Goal: Information Seeking & Learning: Learn about a topic

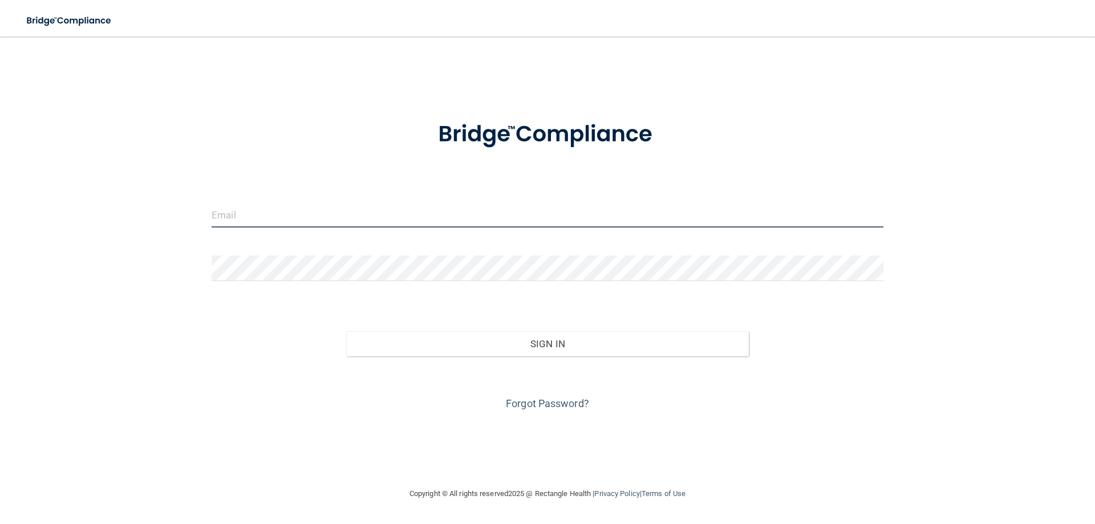
click at [342, 216] on input "email" at bounding box center [548, 215] width 672 height 26
click at [539, 407] on link "Forgot Password?" at bounding box center [547, 404] width 83 height 12
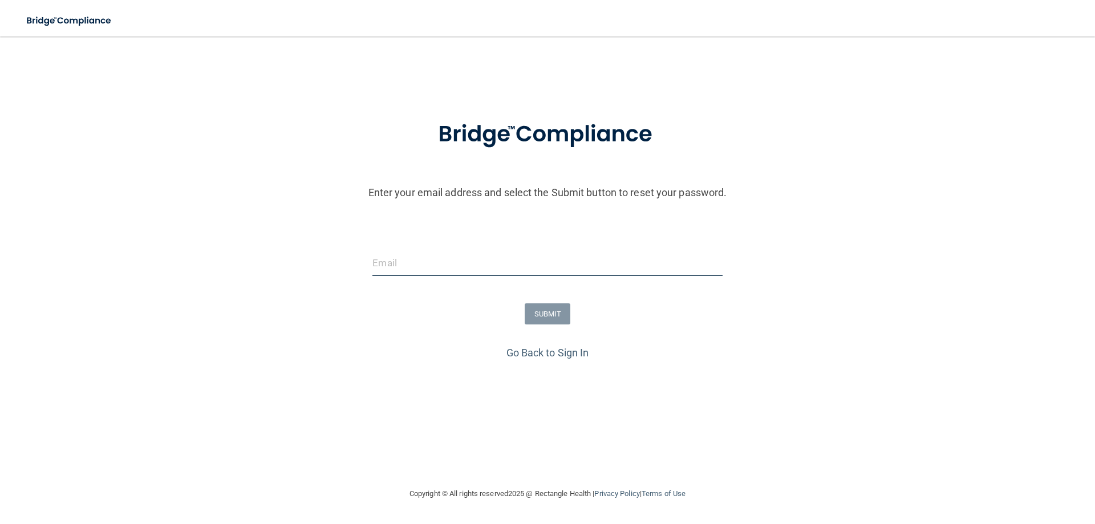
click at [433, 267] on input "email" at bounding box center [548, 263] width 350 height 26
type input "[EMAIL_ADDRESS][DOMAIN_NAME]"
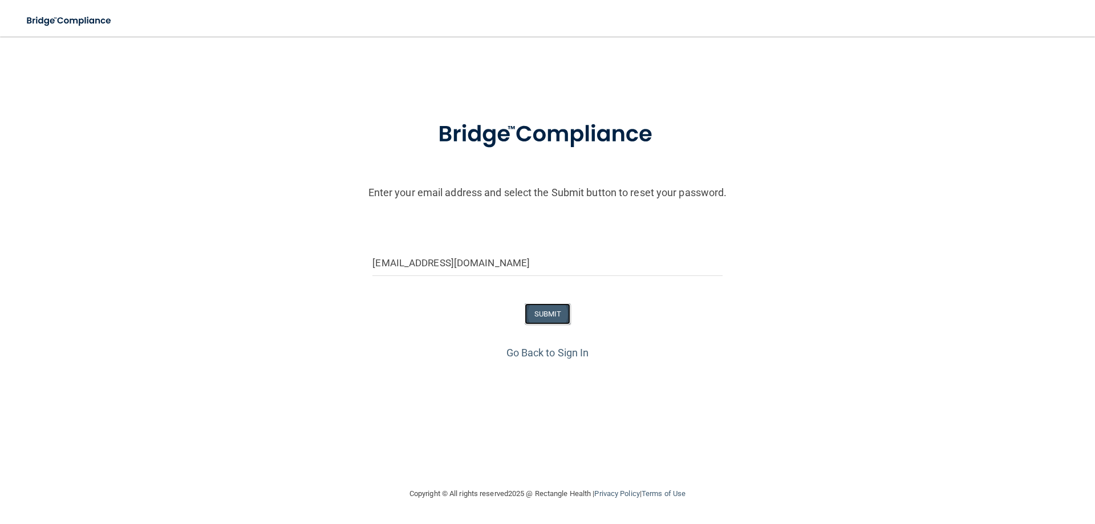
click at [547, 311] on button "SUBMIT" at bounding box center [548, 314] width 46 height 21
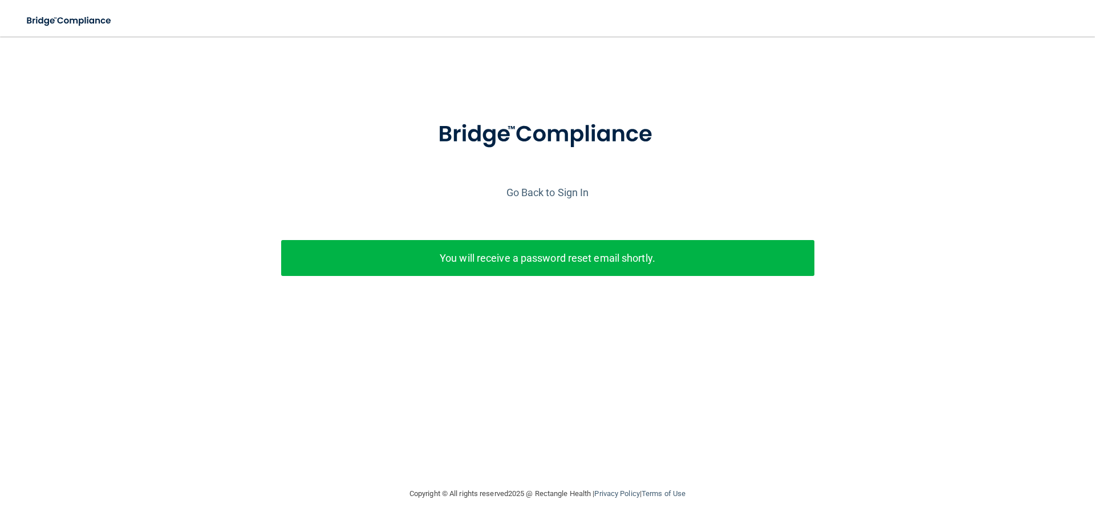
click at [597, 265] on p "You will receive a password reset email shortly." at bounding box center [548, 258] width 516 height 19
click at [543, 187] on link "Go Back to Sign In" at bounding box center [548, 193] width 83 height 12
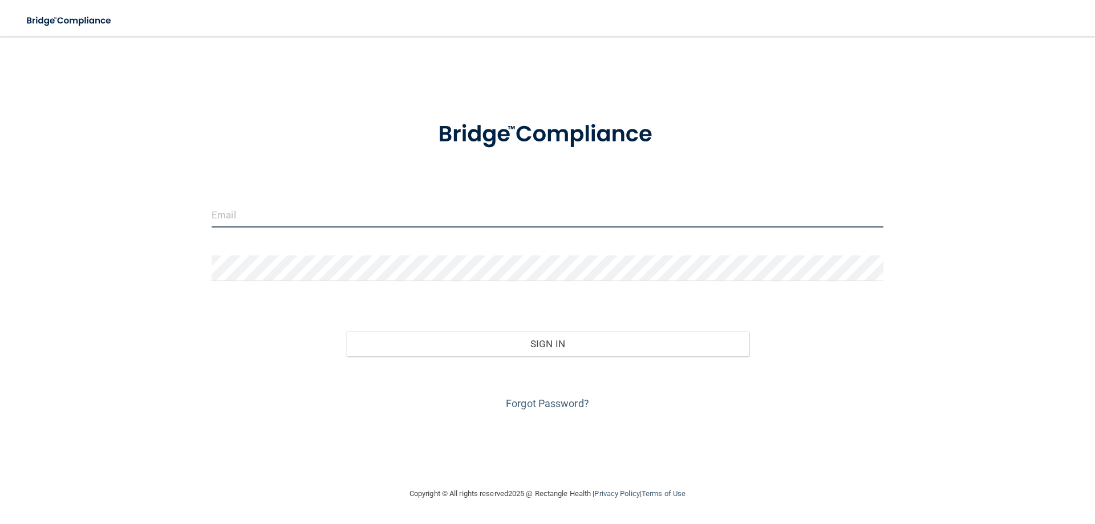
click at [486, 215] on input "email" at bounding box center [548, 215] width 672 height 26
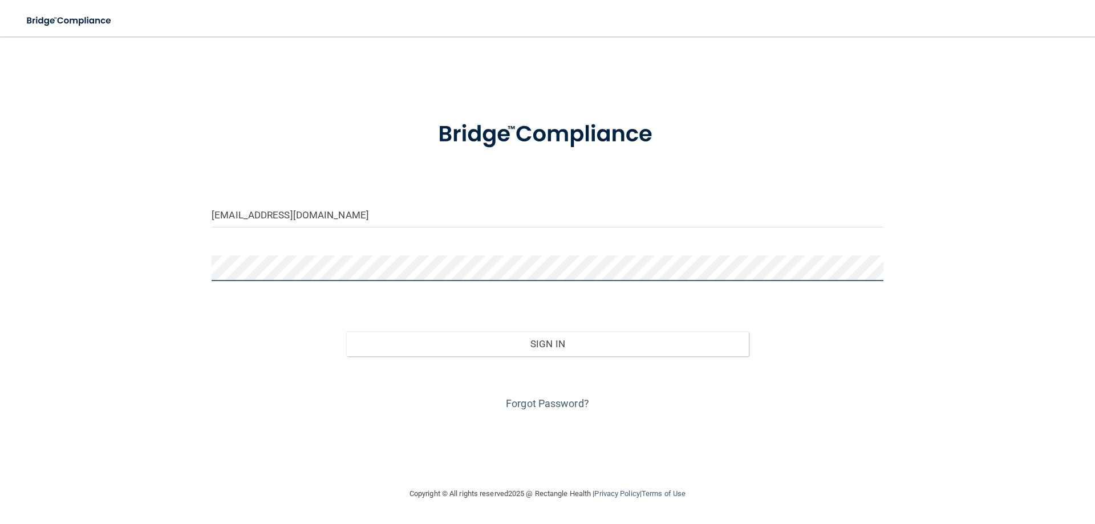
click at [346, 331] on button "Sign In" at bounding box center [547, 343] width 403 height 25
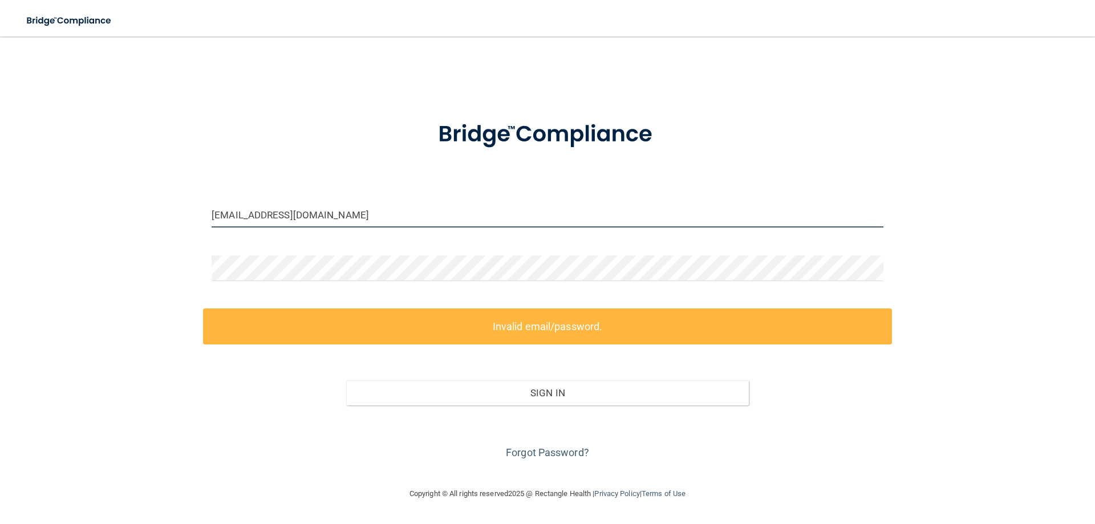
drag, startPoint x: 333, startPoint y: 219, endPoint x: 197, endPoint y: 218, distance: 136.4
click at [197, 218] on div "sackidsof4@gmail.com Invalid email/password. You don't have permission to acces…" at bounding box center [548, 262] width 1050 height 428
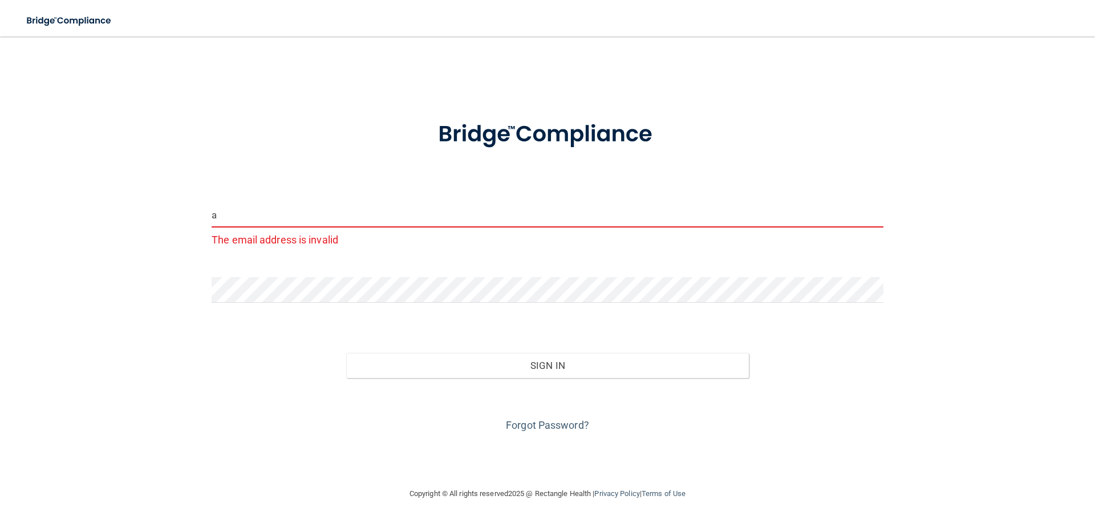
type input "[EMAIL_ADDRESS][DOMAIN_NAME]"
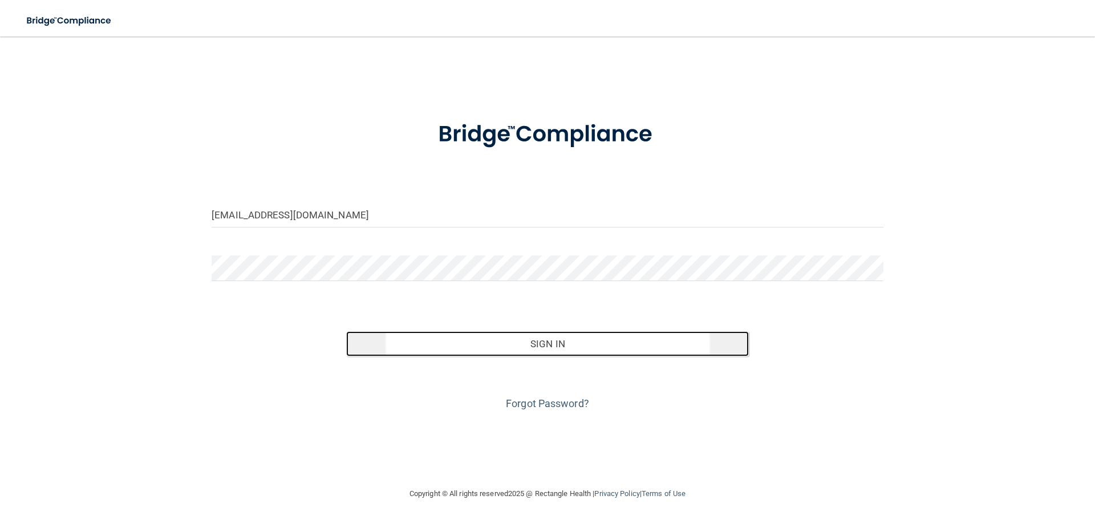
click at [571, 345] on button "Sign In" at bounding box center [547, 343] width 403 height 25
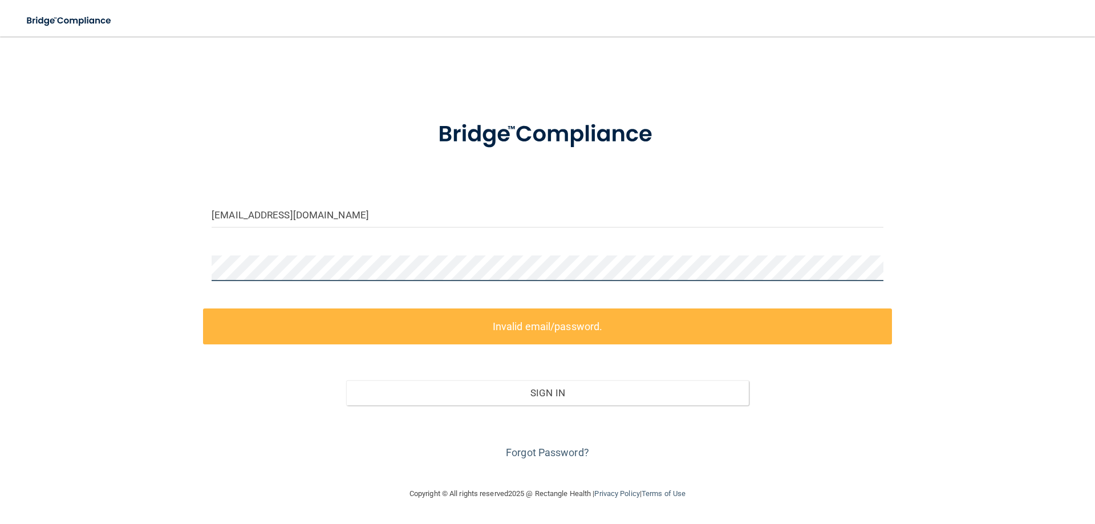
click at [180, 262] on div "abdul.asim.2018@gmail.com Invalid email/password. You don't have permission to …" at bounding box center [548, 262] width 1050 height 428
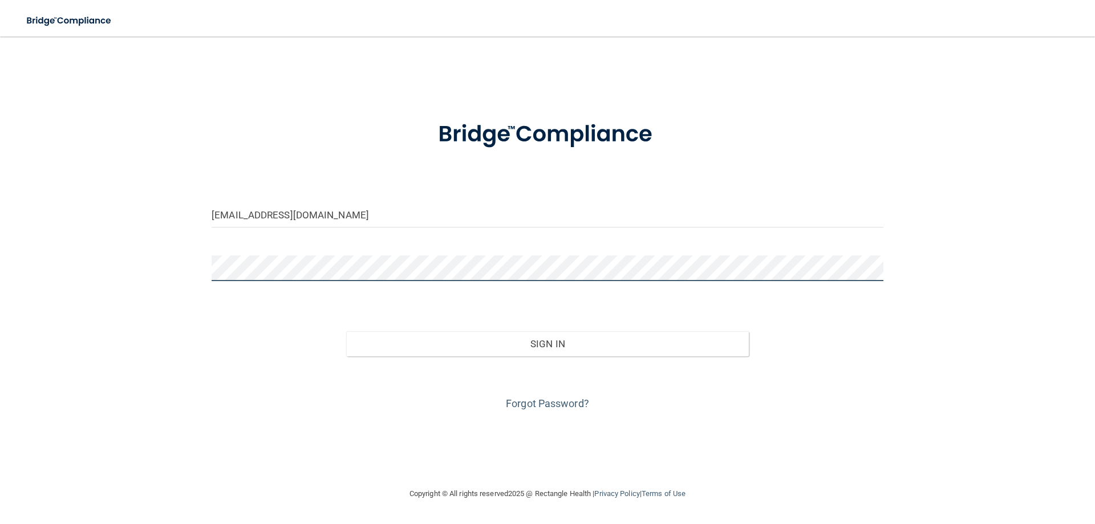
click at [346, 331] on button "Sign In" at bounding box center [547, 343] width 403 height 25
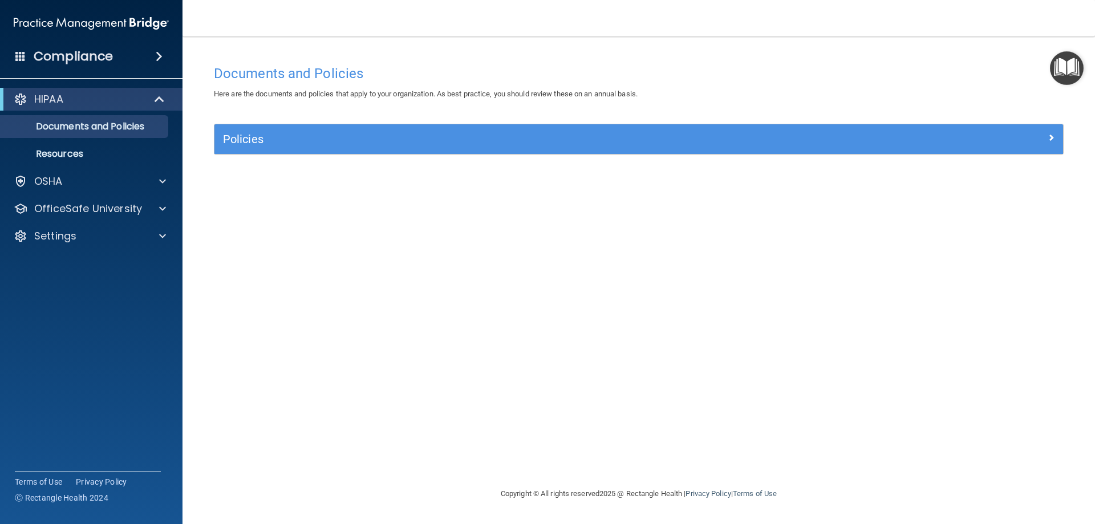
click at [139, 62] on div "Compliance" at bounding box center [91, 56] width 183 height 25
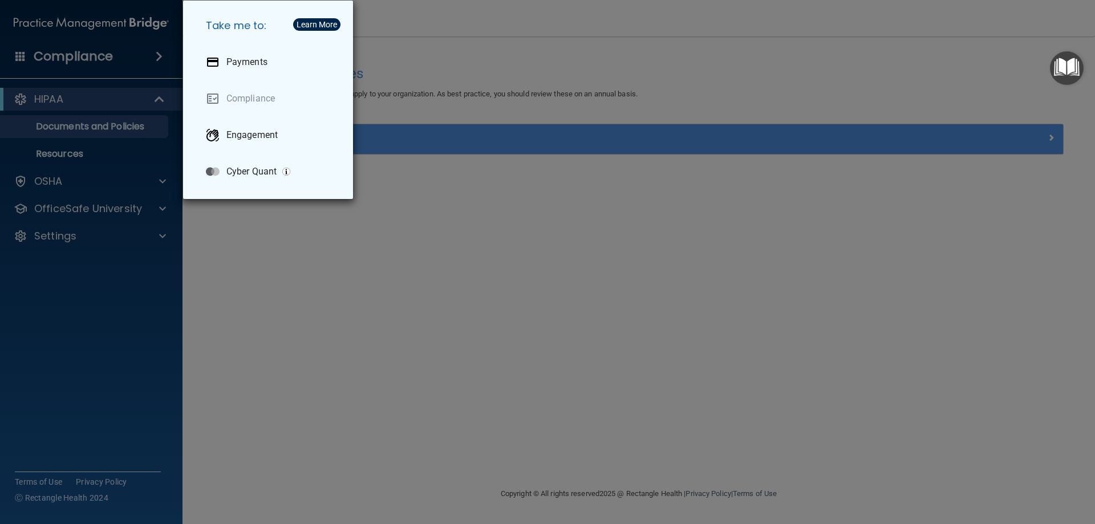
click at [267, 290] on div "Take me to: Payments Compliance Engagement Cyber Quant" at bounding box center [547, 262] width 1095 height 524
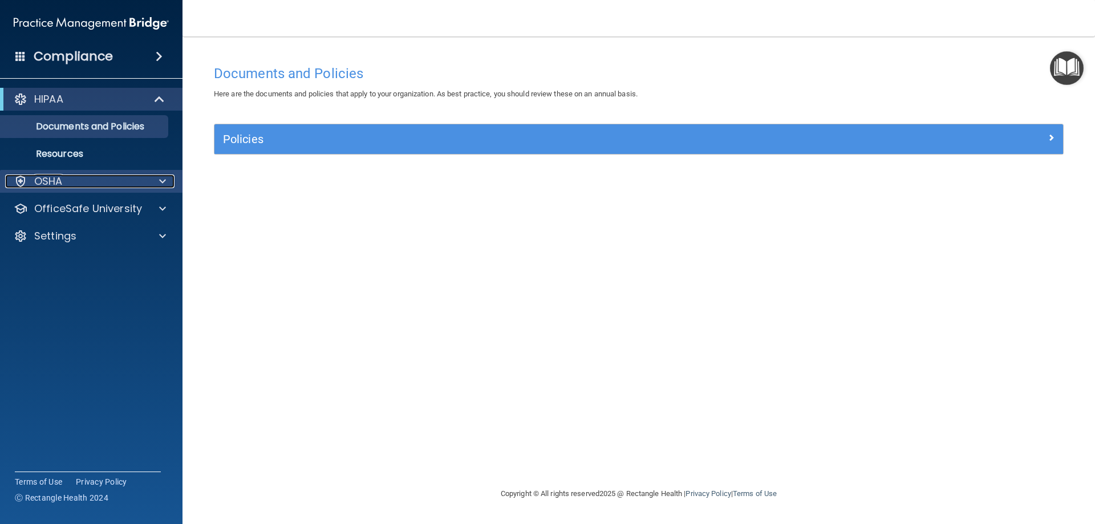
click at [107, 180] on div "OSHA" at bounding box center [75, 182] width 141 height 14
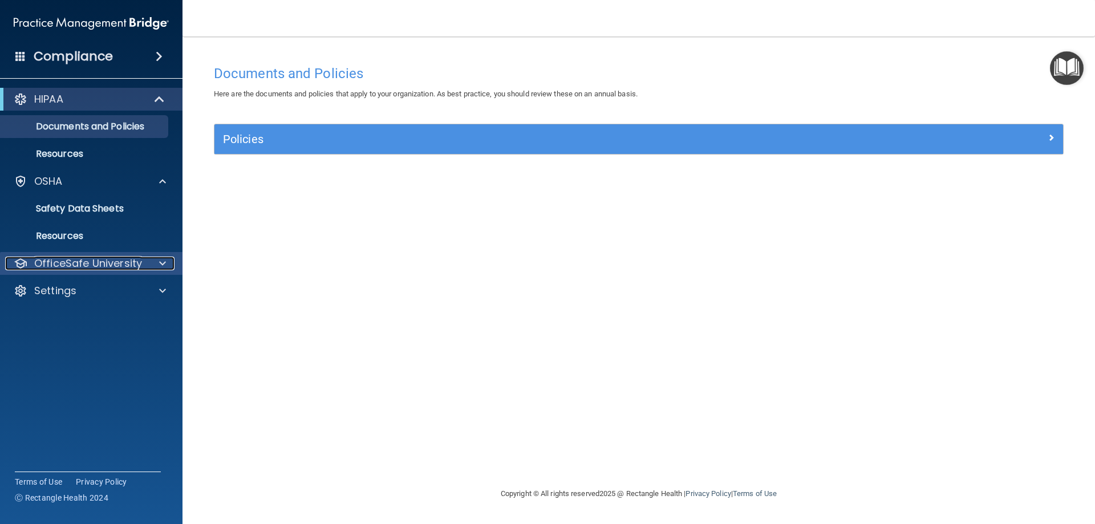
click at [102, 264] on p "OfficeSafe University" at bounding box center [88, 264] width 108 height 14
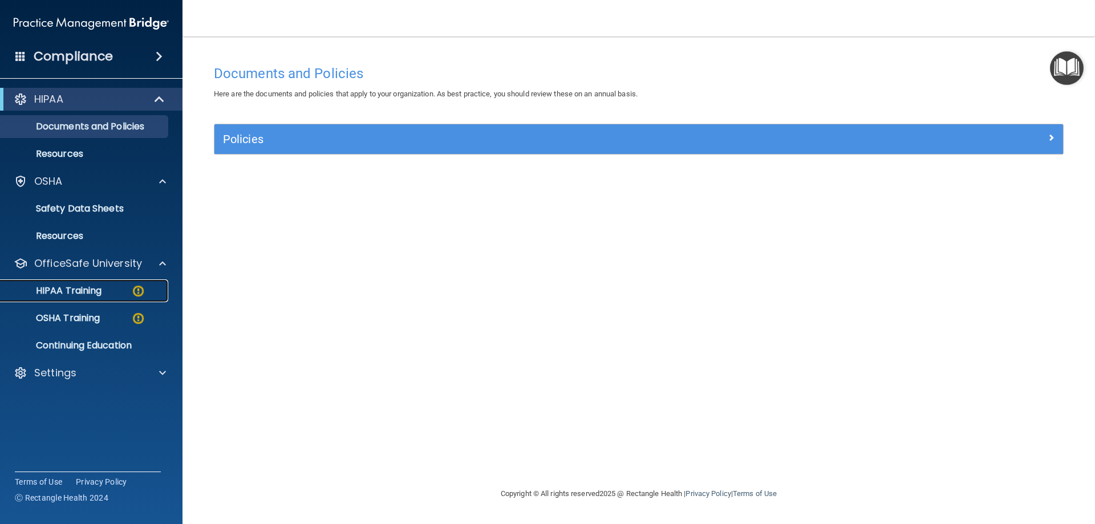
click at [80, 287] on p "HIPAA Training" at bounding box center [54, 290] width 94 height 11
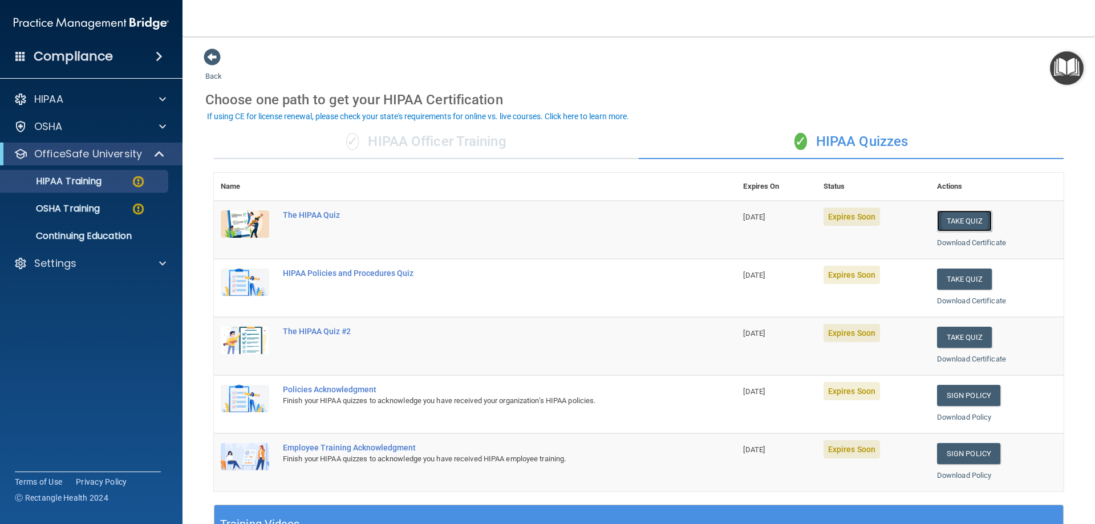
click at [966, 225] on button "Take Quiz" at bounding box center [964, 221] width 55 height 21
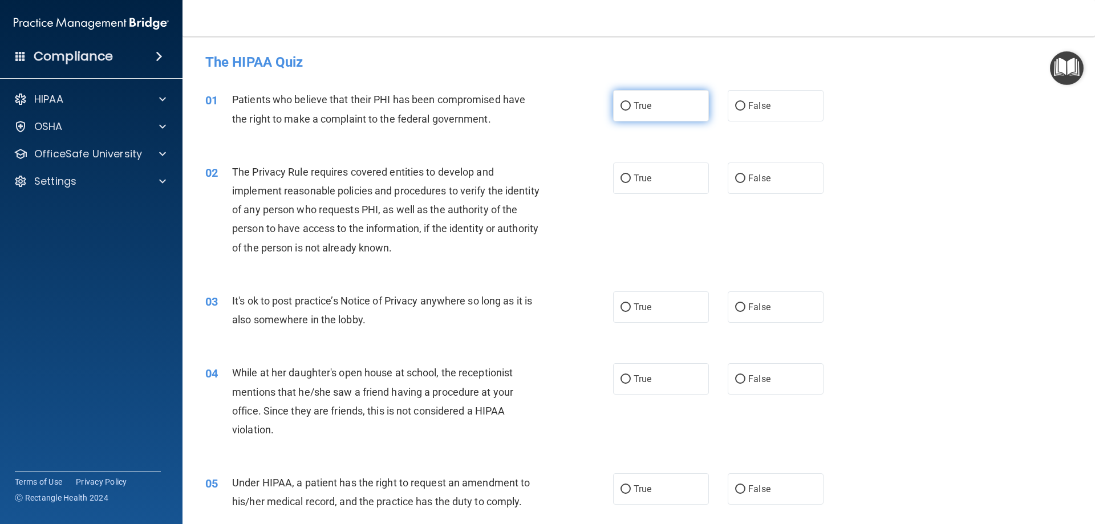
click at [624, 103] on input "True" at bounding box center [626, 106] width 10 height 9
radio input "true"
click at [634, 180] on span "True" at bounding box center [643, 178] width 18 height 11
click at [631, 180] on input "True" at bounding box center [626, 179] width 10 height 9
radio input "true"
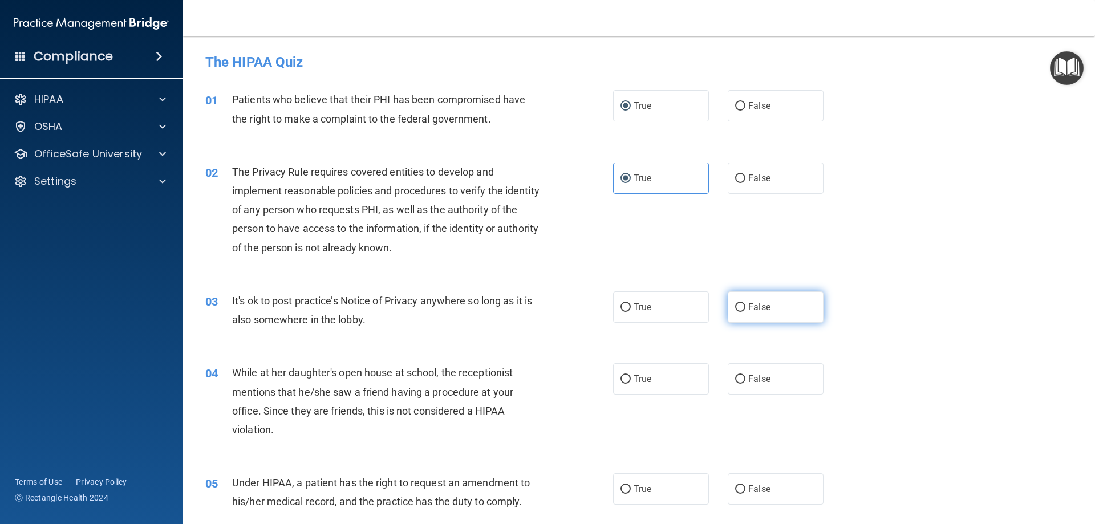
click at [738, 311] on input "False" at bounding box center [740, 308] width 10 height 9
radio input "true"
click at [739, 375] on input "False" at bounding box center [740, 379] width 10 height 9
radio input "true"
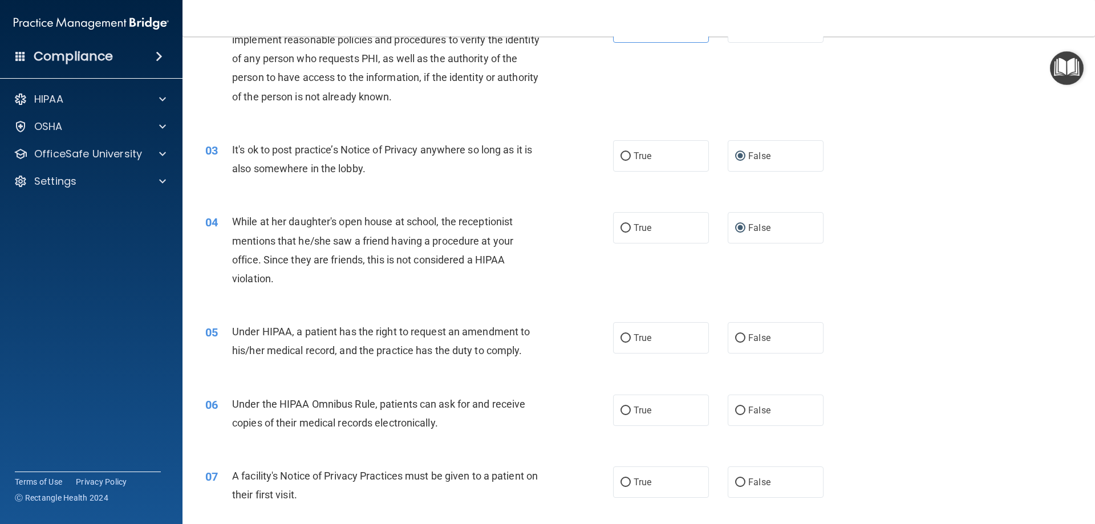
scroll to position [171, 0]
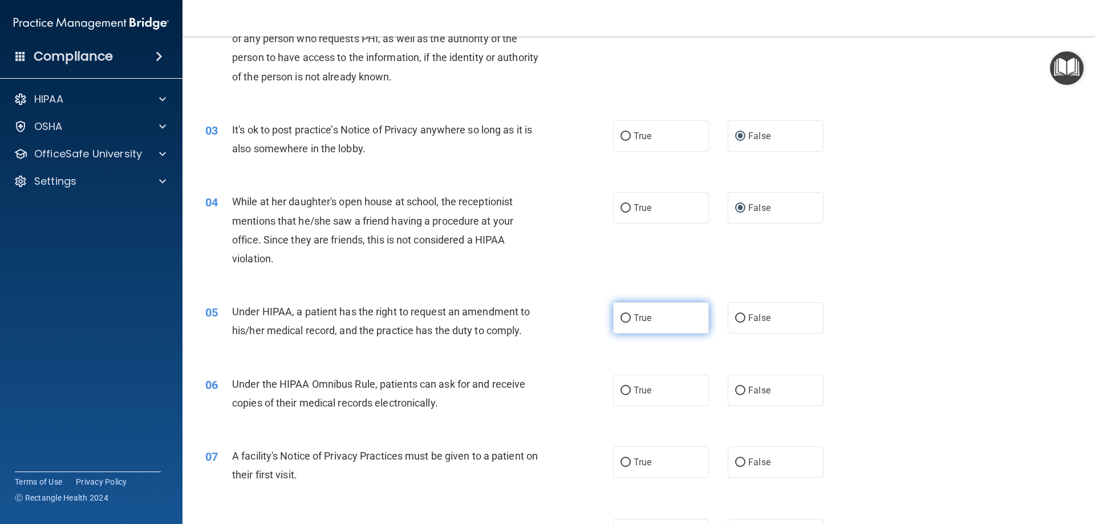
click at [628, 321] on label "True" at bounding box center [661, 317] width 96 height 31
click at [628, 321] on input "True" at bounding box center [626, 318] width 10 height 9
radio input "true"
click at [626, 392] on input "True" at bounding box center [626, 391] width 10 height 9
radio input "true"
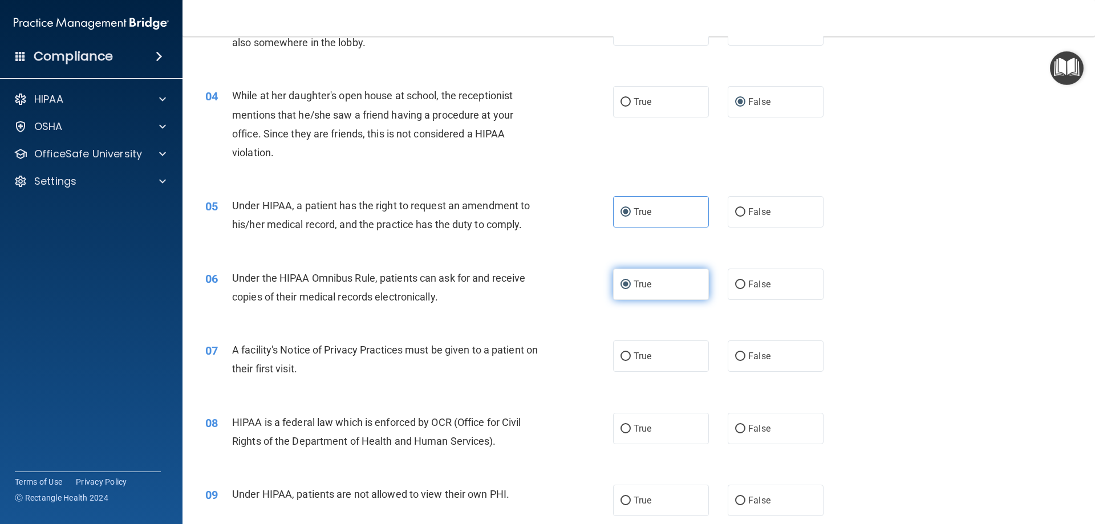
scroll to position [285, 0]
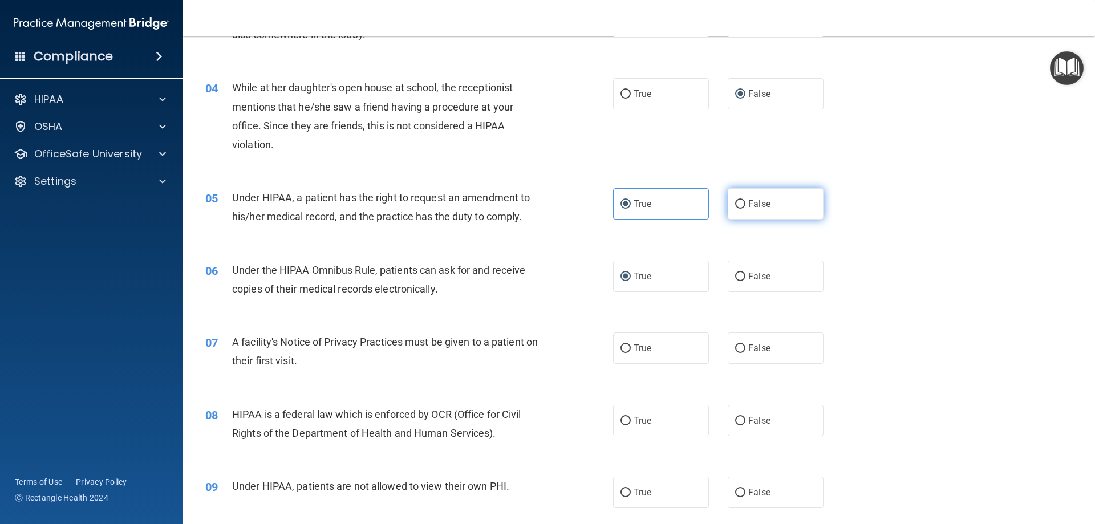
click at [735, 208] on input "False" at bounding box center [740, 204] width 10 height 9
radio input "true"
radio input "false"
click at [626, 347] on input "True" at bounding box center [626, 349] width 10 height 9
radio input "true"
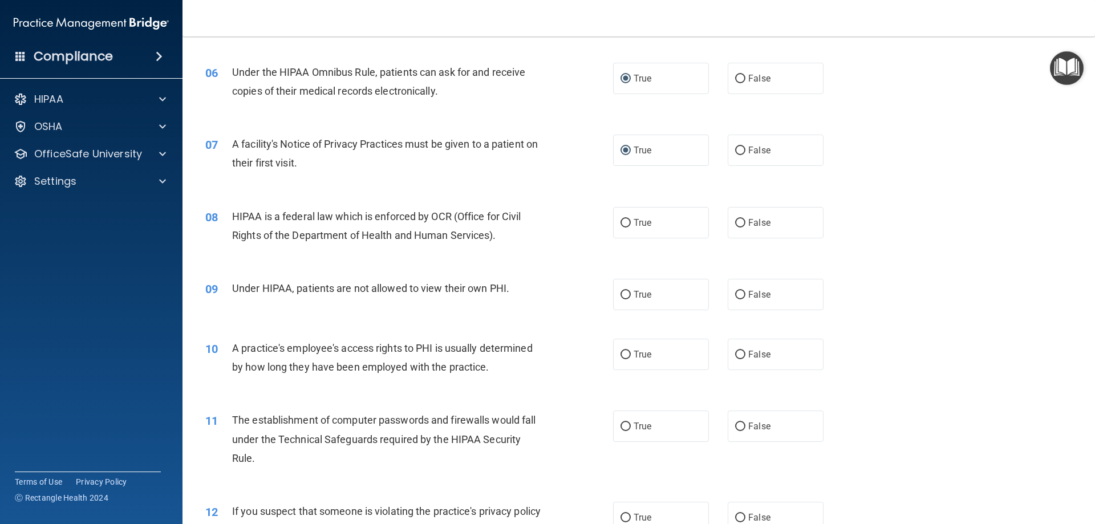
scroll to position [513, 0]
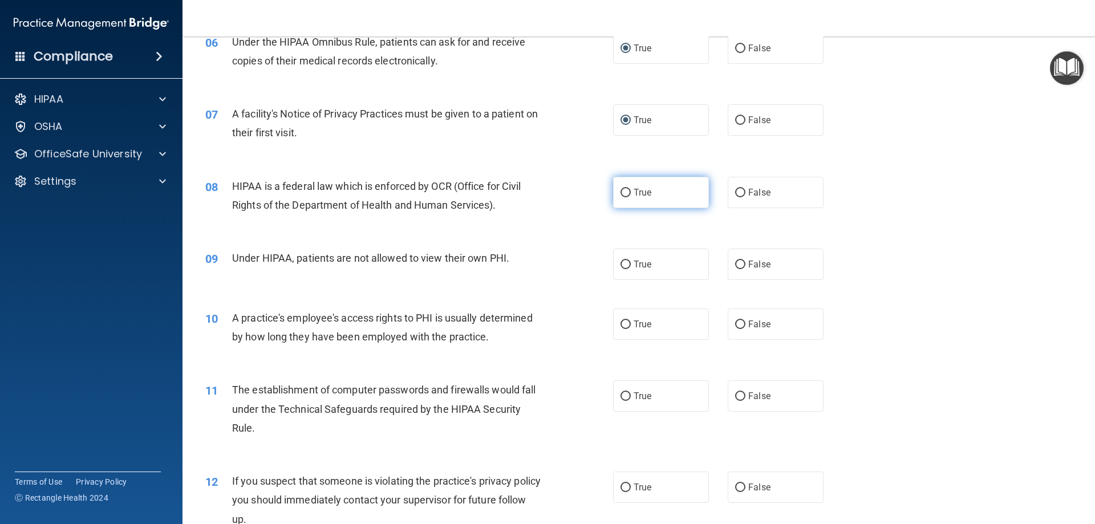
click at [626, 196] on input "True" at bounding box center [626, 193] width 10 height 9
radio input "true"
click at [739, 264] on input "False" at bounding box center [740, 265] width 10 height 9
radio input "true"
click at [735, 323] on input "False" at bounding box center [740, 325] width 10 height 9
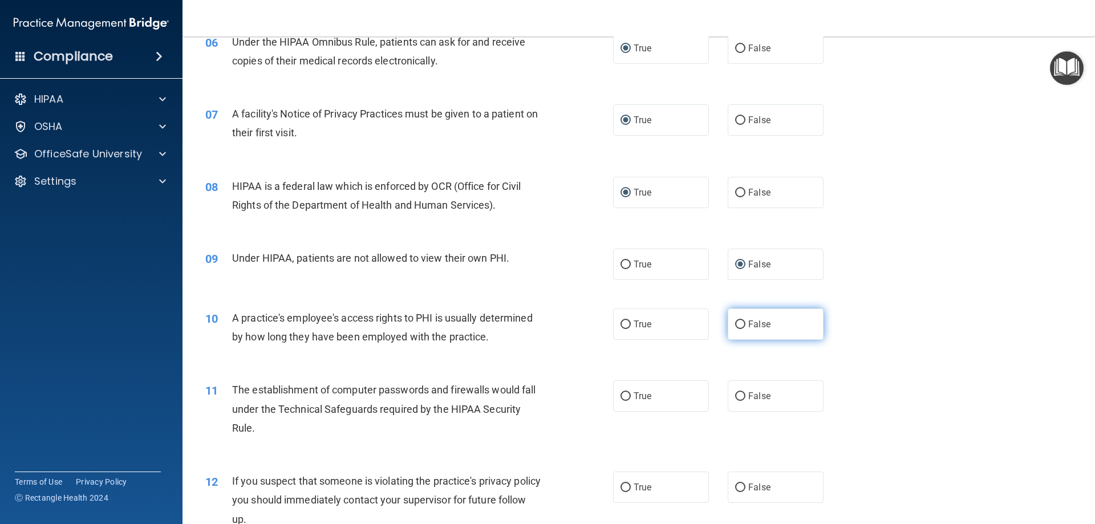
radio input "true"
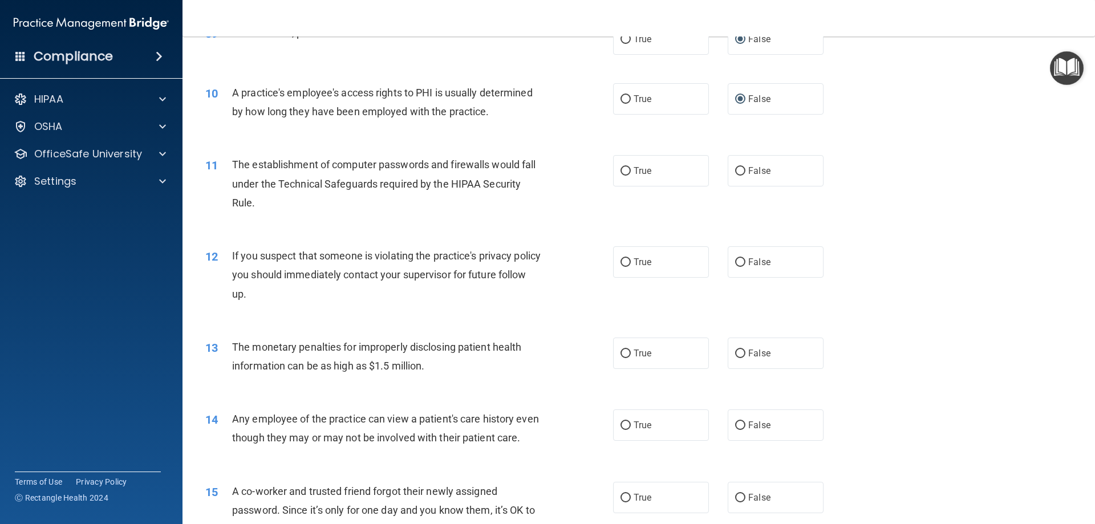
scroll to position [742, 0]
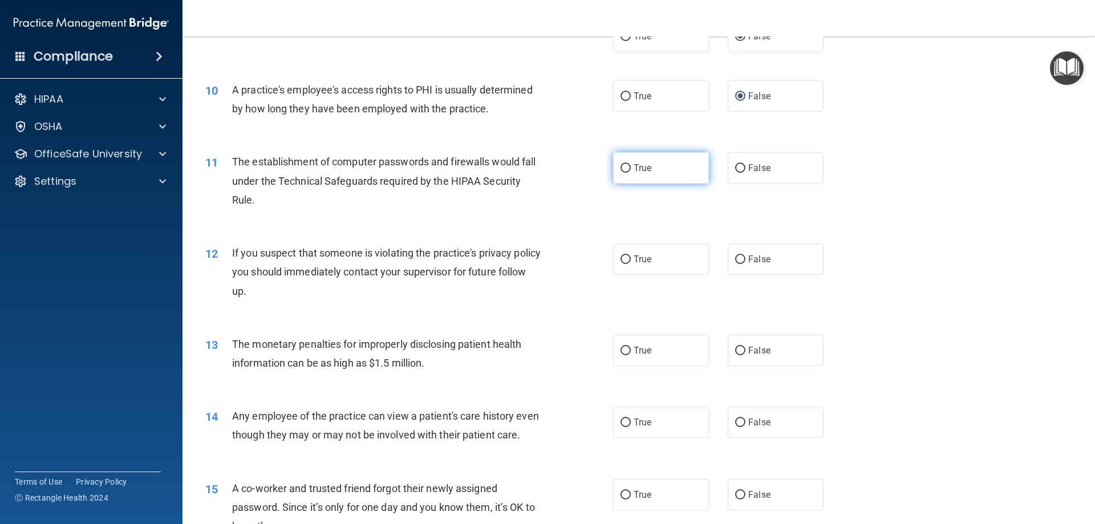
click at [626, 170] on input "True" at bounding box center [626, 168] width 10 height 9
radio input "true"
click at [621, 258] on input "True" at bounding box center [626, 260] width 10 height 9
radio input "true"
click at [625, 351] on input "True" at bounding box center [626, 351] width 10 height 9
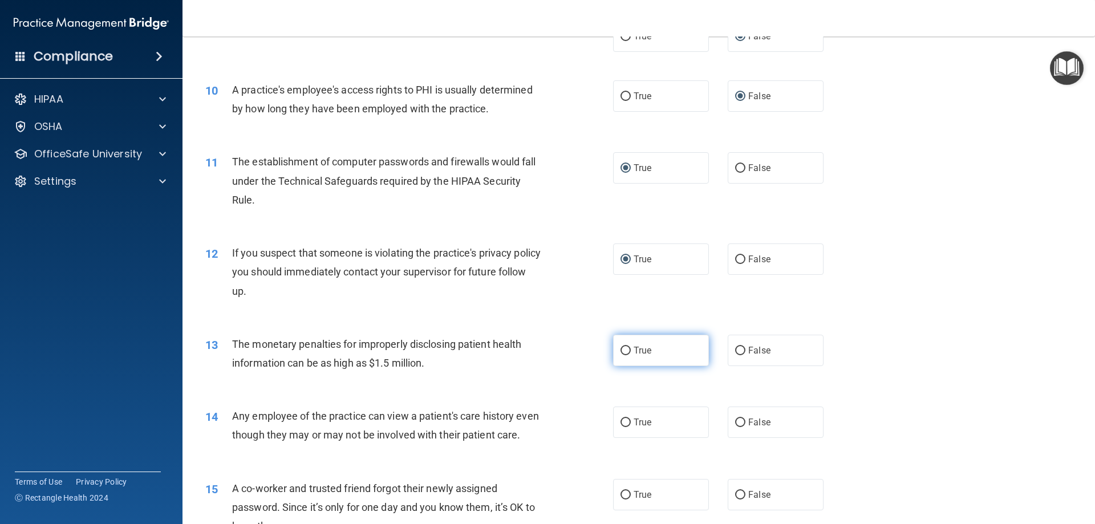
radio input "true"
click at [740, 418] on label "False" at bounding box center [776, 422] width 96 height 31
click at [740, 419] on input "False" at bounding box center [740, 423] width 10 height 9
radio input "true"
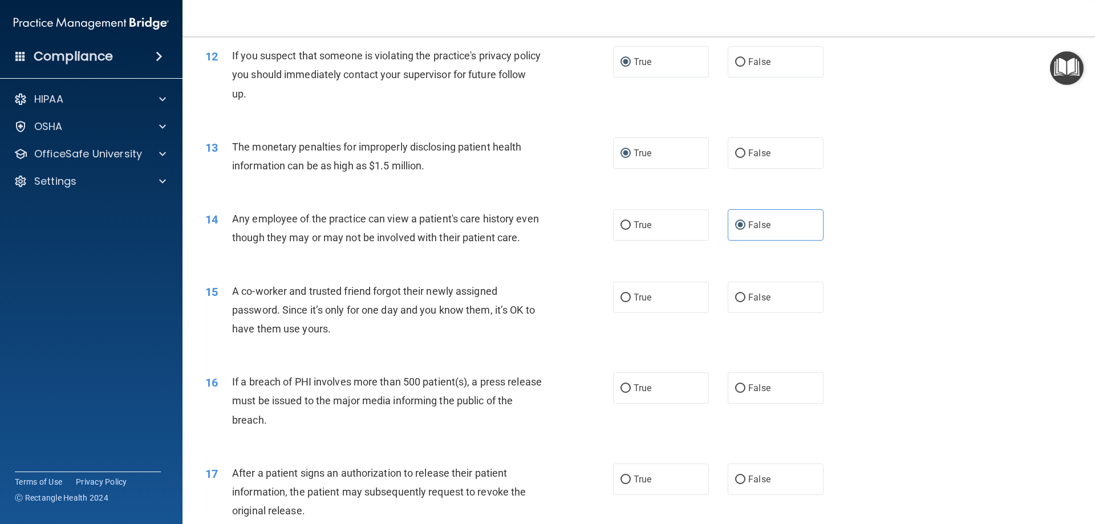
scroll to position [970, 0]
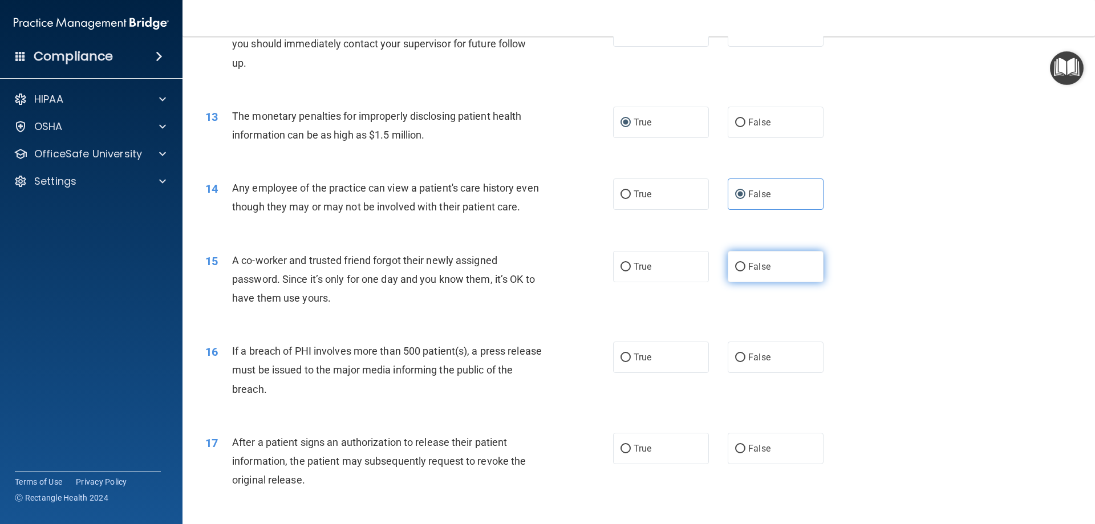
click at [735, 272] on input "False" at bounding box center [740, 267] width 10 height 9
radio input "true"
click at [634, 363] on span "True" at bounding box center [643, 357] width 18 height 11
click at [630, 362] on input "True" at bounding box center [626, 358] width 10 height 9
radio input "true"
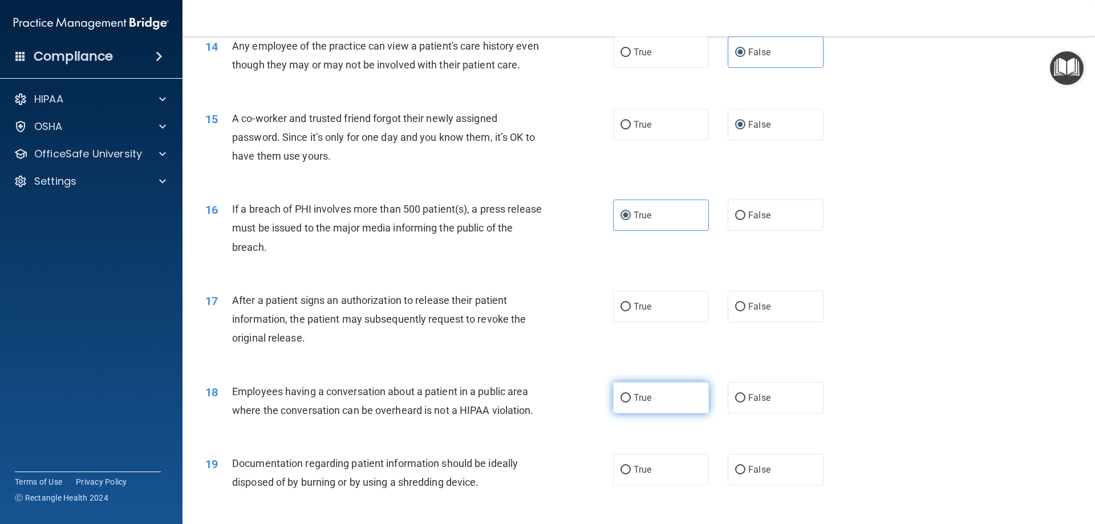
scroll to position [1141, 0]
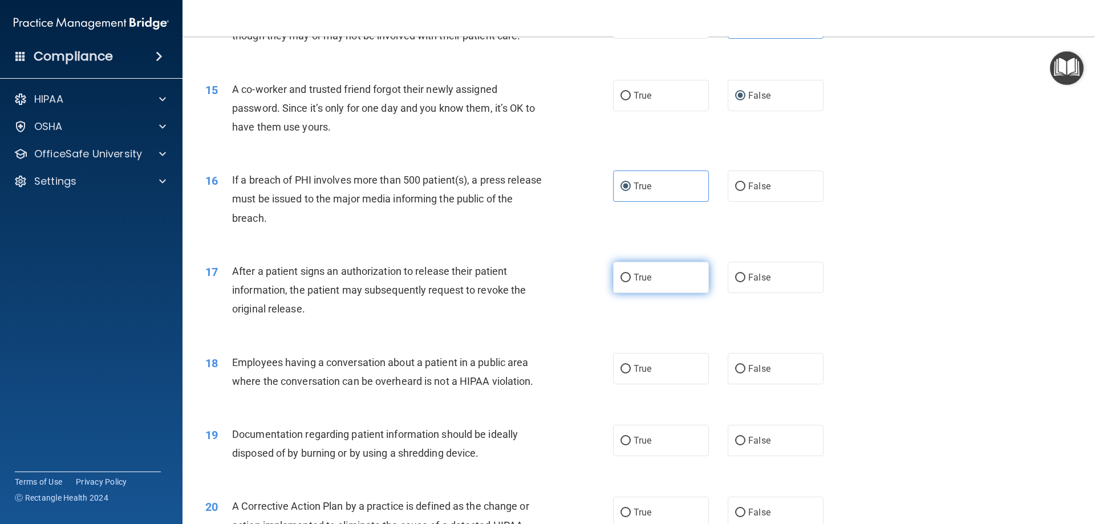
click at [634, 283] on span "True" at bounding box center [643, 277] width 18 height 11
click at [631, 282] on input "True" at bounding box center [626, 278] width 10 height 9
radio input "true"
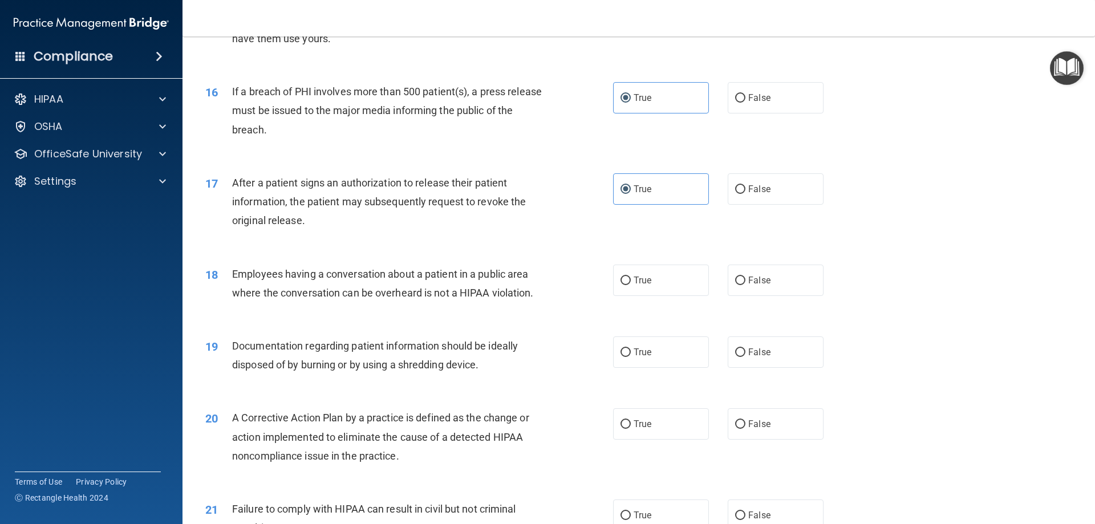
scroll to position [1255, 0]
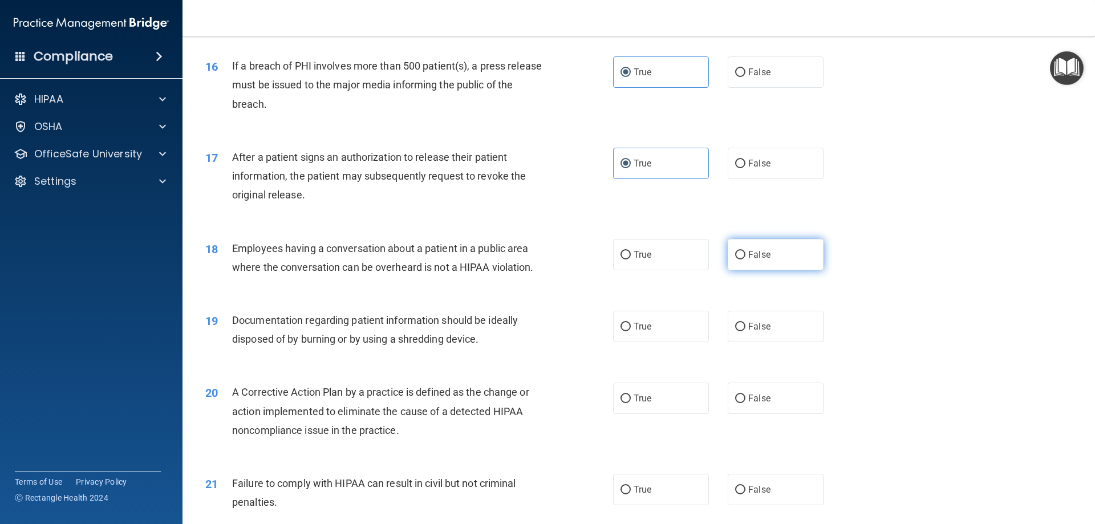
click at [737, 260] on input "False" at bounding box center [740, 255] width 10 height 9
radio input "true"
click at [634, 332] on span "True" at bounding box center [643, 326] width 18 height 11
click at [631, 331] on input "True" at bounding box center [626, 327] width 10 height 9
radio input "true"
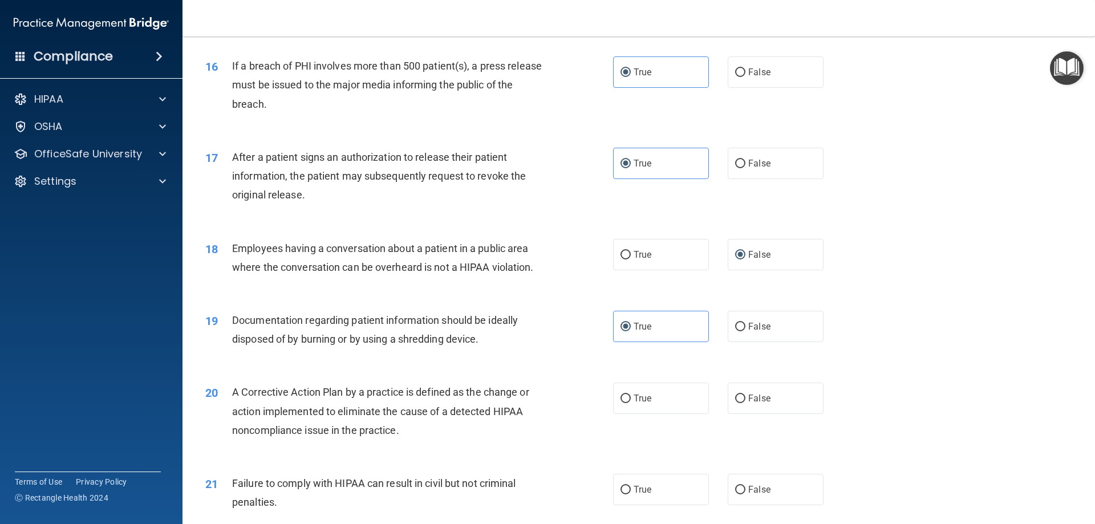
click at [637, 401] on div "20 A Corrective Action Plan by a practice is defined as the change or action im…" at bounding box center [639, 414] width 884 height 91
click at [638, 404] on span "True" at bounding box center [643, 398] width 18 height 11
click at [631, 403] on input "True" at bounding box center [626, 399] width 10 height 9
radio input "true"
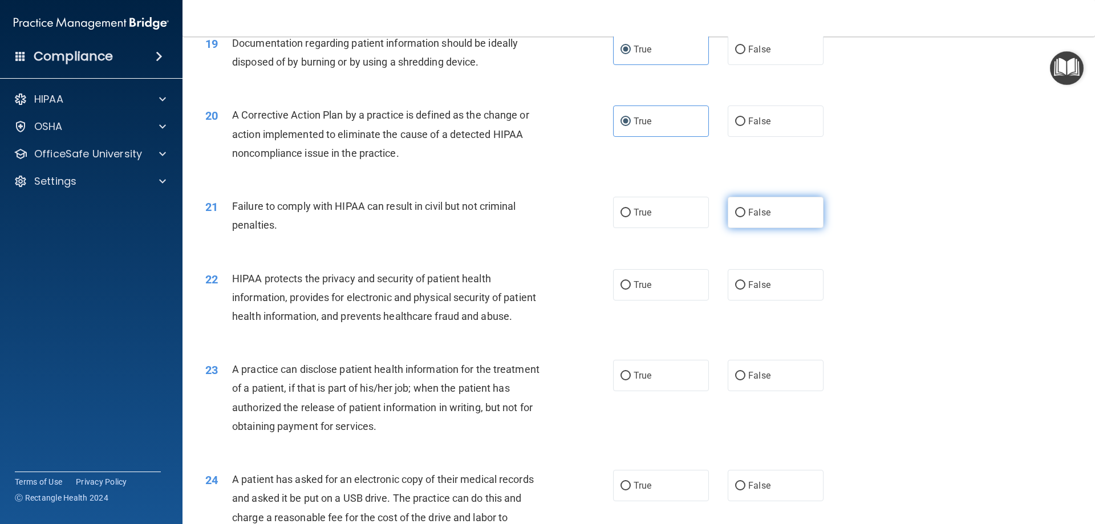
scroll to position [1540, 0]
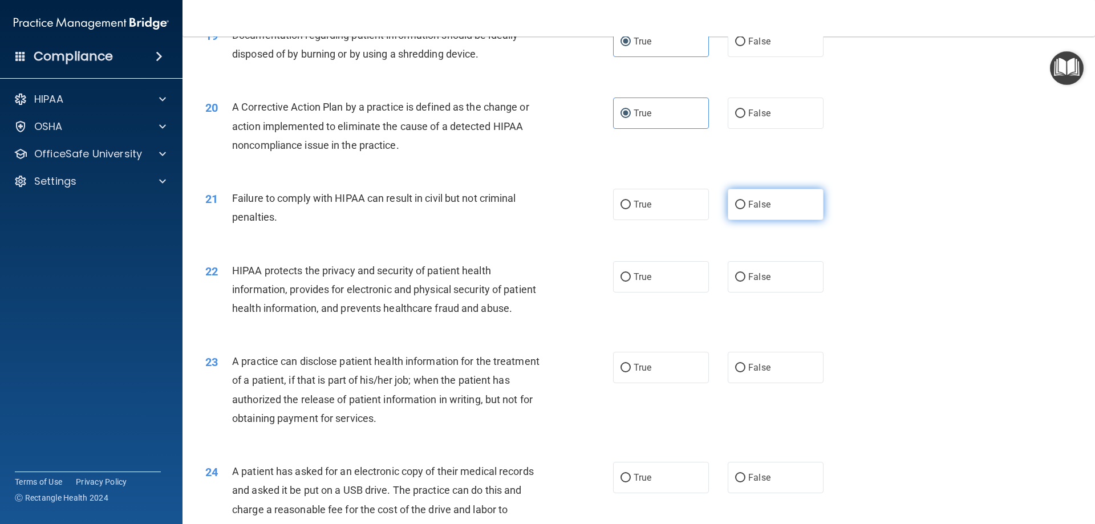
click at [735, 209] on input "False" at bounding box center [740, 205] width 10 height 9
radio input "true"
drag, startPoint x: 633, startPoint y: 296, endPoint x: 640, endPoint y: 298, distance: 7.2
click at [634, 282] on span "True" at bounding box center [643, 277] width 18 height 11
click at [631, 282] on input "True" at bounding box center [626, 277] width 10 height 9
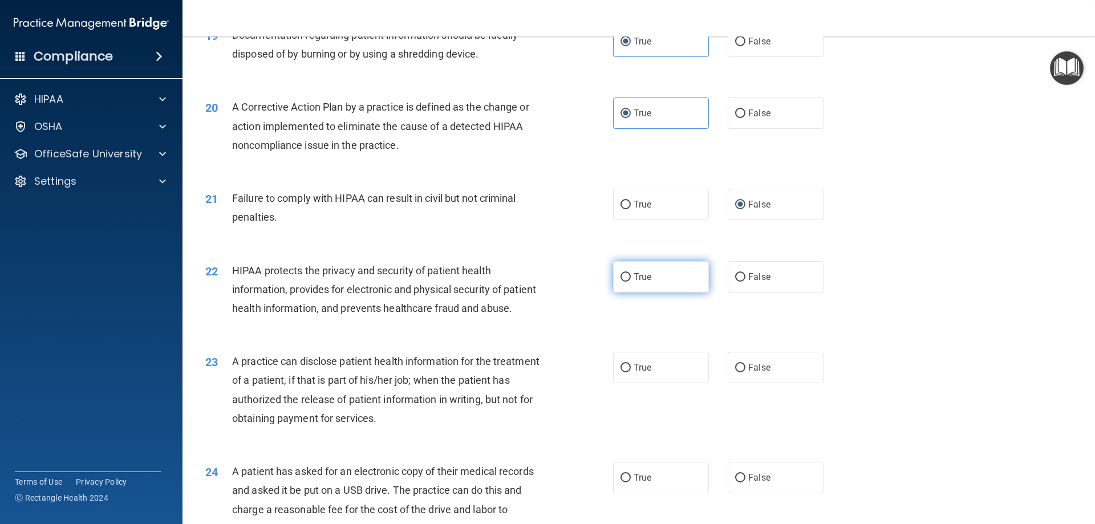
radio input "true"
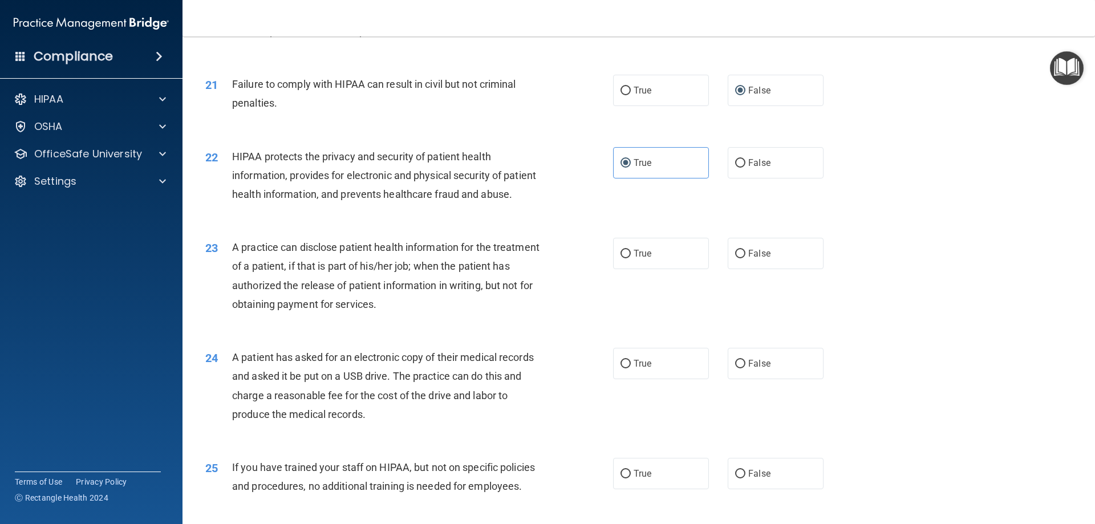
scroll to position [1712, 0]
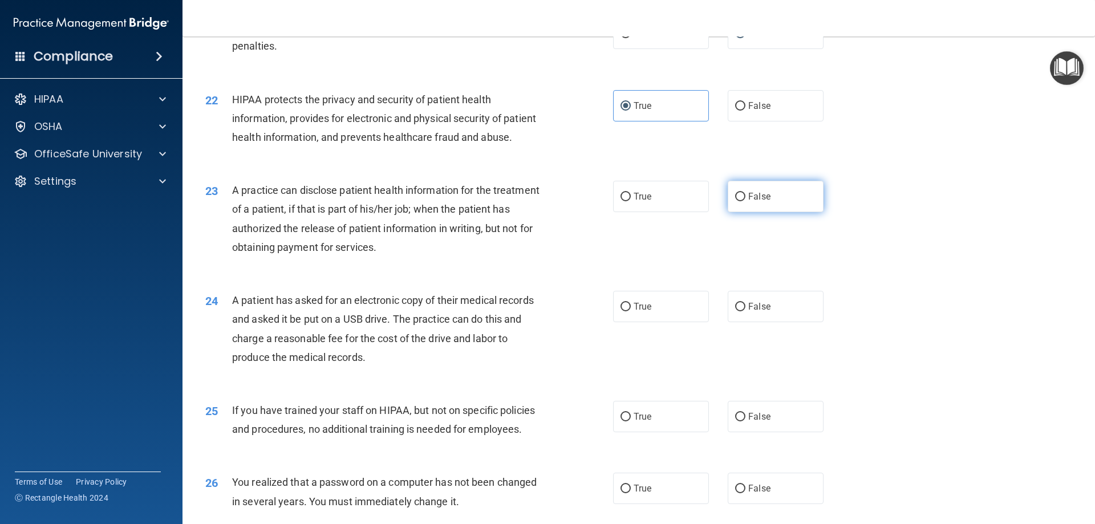
click at [735, 201] on input "False" at bounding box center [740, 197] width 10 height 9
radio input "true"
click at [634, 312] on span "True" at bounding box center [643, 306] width 18 height 11
click at [631, 311] on input "True" at bounding box center [626, 307] width 10 height 9
radio input "true"
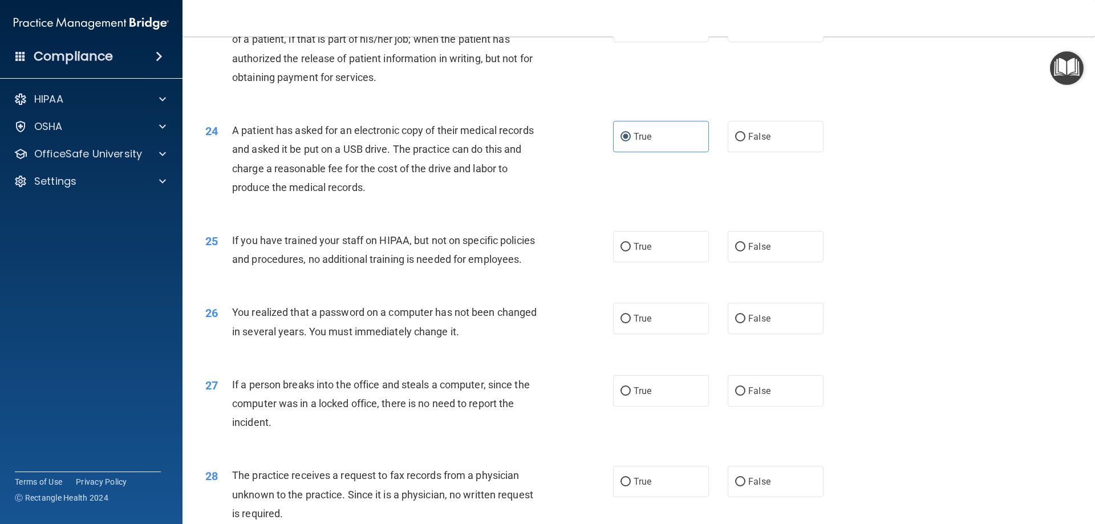
scroll to position [1883, 0]
click at [739, 250] on input "False" at bounding box center [740, 246] width 10 height 9
radio input "true"
click at [640, 323] on span "True" at bounding box center [643, 317] width 18 height 11
click at [631, 322] on input "True" at bounding box center [626, 318] width 10 height 9
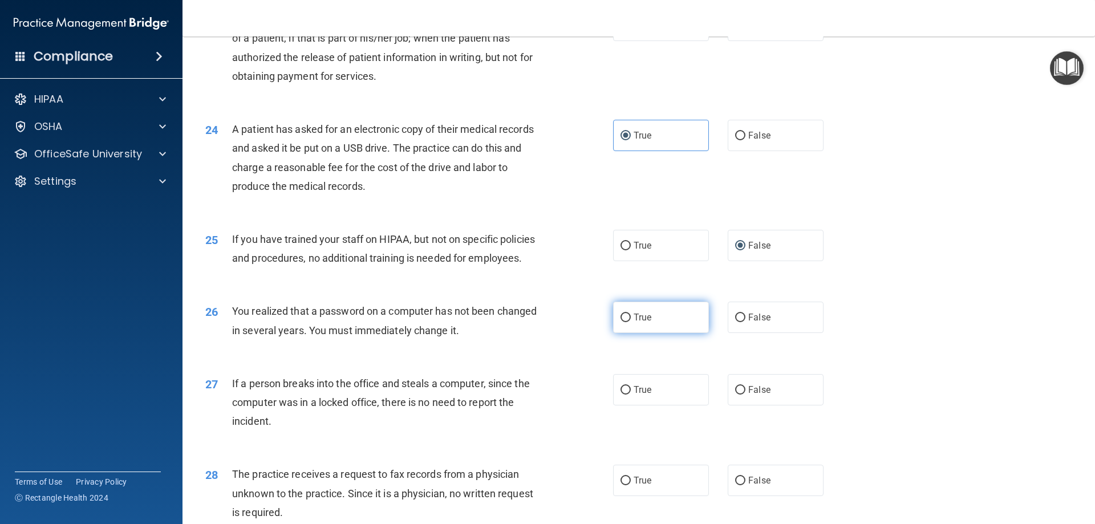
radio input "true"
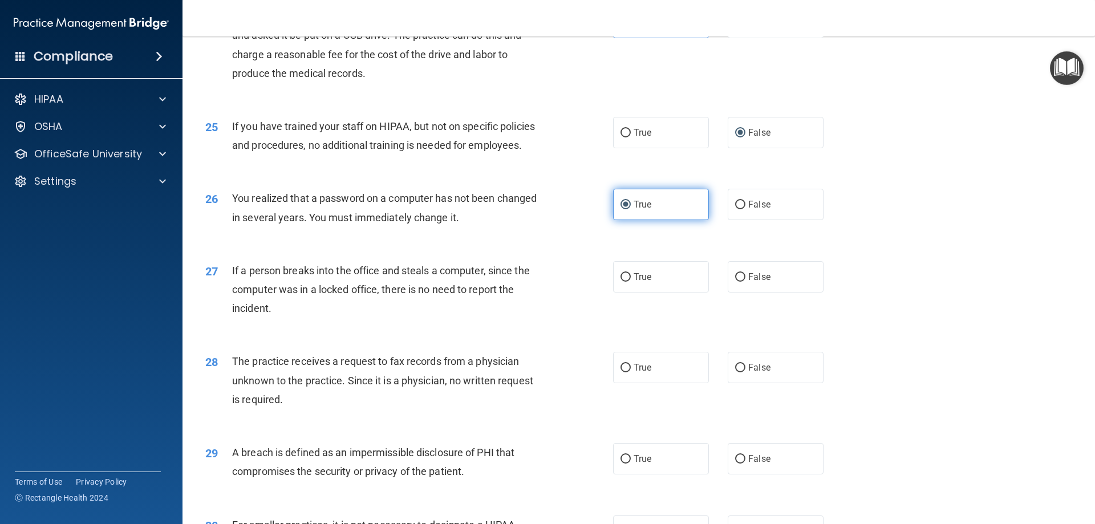
scroll to position [1997, 0]
click at [735, 281] on input "False" at bounding box center [740, 276] width 10 height 9
radio input "true"
click at [661, 382] on label "True" at bounding box center [661, 366] width 96 height 31
click at [631, 371] on input "True" at bounding box center [626, 367] width 10 height 9
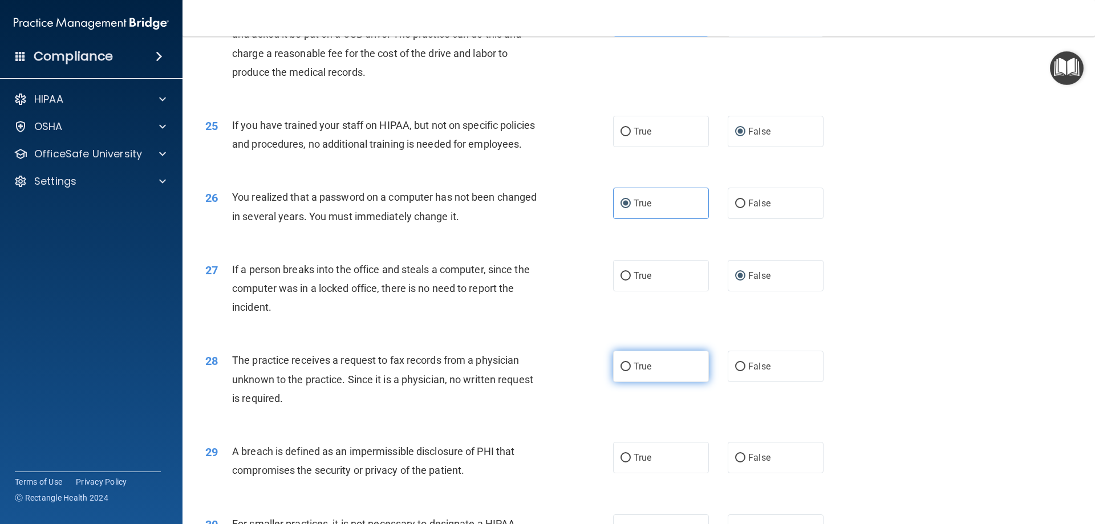
radio input "true"
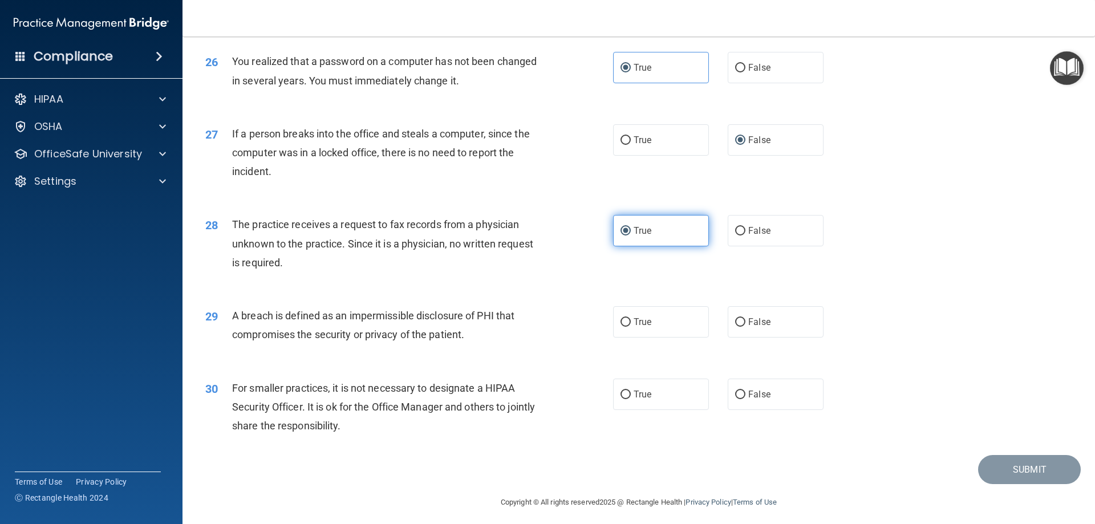
scroll to position [2168, 0]
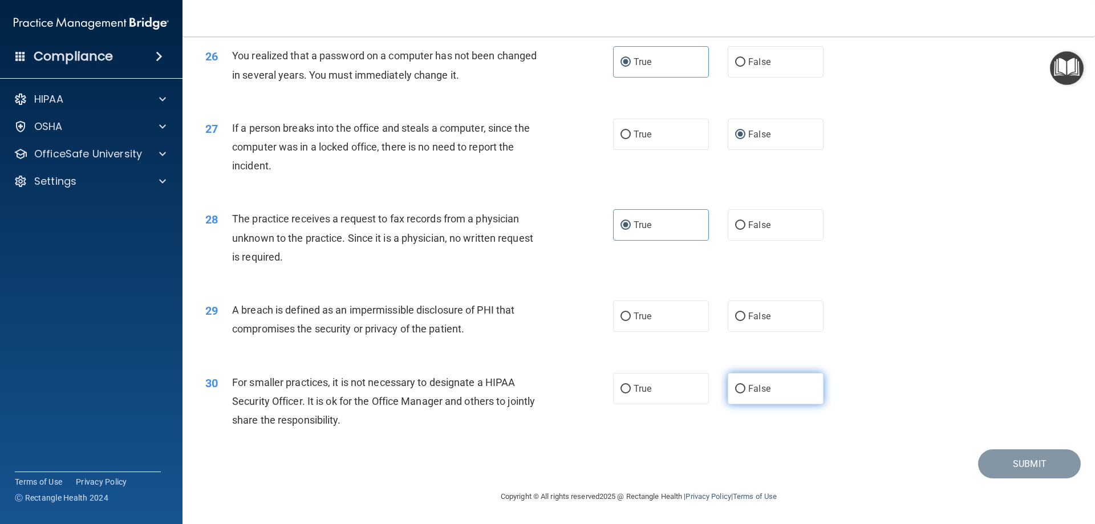
click at [735, 394] on input "False" at bounding box center [740, 389] width 10 height 9
radio input "true"
click at [650, 329] on label "True" at bounding box center [661, 316] width 96 height 31
click at [631, 321] on input "True" at bounding box center [626, 317] width 10 height 9
radio input "true"
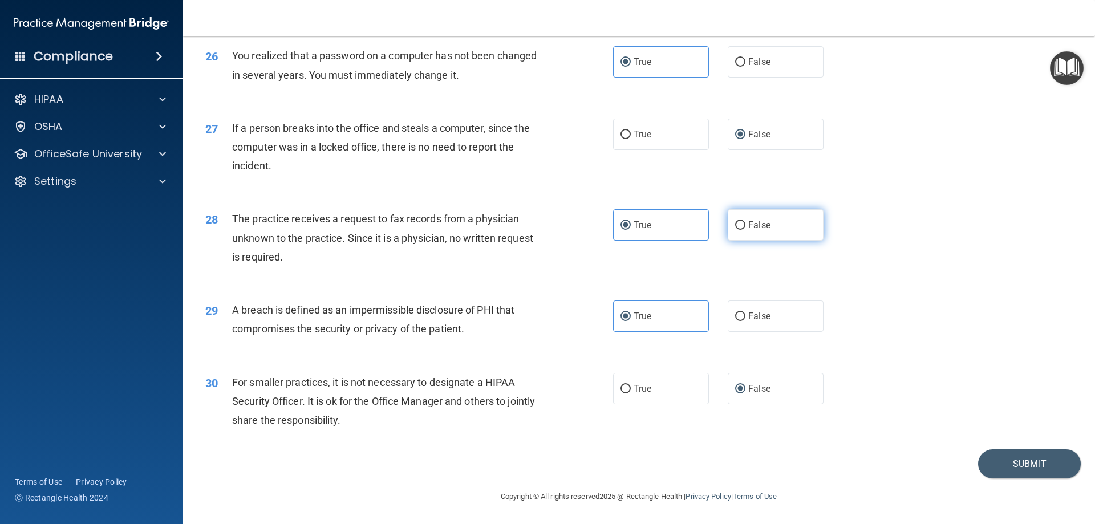
click at [746, 241] on label "False" at bounding box center [776, 224] width 96 height 31
click at [746, 230] on input "False" at bounding box center [740, 225] width 10 height 9
radio input "true"
radio input "false"
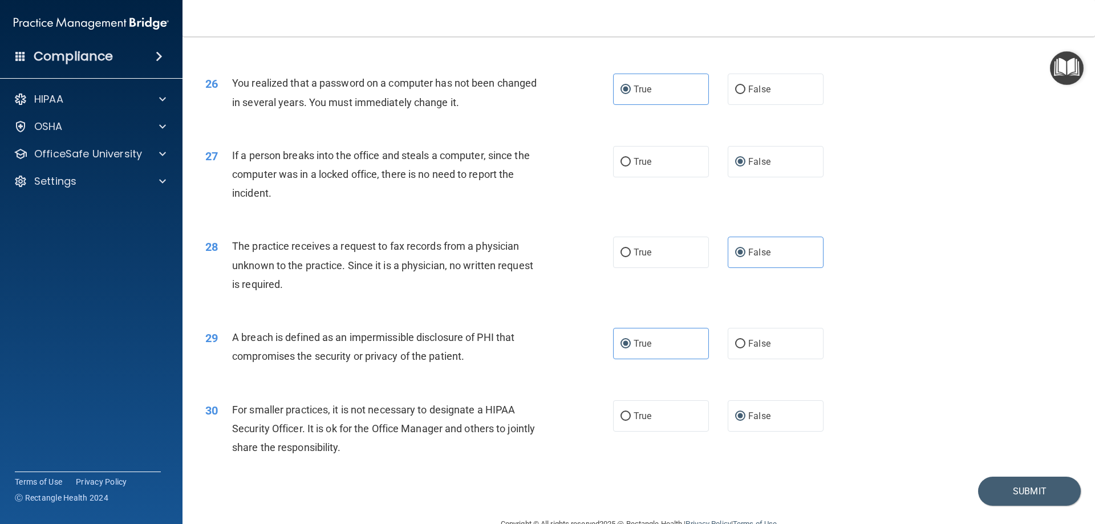
scroll to position [2176, 0]
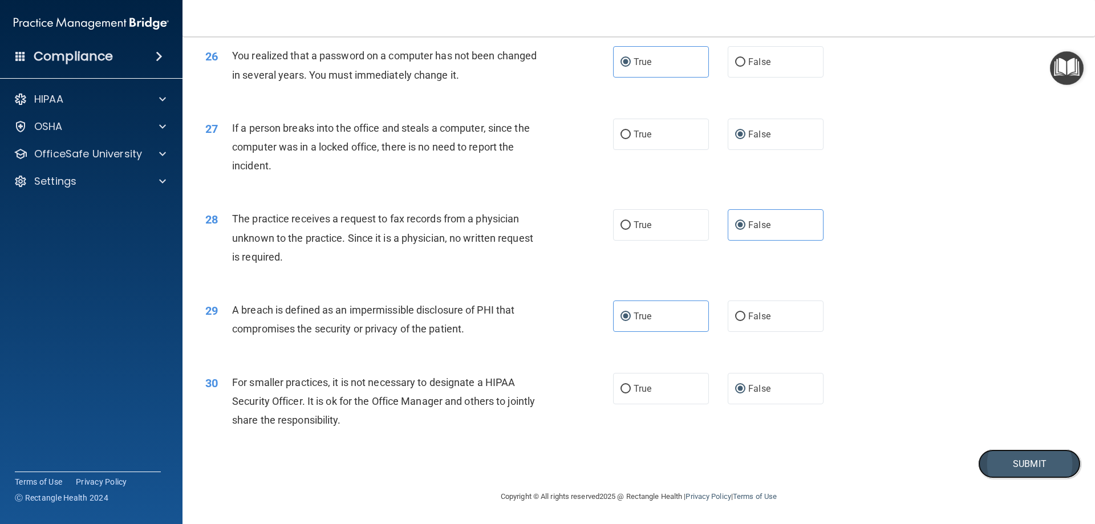
click at [1020, 464] on button "Submit" at bounding box center [1029, 464] width 103 height 29
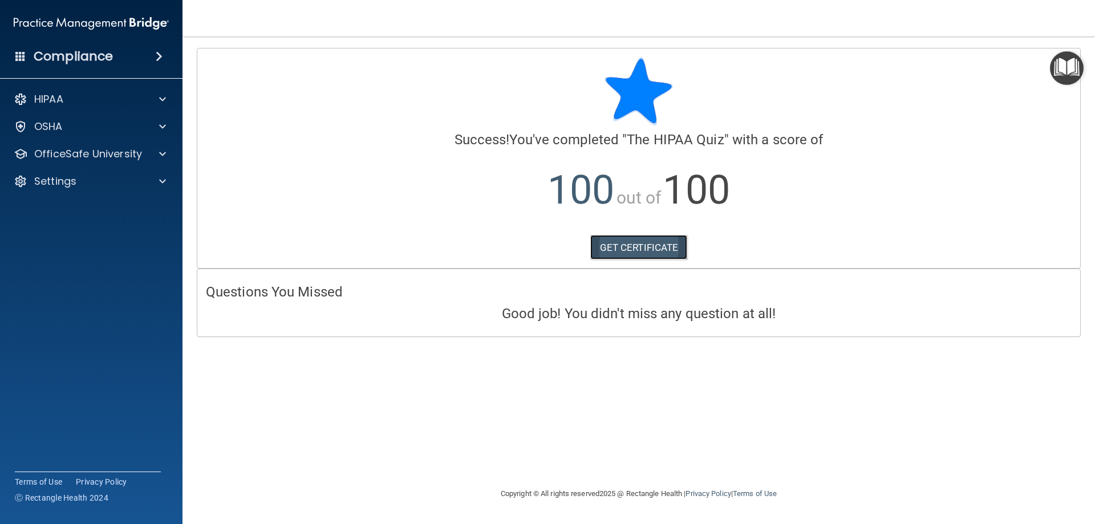
click at [658, 251] on link "GET CERTIFICATE" at bounding box center [639, 247] width 98 height 25
click at [88, 98] on div "HIPAA" at bounding box center [75, 99] width 141 height 14
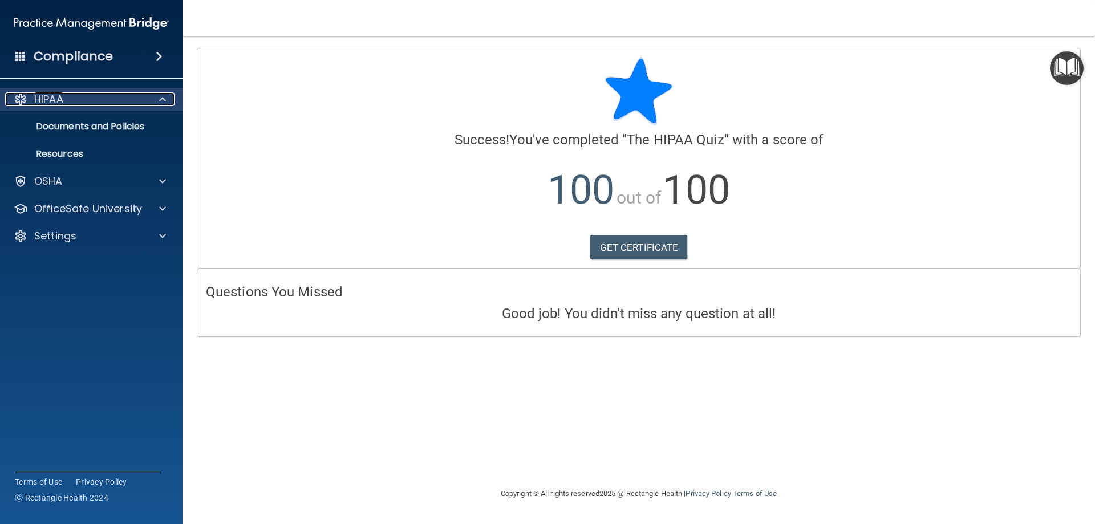
click at [56, 102] on p "HIPAA" at bounding box center [48, 99] width 29 height 14
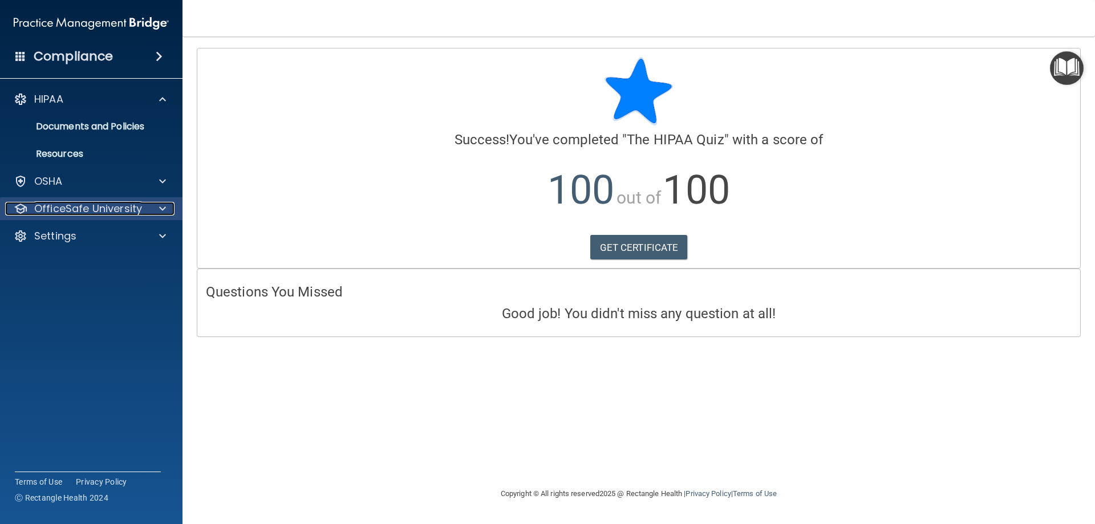
drag, startPoint x: 95, startPoint y: 208, endPoint x: 107, endPoint y: 208, distance: 12.6
click at [96, 208] on p "OfficeSafe University" at bounding box center [88, 209] width 108 height 14
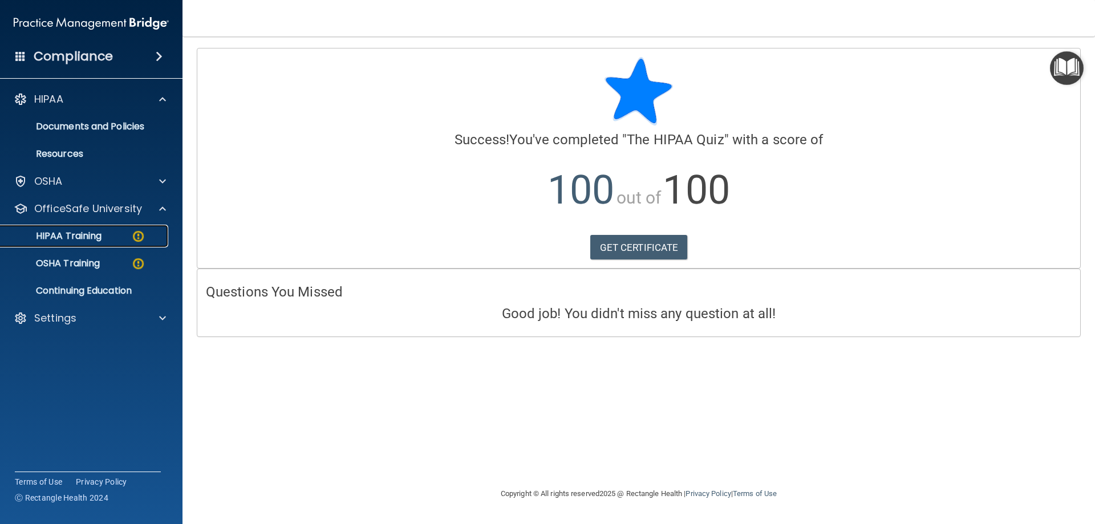
click at [94, 239] on p "HIPAA Training" at bounding box center [54, 235] width 94 height 11
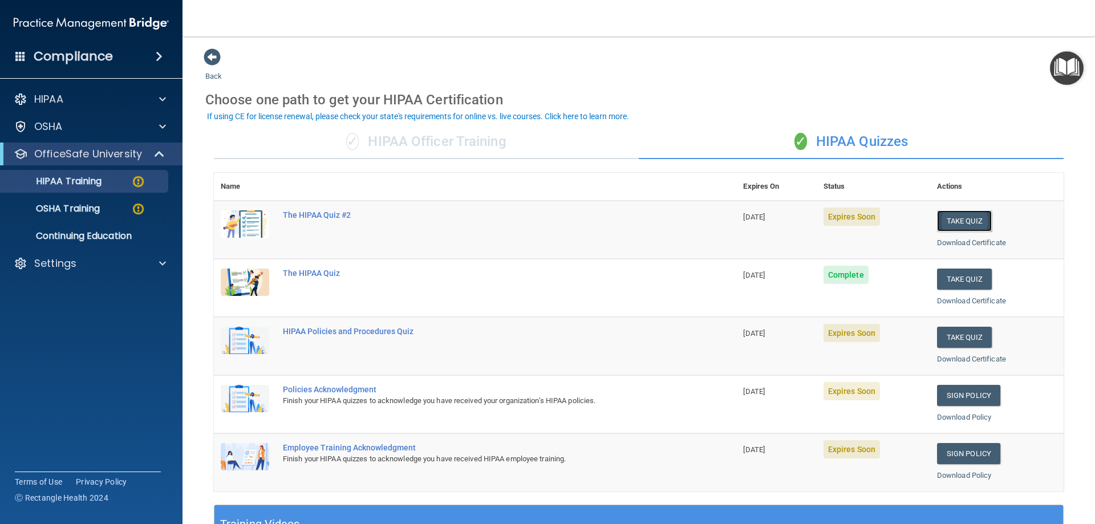
click at [969, 224] on button "Take Quiz" at bounding box center [964, 221] width 55 height 21
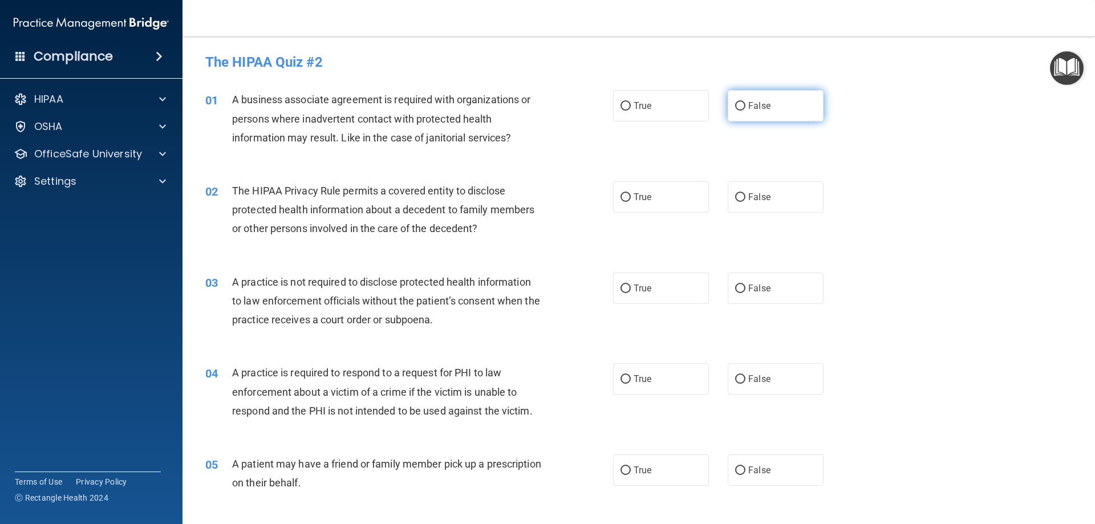
click at [748, 106] on span "False" at bounding box center [759, 105] width 22 height 11
click at [743, 106] on input "False" at bounding box center [740, 106] width 10 height 9
radio input "true"
click at [652, 197] on label "True" at bounding box center [661, 196] width 96 height 31
click at [631, 197] on input "True" at bounding box center [626, 197] width 10 height 9
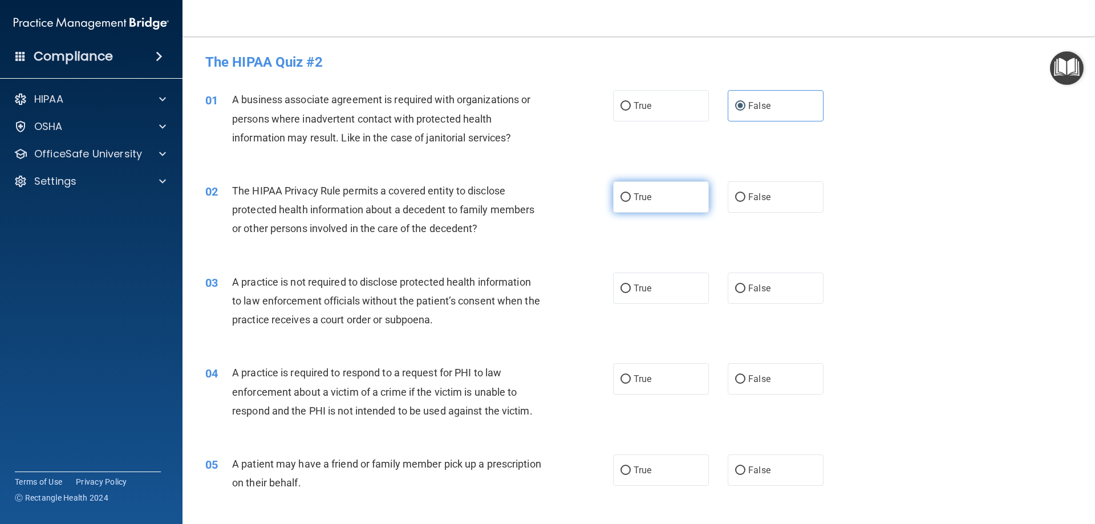
radio input "true"
click at [764, 287] on span "False" at bounding box center [759, 288] width 22 height 11
click at [746, 287] on input "False" at bounding box center [740, 289] width 10 height 9
radio input "true"
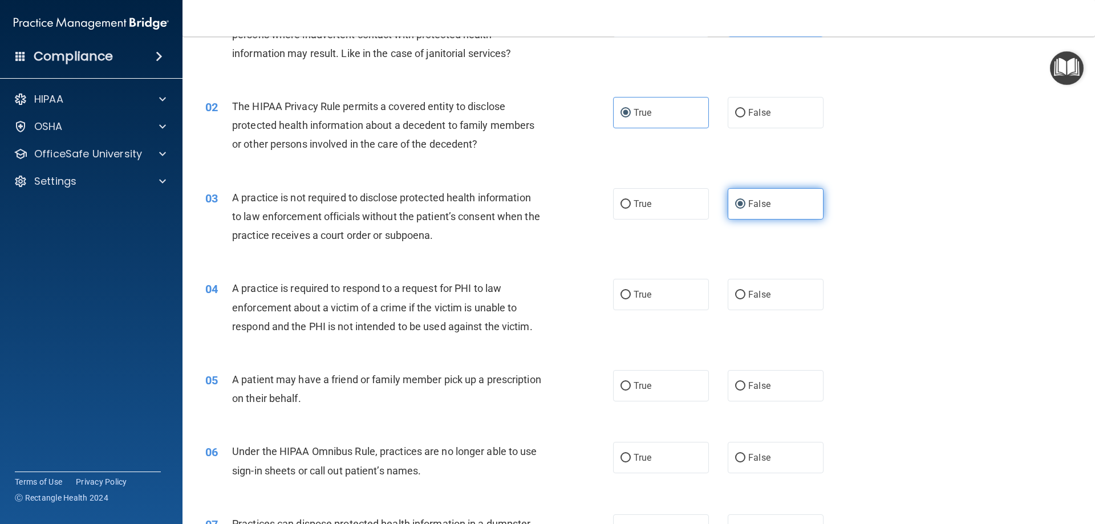
scroll to position [114, 0]
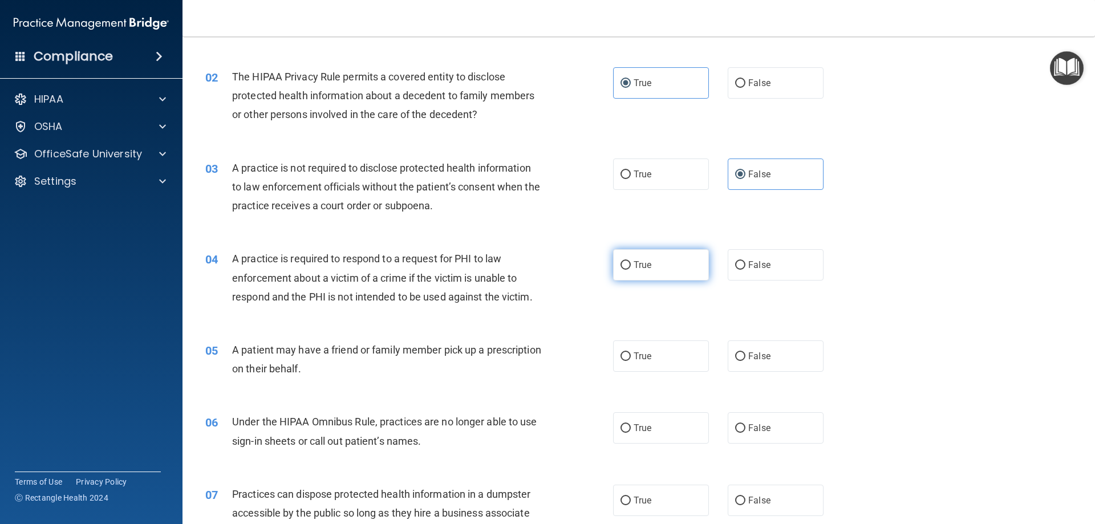
click at [658, 265] on label "True" at bounding box center [661, 264] width 96 height 31
click at [631, 265] on input "True" at bounding box center [626, 265] width 10 height 9
radio input "true"
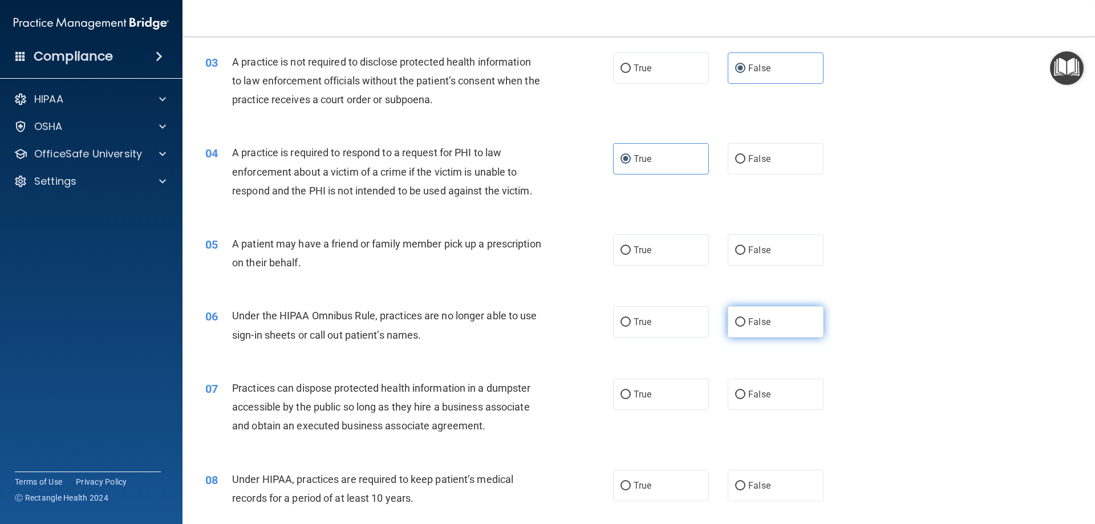
scroll to position [228, 0]
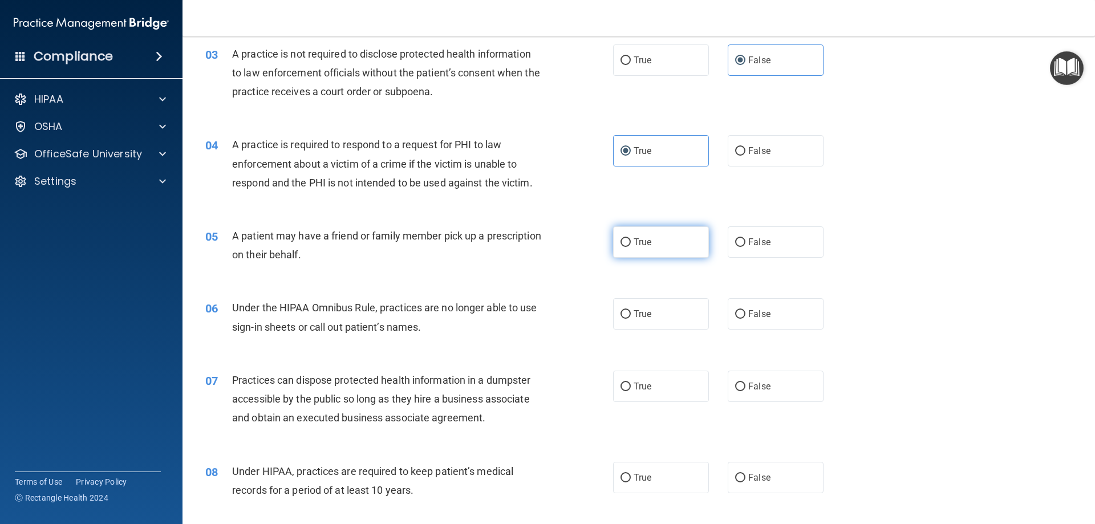
click at [679, 249] on label "True" at bounding box center [661, 241] width 96 height 31
click at [631, 247] on input "True" at bounding box center [626, 242] width 10 height 9
radio input "true"
click at [761, 316] on span "False" at bounding box center [759, 314] width 22 height 11
click at [746, 316] on input "False" at bounding box center [740, 314] width 10 height 9
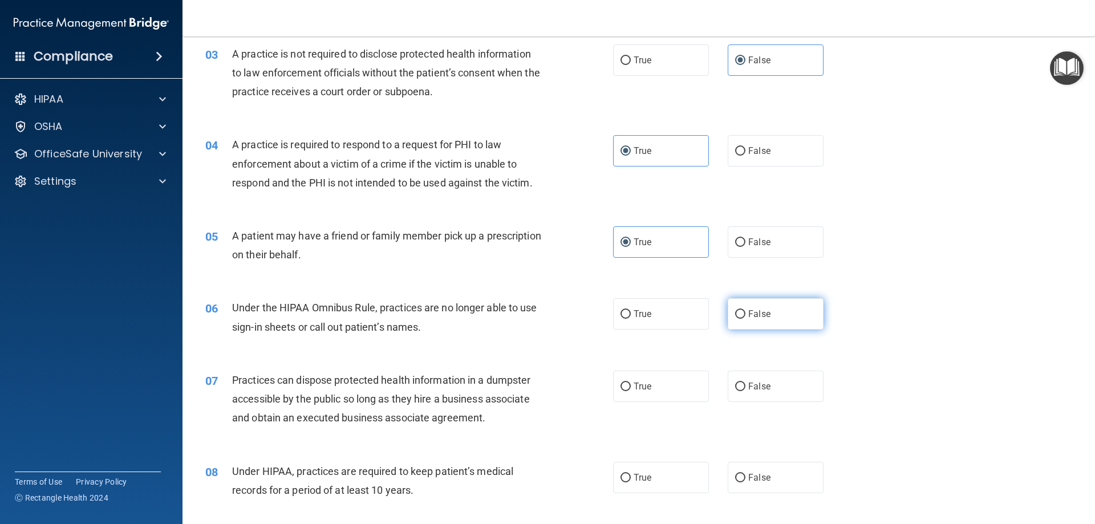
radio input "true"
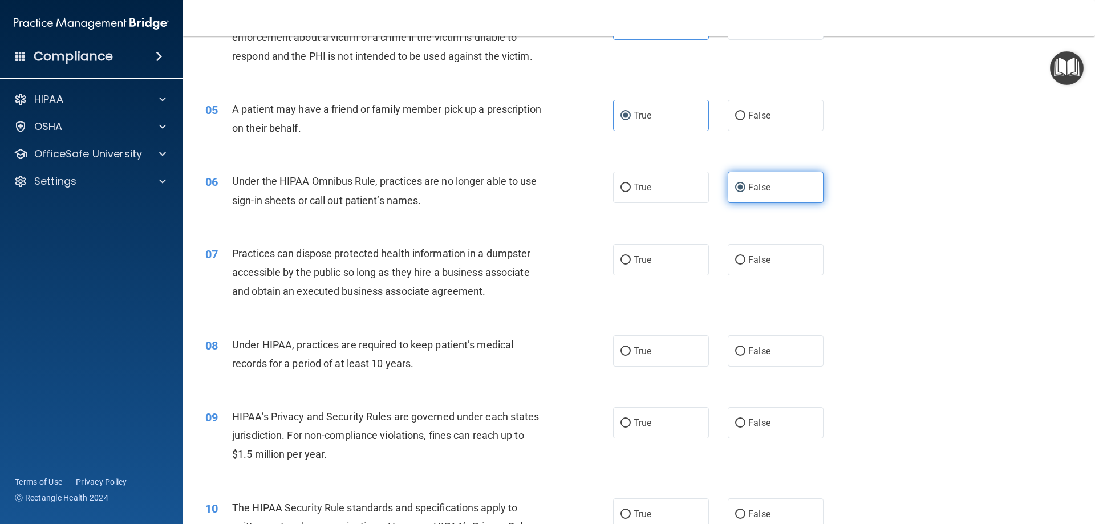
scroll to position [399, 0]
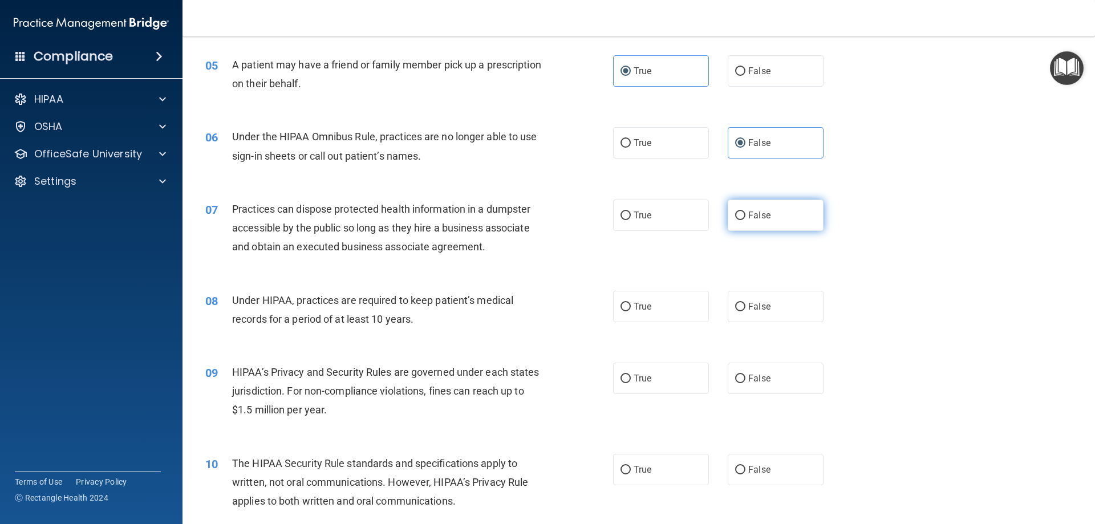
click at [742, 217] on label "False" at bounding box center [776, 215] width 96 height 31
click at [742, 217] on input "False" at bounding box center [740, 216] width 10 height 9
radio input "true"
click at [756, 300] on label "False" at bounding box center [776, 306] width 96 height 31
click at [746, 303] on input "False" at bounding box center [740, 307] width 10 height 9
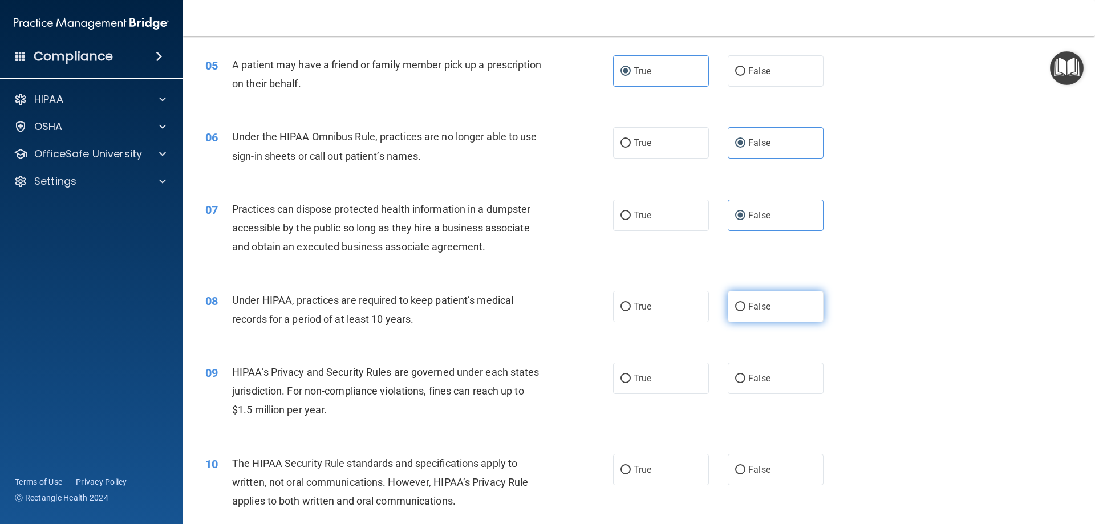
radio input "true"
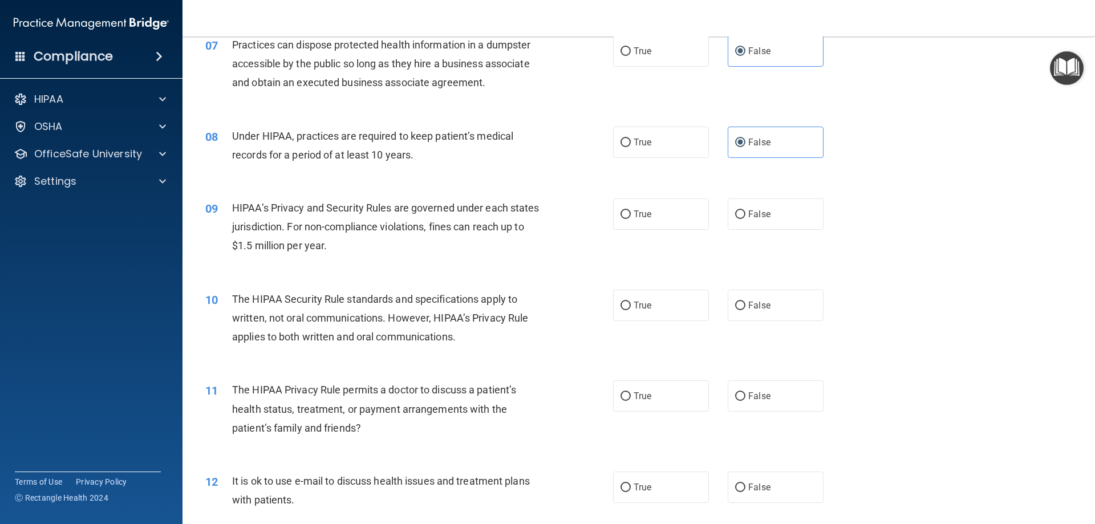
scroll to position [571, 0]
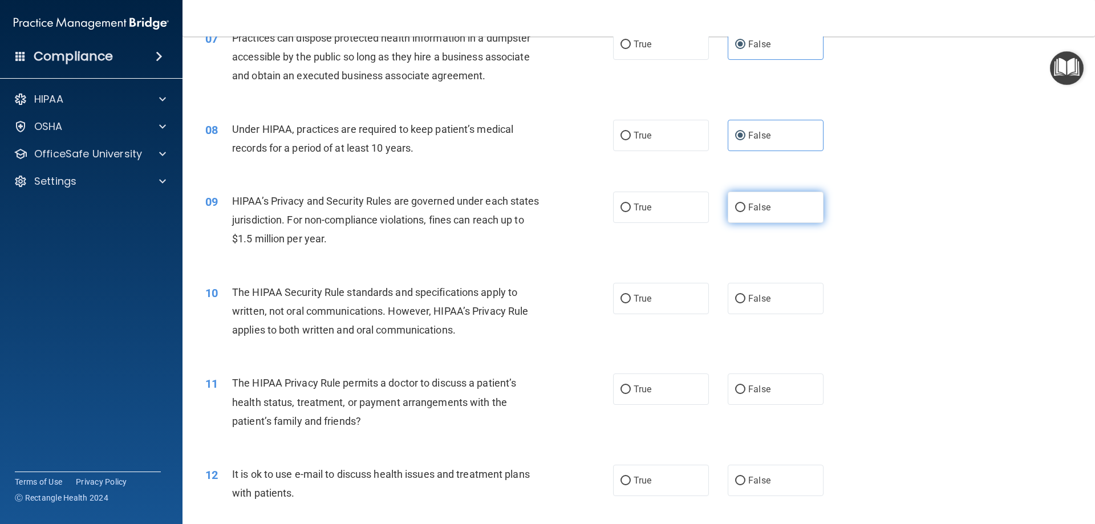
click at [760, 200] on label "False" at bounding box center [776, 207] width 96 height 31
click at [746, 204] on input "False" at bounding box center [740, 208] width 10 height 9
radio input "true"
click at [669, 303] on label "True" at bounding box center [661, 298] width 96 height 31
click at [631, 303] on input "True" at bounding box center [626, 299] width 10 height 9
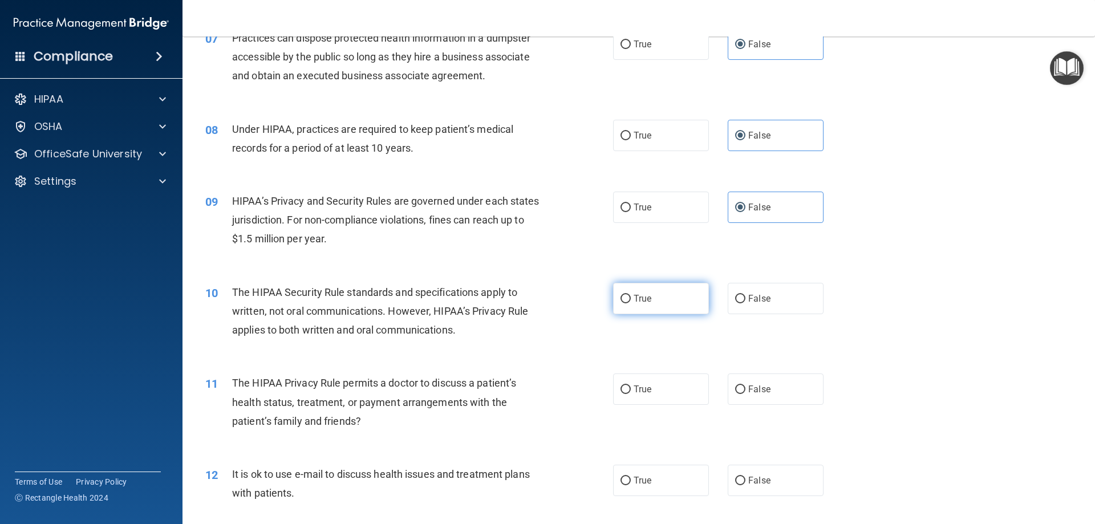
radio input "true"
click at [672, 391] on label "True" at bounding box center [661, 389] width 96 height 31
click at [631, 391] on input "True" at bounding box center [626, 390] width 10 height 9
radio input "true"
click at [671, 482] on label "True" at bounding box center [661, 480] width 96 height 31
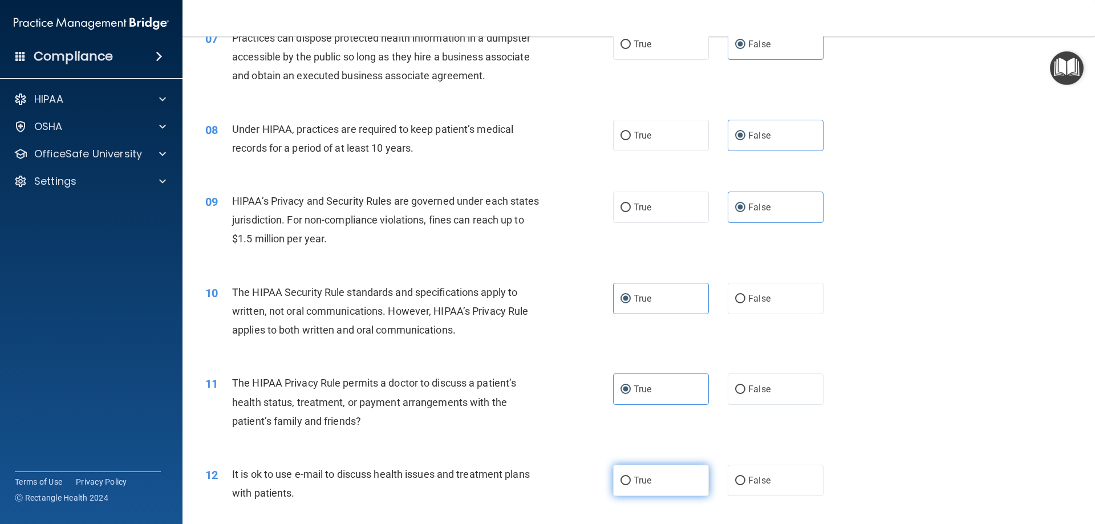
click at [631, 482] on input "True" at bounding box center [626, 481] width 10 height 9
radio input "true"
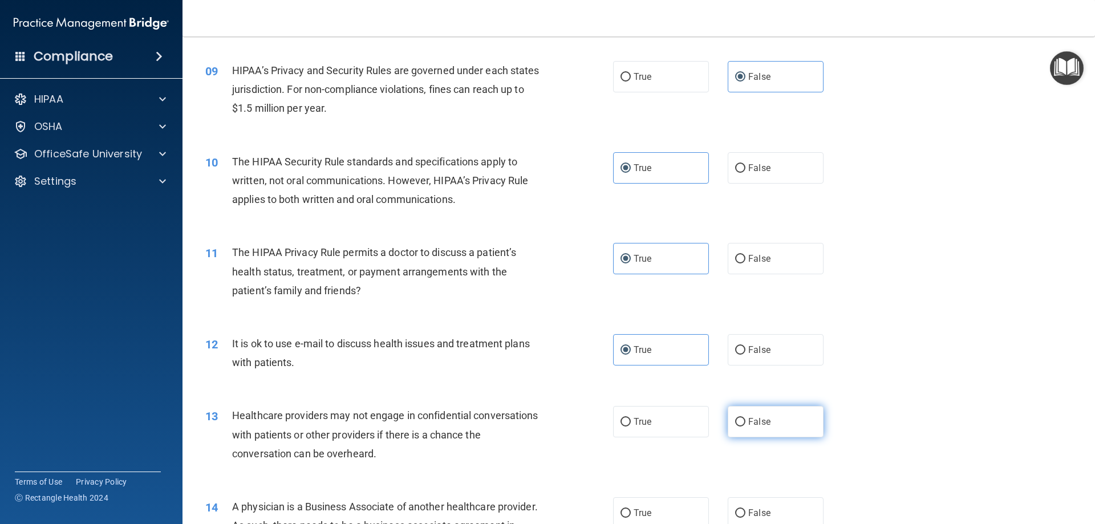
scroll to position [742, 0]
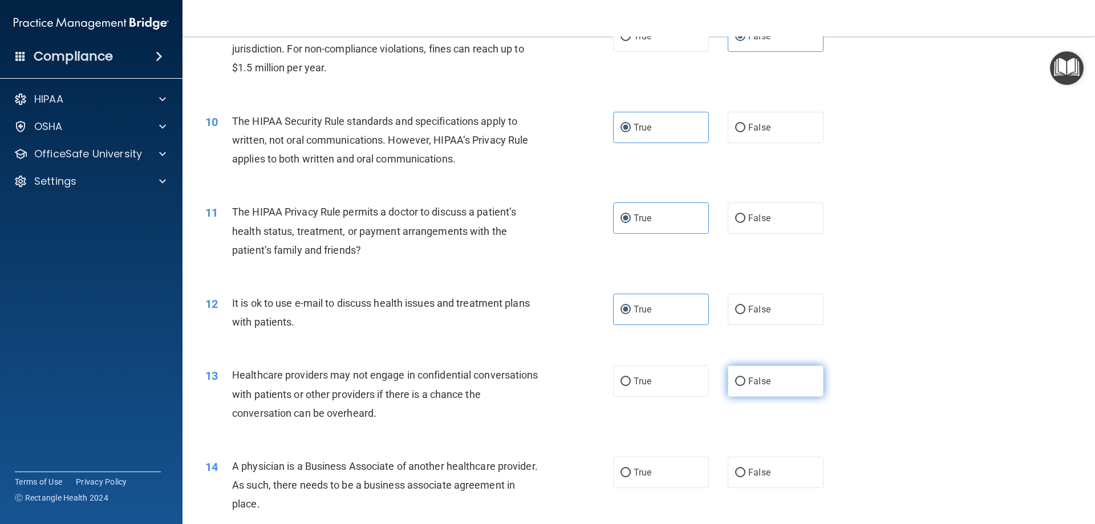
click at [748, 385] on span "False" at bounding box center [759, 381] width 22 height 11
click at [746, 385] on input "False" at bounding box center [740, 382] width 10 height 9
radio input "true"
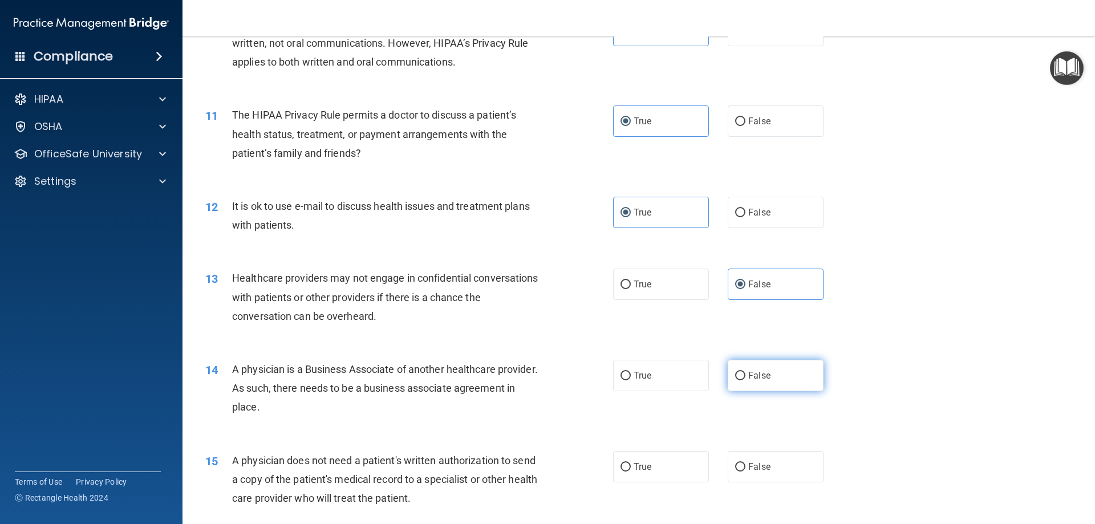
scroll to position [856, 0]
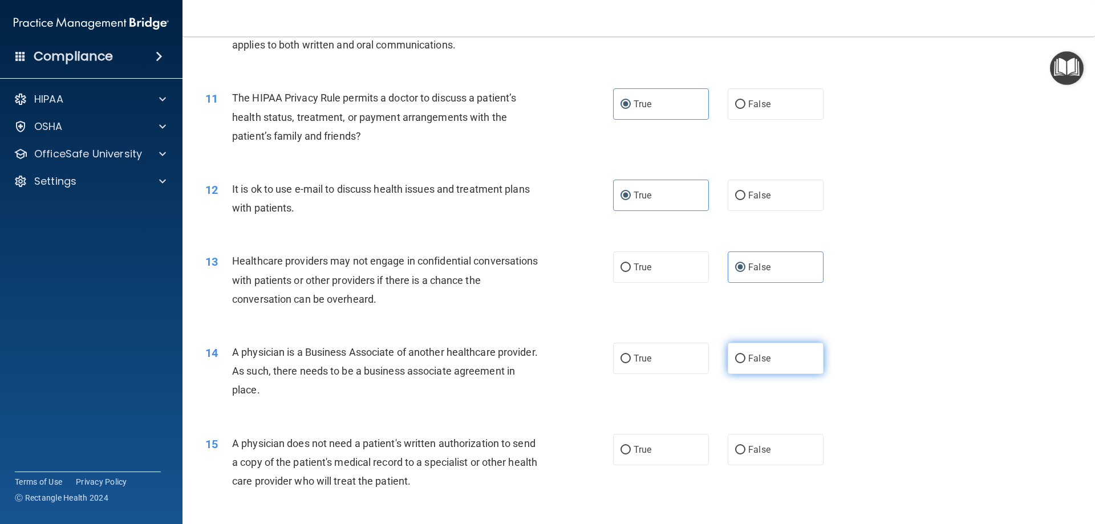
click at [749, 366] on label "False" at bounding box center [776, 358] width 96 height 31
click at [746, 363] on input "False" at bounding box center [740, 359] width 10 height 9
radio input "true"
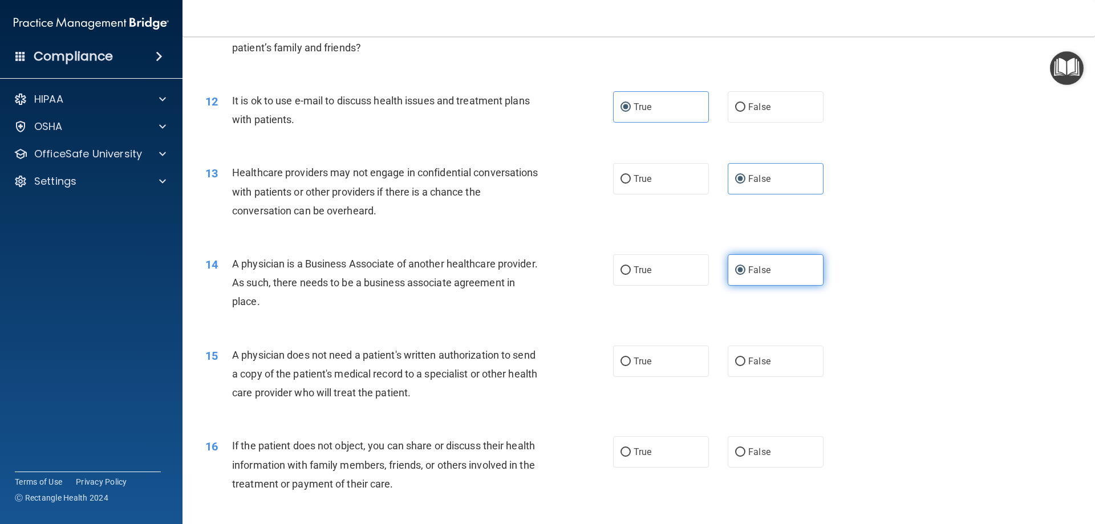
scroll to position [970, 0]
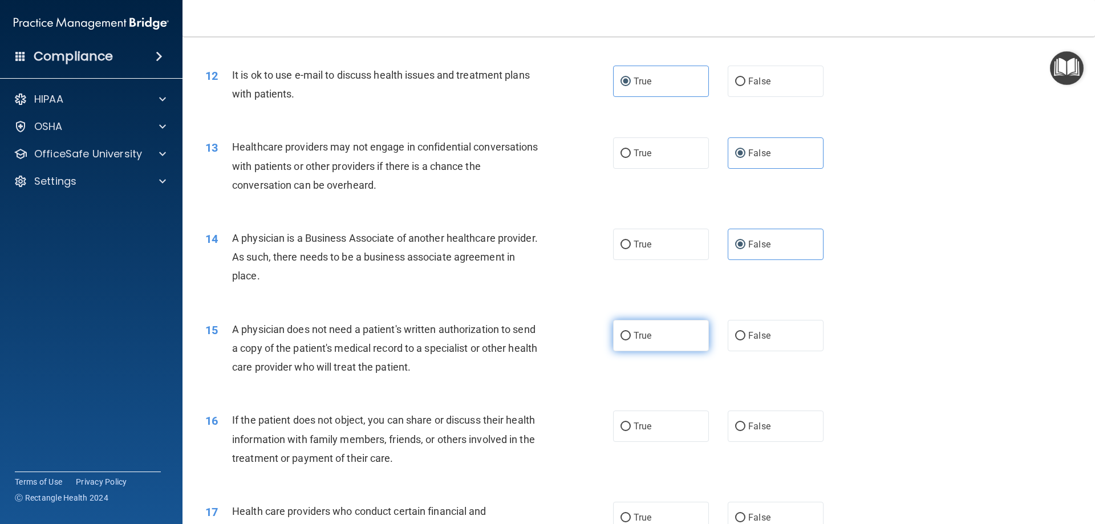
click at [659, 340] on label "True" at bounding box center [661, 335] width 96 height 31
click at [631, 340] on input "True" at bounding box center [626, 336] width 10 height 9
radio input "true"
click at [647, 423] on span "True" at bounding box center [643, 426] width 18 height 11
click at [631, 423] on input "True" at bounding box center [626, 427] width 10 height 9
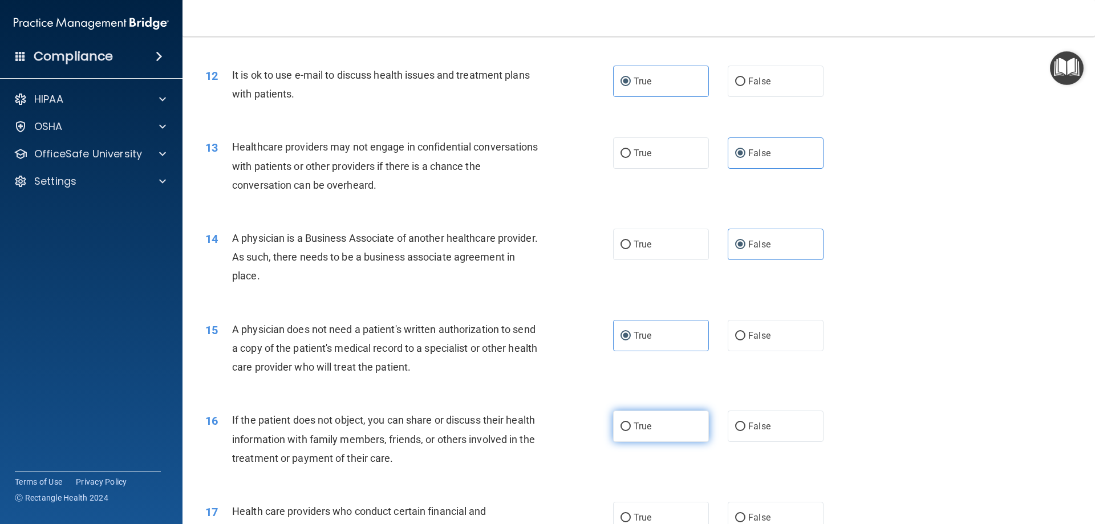
radio input "true"
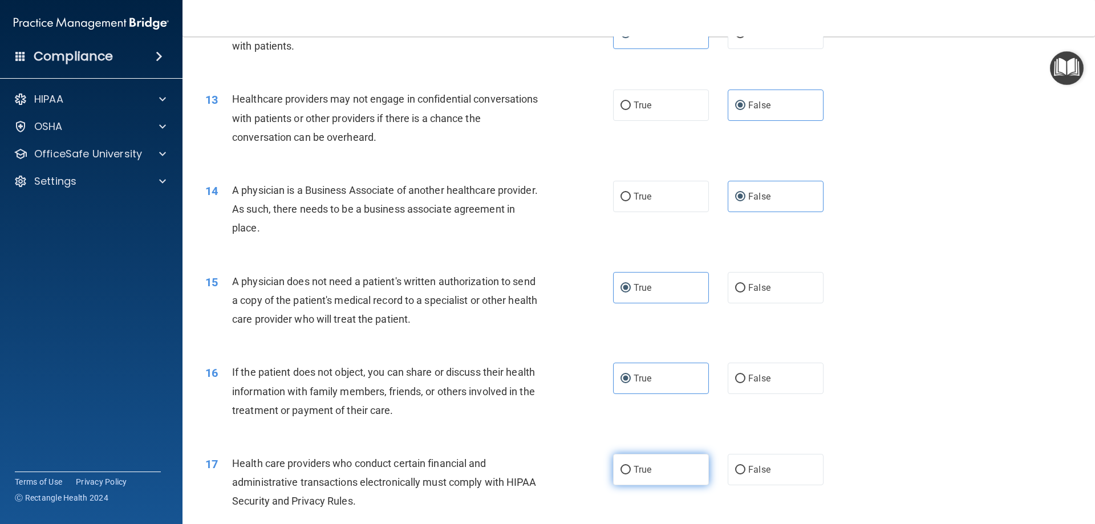
scroll to position [1084, 0]
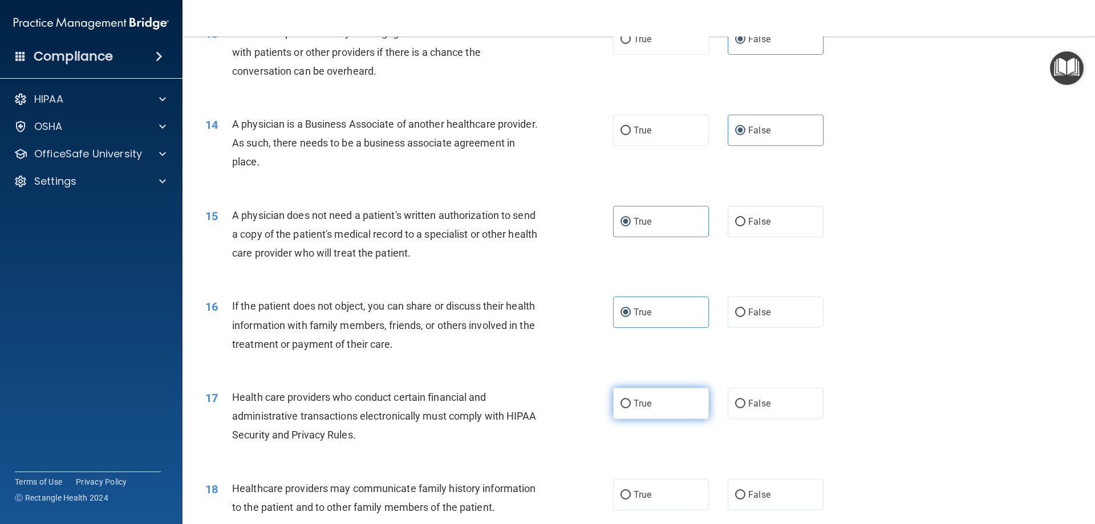
click at [647, 391] on label "True" at bounding box center [661, 403] width 96 height 31
click at [631, 400] on input "True" at bounding box center [626, 404] width 10 height 9
radio input "true"
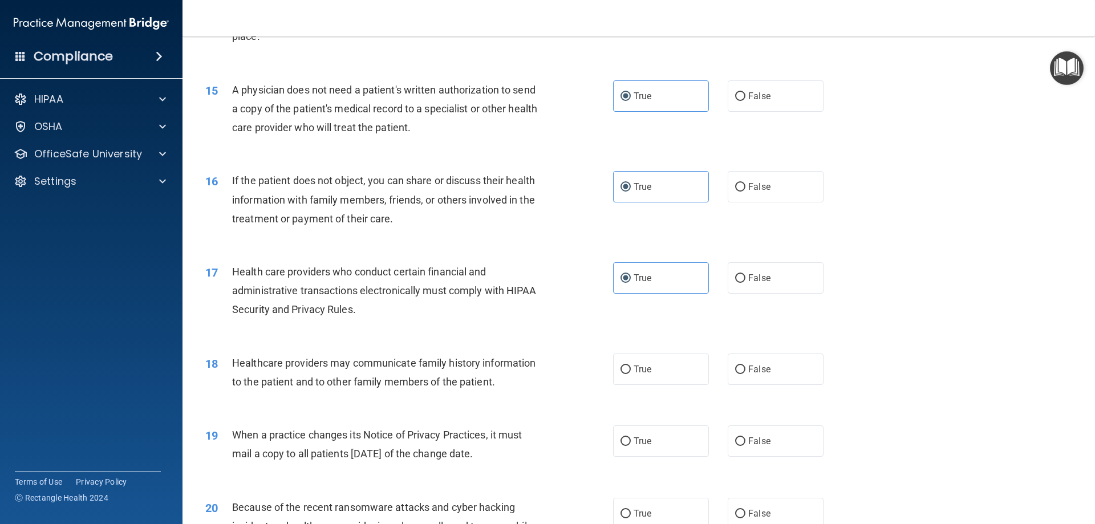
scroll to position [1312, 0]
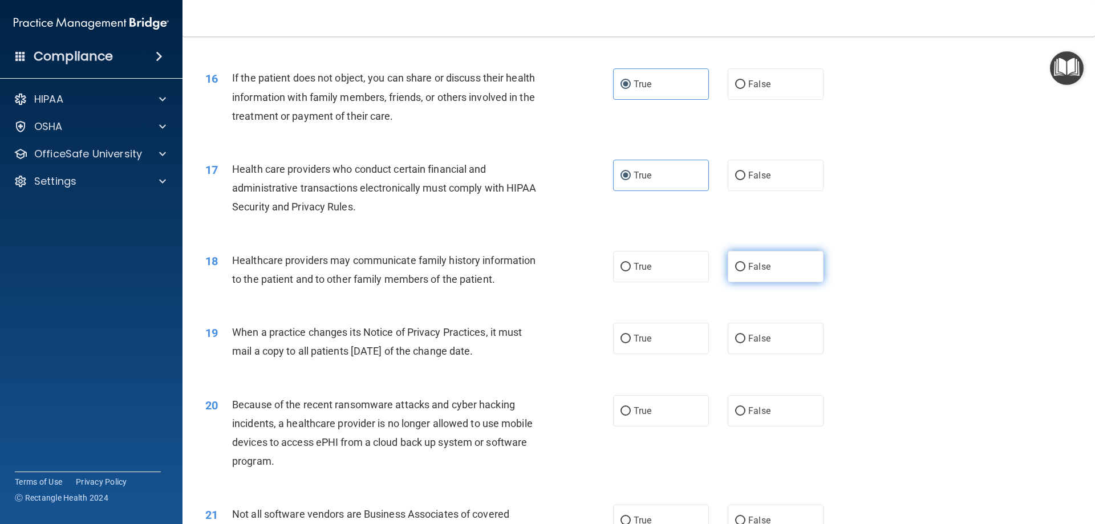
click at [760, 270] on span "False" at bounding box center [759, 266] width 22 height 11
click at [746, 270] on input "False" at bounding box center [740, 267] width 10 height 9
radio input "true"
click at [746, 345] on label "False" at bounding box center [776, 338] width 96 height 31
click at [746, 343] on input "False" at bounding box center [740, 339] width 10 height 9
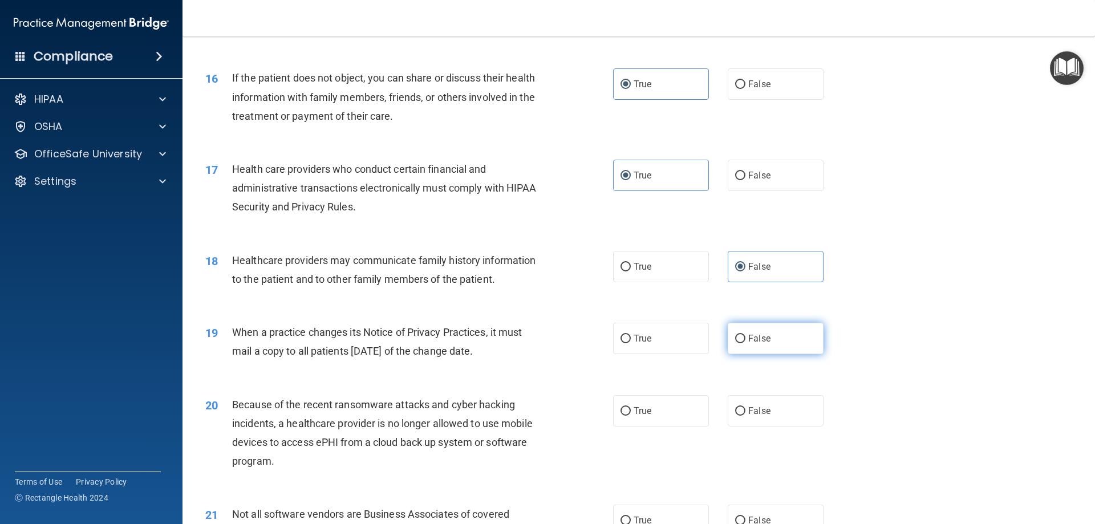
radio input "true"
drag, startPoint x: 751, startPoint y: 408, endPoint x: 756, endPoint y: 414, distance: 7.3
click at [751, 410] on span "False" at bounding box center [759, 411] width 22 height 11
click at [746, 410] on input "False" at bounding box center [740, 411] width 10 height 9
radio input "true"
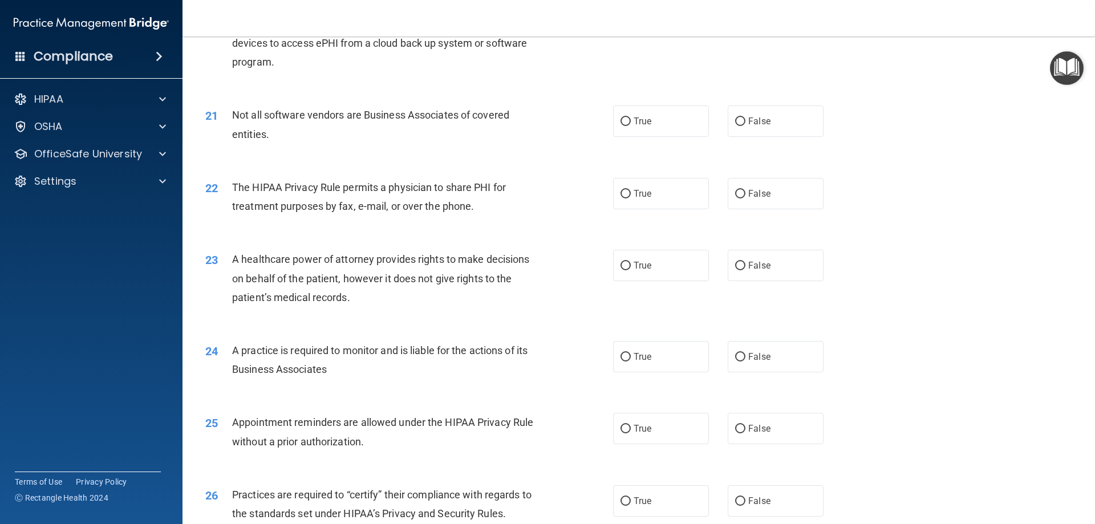
scroll to position [1769, 0]
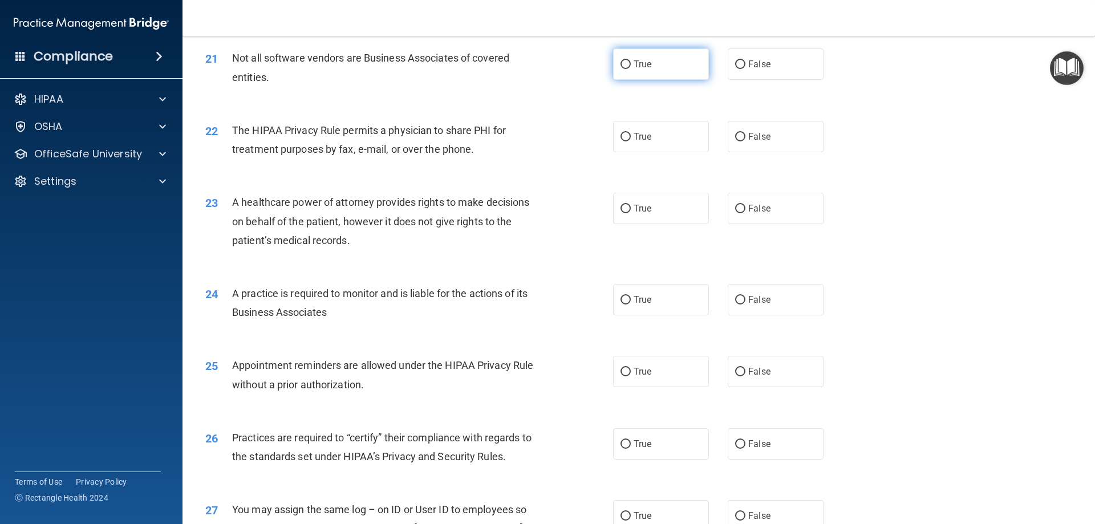
click at [645, 72] on label "True" at bounding box center [661, 63] width 96 height 31
click at [631, 69] on input "True" at bounding box center [626, 64] width 10 height 9
radio input "true"
click at [645, 72] on label "True" at bounding box center [661, 63] width 96 height 31
click at [631, 69] on input "True" at bounding box center [626, 64] width 10 height 9
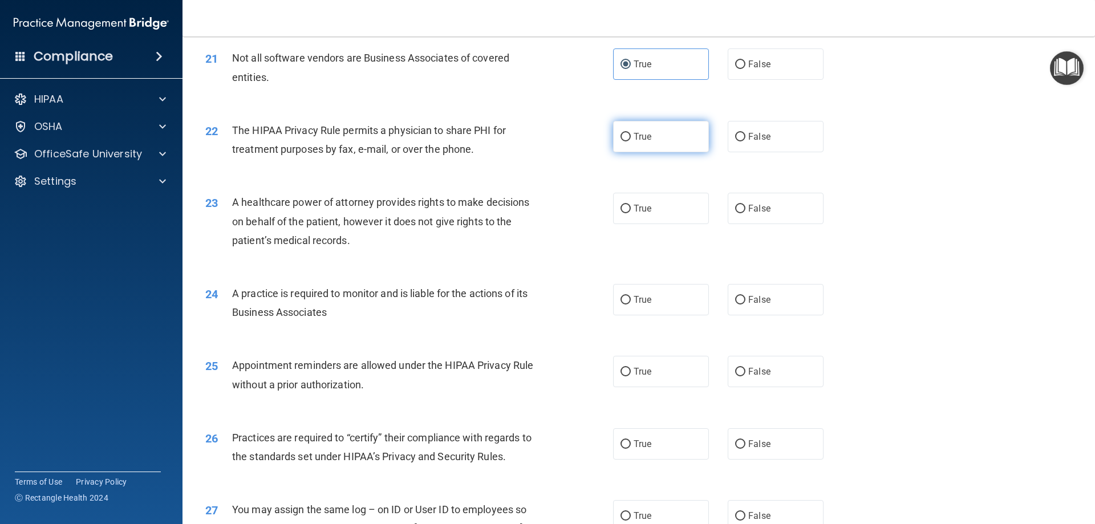
click at [648, 148] on label "True" at bounding box center [661, 136] width 96 height 31
click at [631, 141] on input "True" at bounding box center [626, 137] width 10 height 9
radio input "true"
click at [756, 224] on label "False" at bounding box center [776, 208] width 96 height 31
click at [746, 213] on input "False" at bounding box center [740, 209] width 10 height 9
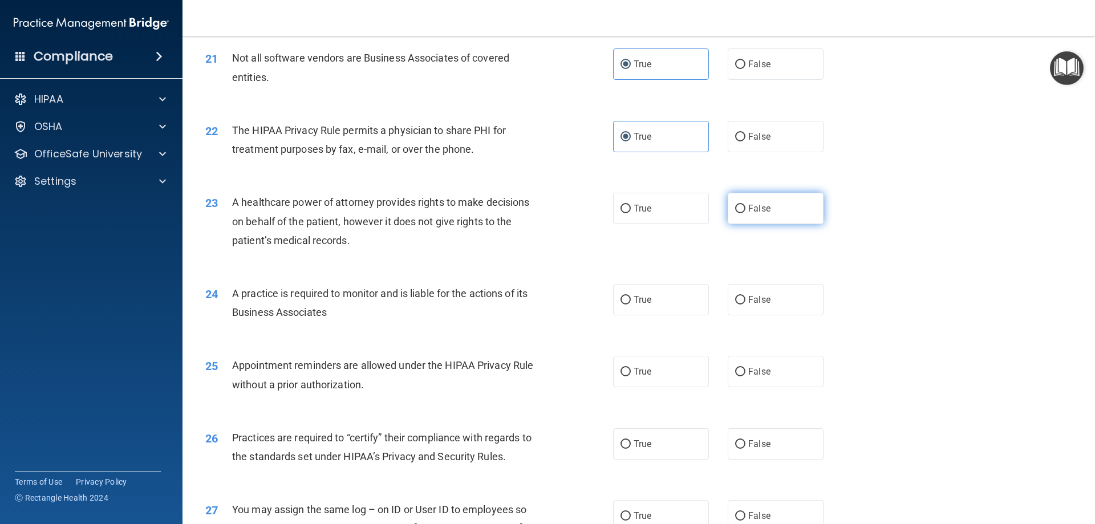
radio input "true"
click at [653, 304] on label "True" at bounding box center [661, 299] width 96 height 31
click at [631, 304] on input "True" at bounding box center [626, 300] width 10 height 9
radio input "true"
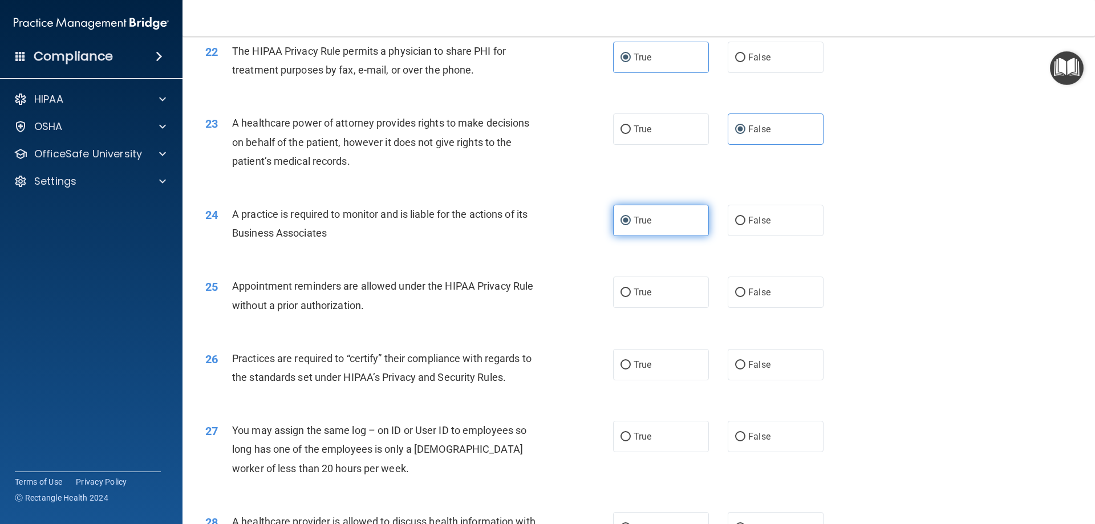
scroll to position [1883, 0]
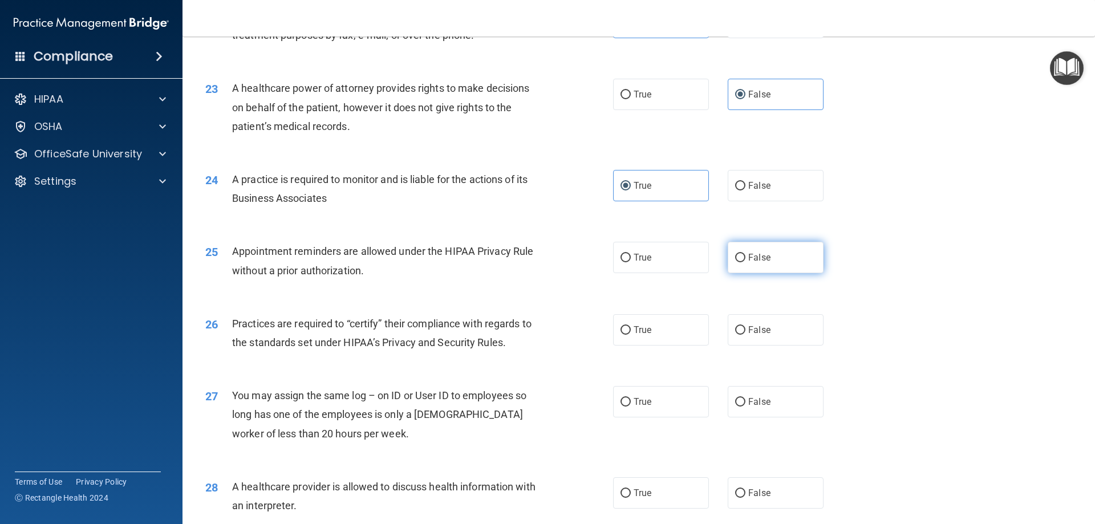
click at [742, 254] on label "False" at bounding box center [776, 257] width 96 height 31
click at [742, 254] on input "False" at bounding box center [740, 258] width 10 height 9
radio input "true"
click at [682, 256] on label "True" at bounding box center [661, 257] width 96 height 31
click at [631, 256] on input "True" at bounding box center [626, 258] width 10 height 9
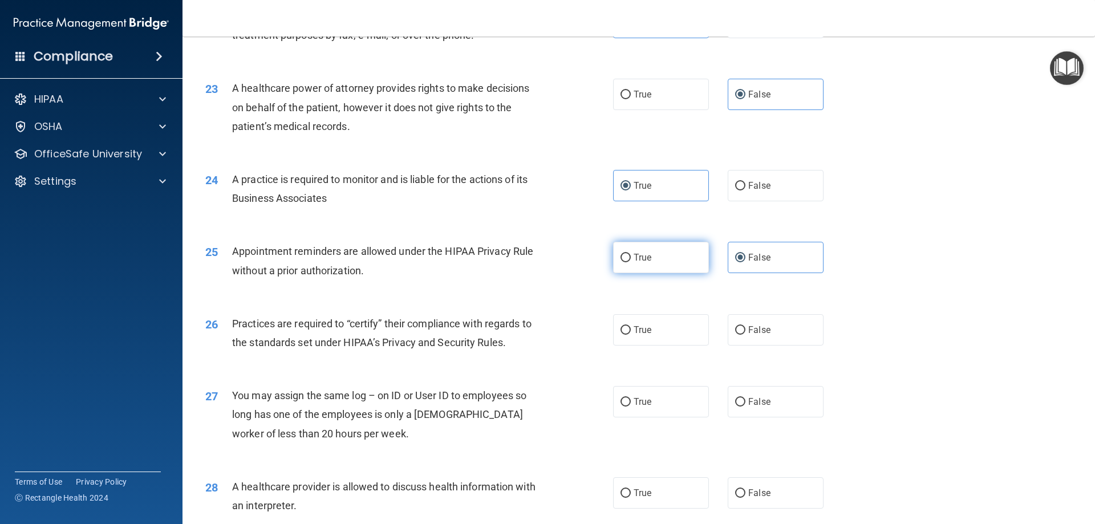
radio input "true"
radio input "false"
click at [758, 326] on span "False" at bounding box center [759, 330] width 22 height 11
click at [746, 326] on input "False" at bounding box center [740, 330] width 10 height 9
radio input "true"
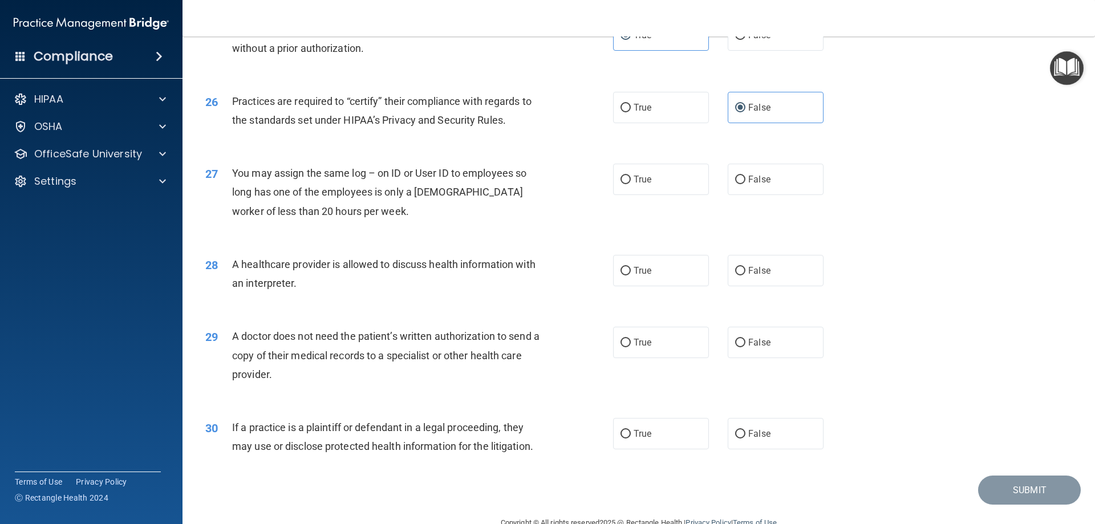
scroll to position [2111, 0]
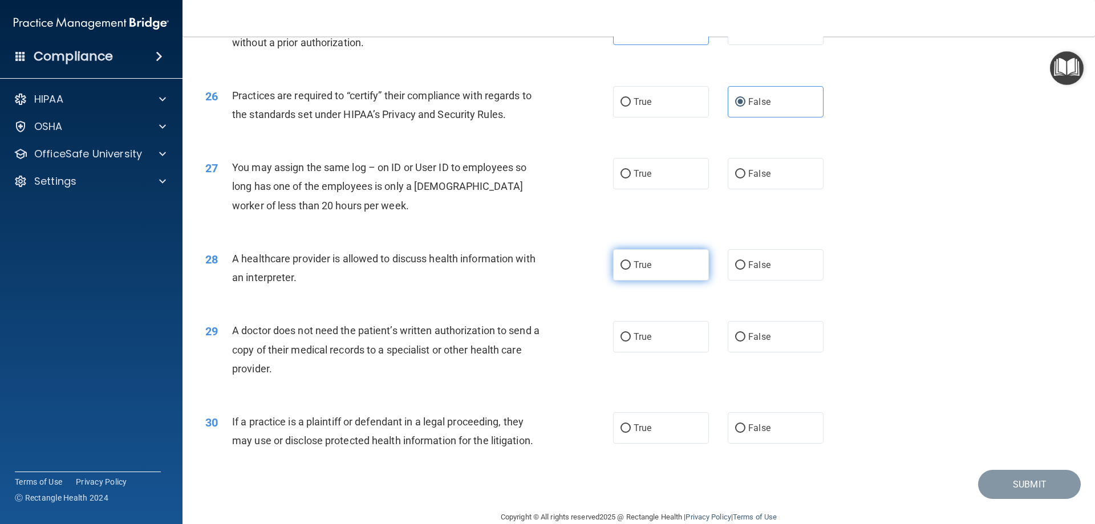
click at [673, 266] on label "True" at bounding box center [661, 264] width 96 height 31
click at [631, 266] on input "True" at bounding box center [626, 265] width 10 height 9
radio input "true"
click at [654, 352] on label "True" at bounding box center [661, 336] width 96 height 31
click at [631, 342] on input "True" at bounding box center [626, 337] width 10 height 9
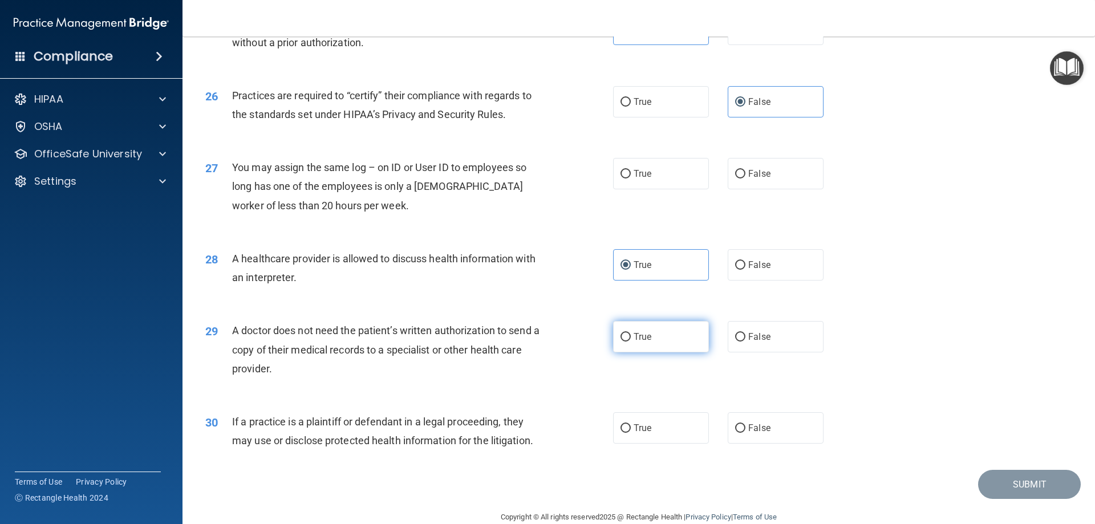
radio input "true"
click at [663, 424] on label "True" at bounding box center [661, 427] width 96 height 31
click at [631, 424] on input "True" at bounding box center [626, 428] width 10 height 9
radio input "true"
click at [686, 175] on label "True" at bounding box center [661, 173] width 96 height 31
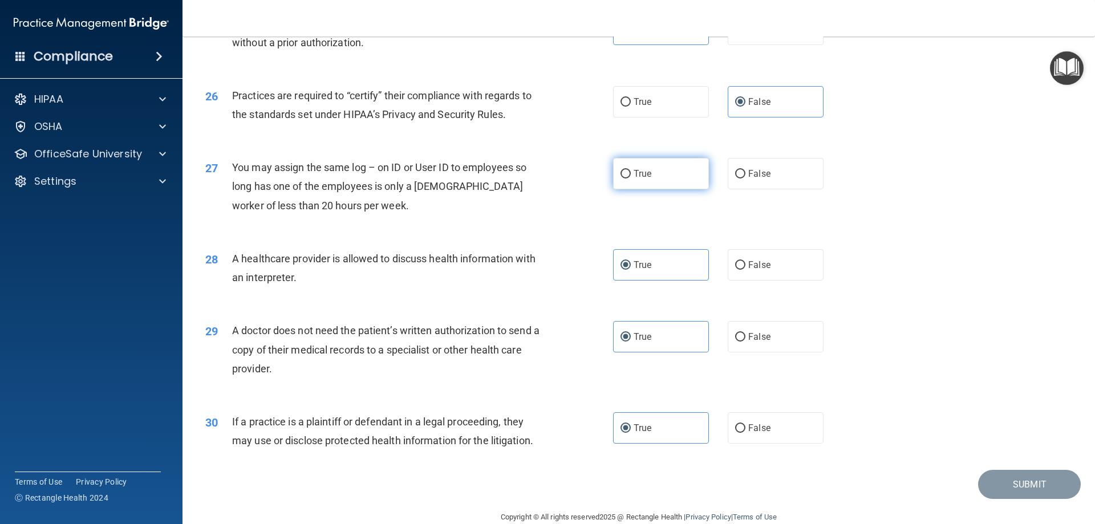
click at [631, 175] on input "True" at bounding box center [626, 174] width 10 height 9
radio input "true"
click at [1006, 480] on button "Submit" at bounding box center [1029, 484] width 103 height 29
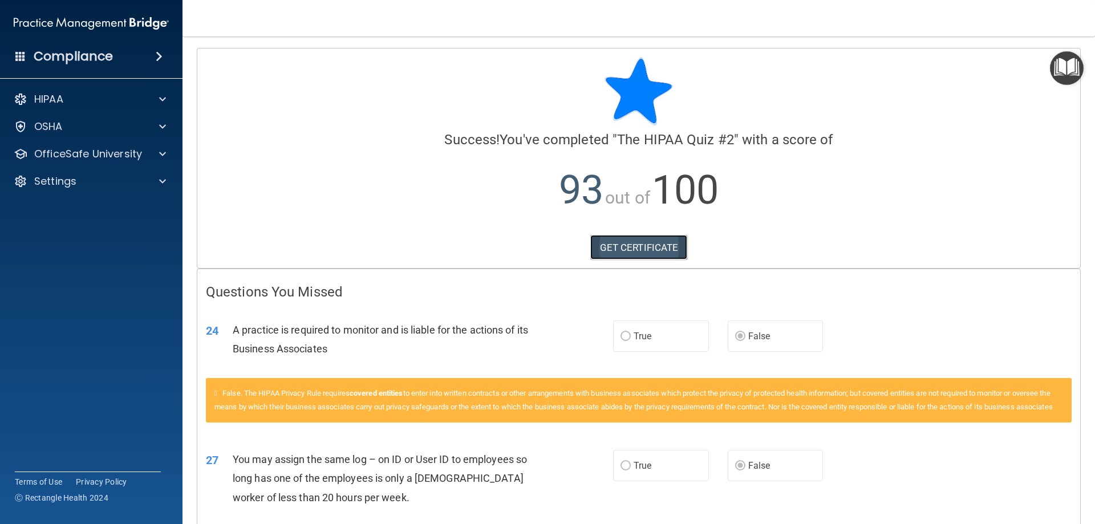
click at [653, 245] on link "GET CERTIFICATE" at bounding box center [639, 247] width 98 height 25
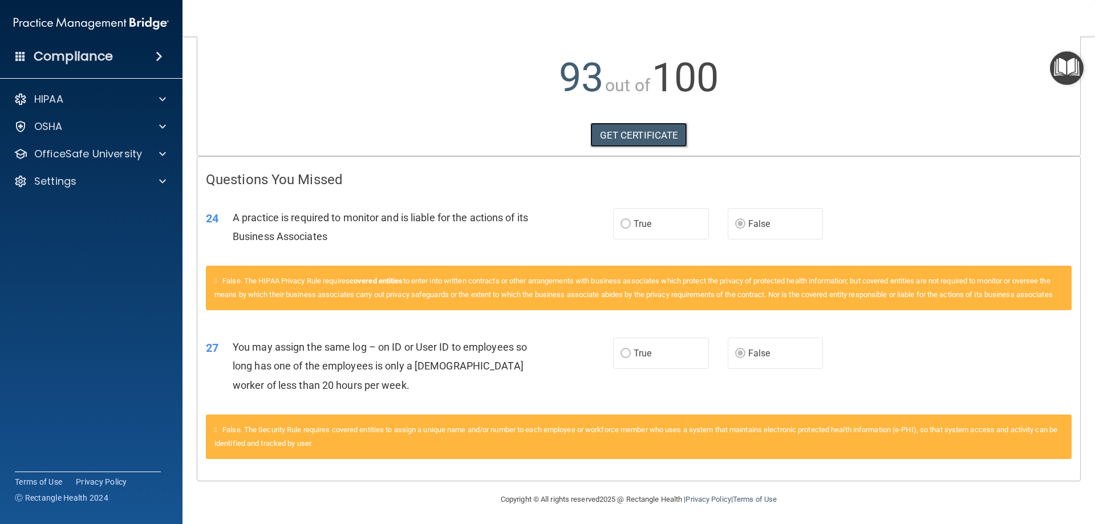
scroll to position [129, 0]
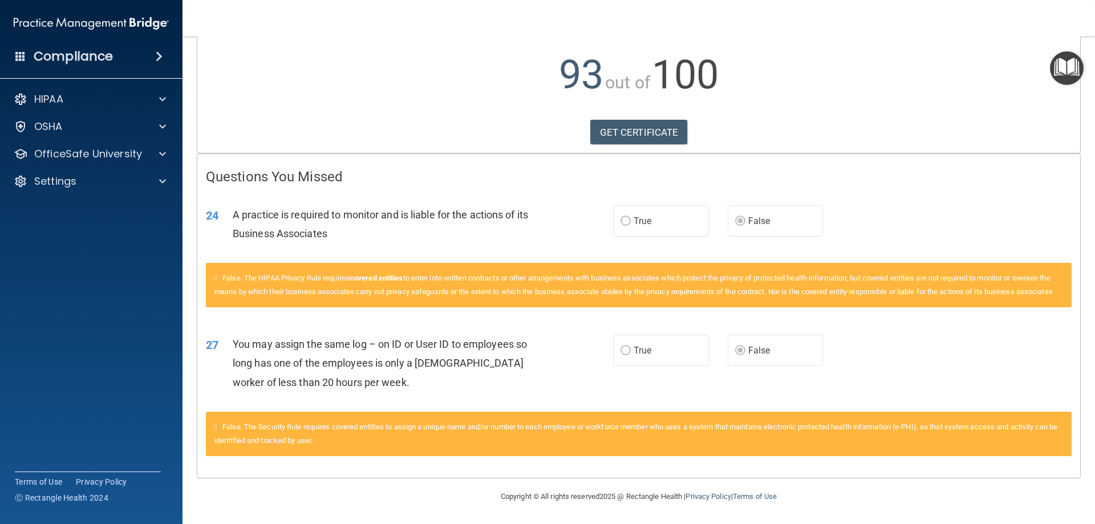
click at [673, 353] on label "True" at bounding box center [661, 350] width 96 height 31
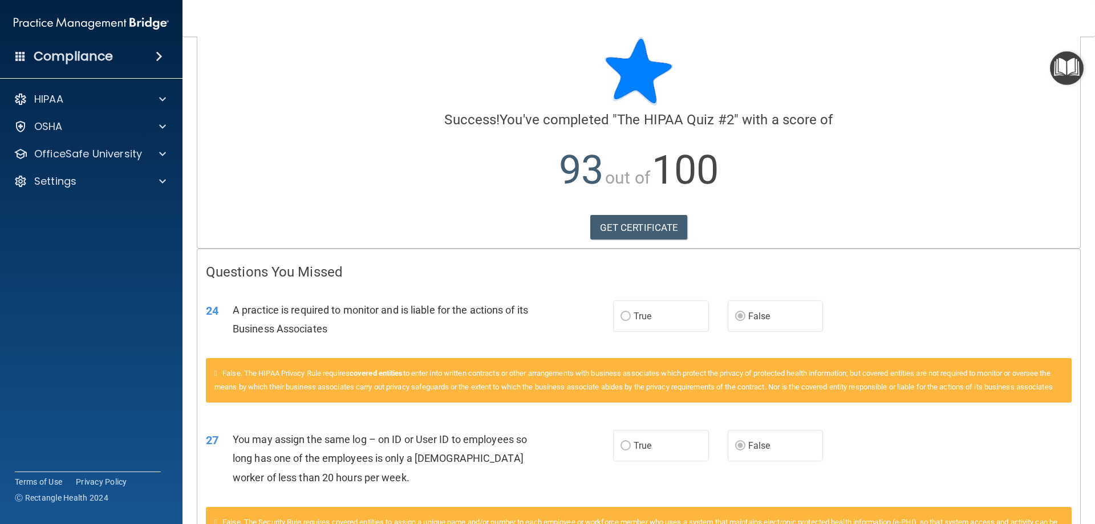
scroll to position [0, 0]
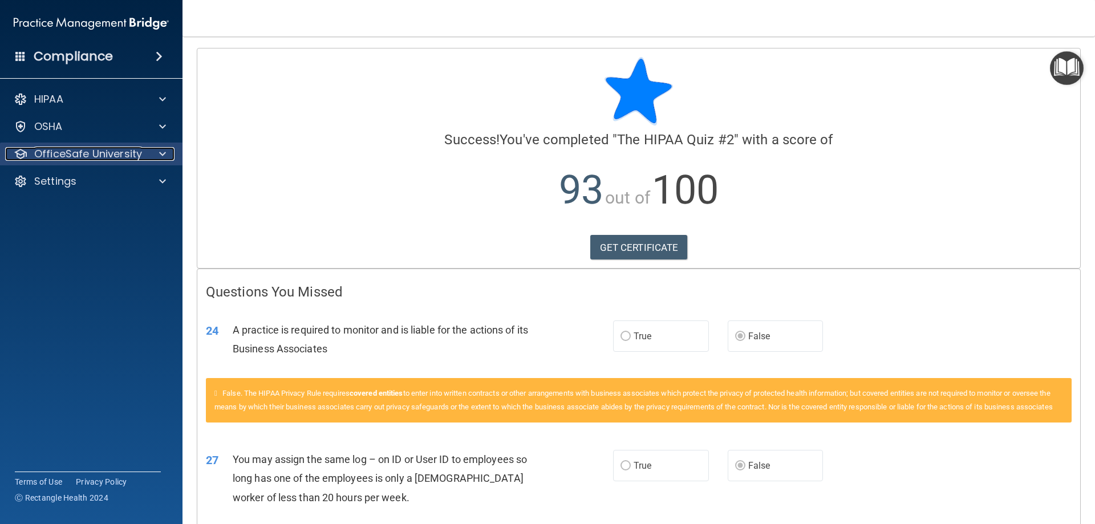
click at [82, 157] on p "OfficeSafe University" at bounding box center [88, 154] width 108 height 14
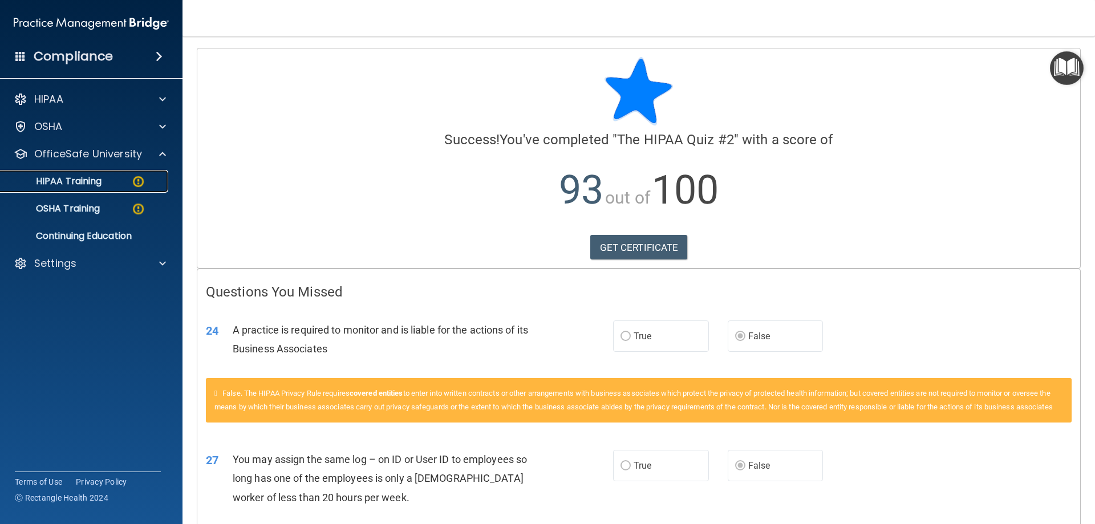
click at [84, 186] on p "HIPAA Training" at bounding box center [54, 181] width 94 height 11
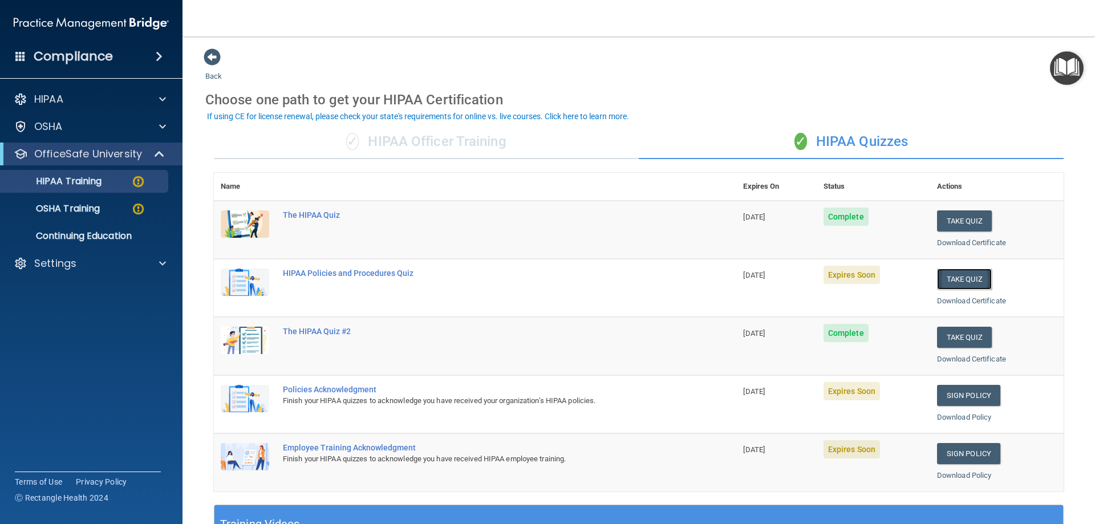
click at [937, 274] on button "Take Quiz" at bounding box center [964, 279] width 55 height 21
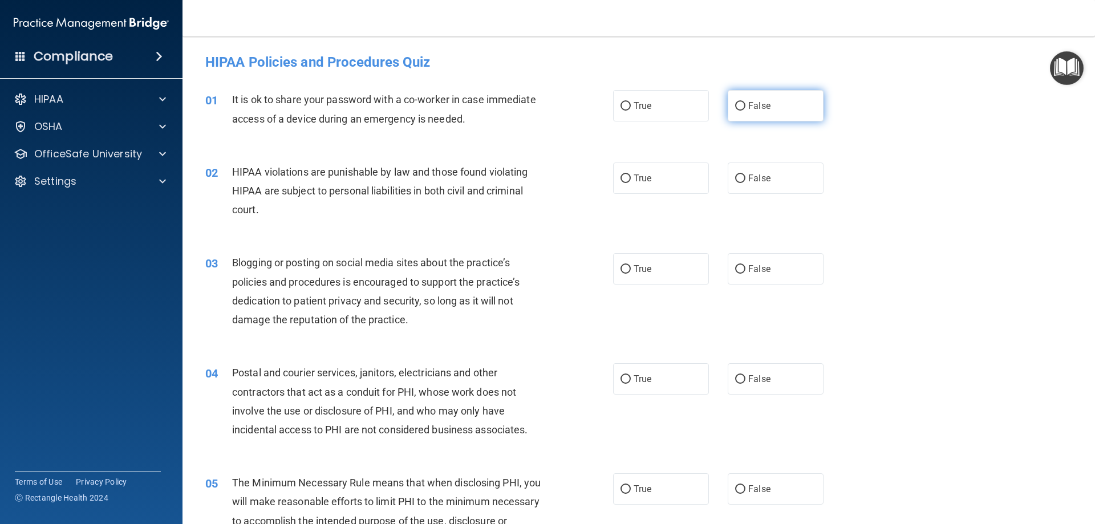
click at [774, 113] on label "False" at bounding box center [776, 105] width 96 height 31
click at [746, 111] on input "False" at bounding box center [740, 106] width 10 height 9
radio input "true"
click at [671, 175] on label "True" at bounding box center [661, 178] width 96 height 31
click at [631, 175] on input "True" at bounding box center [626, 179] width 10 height 9
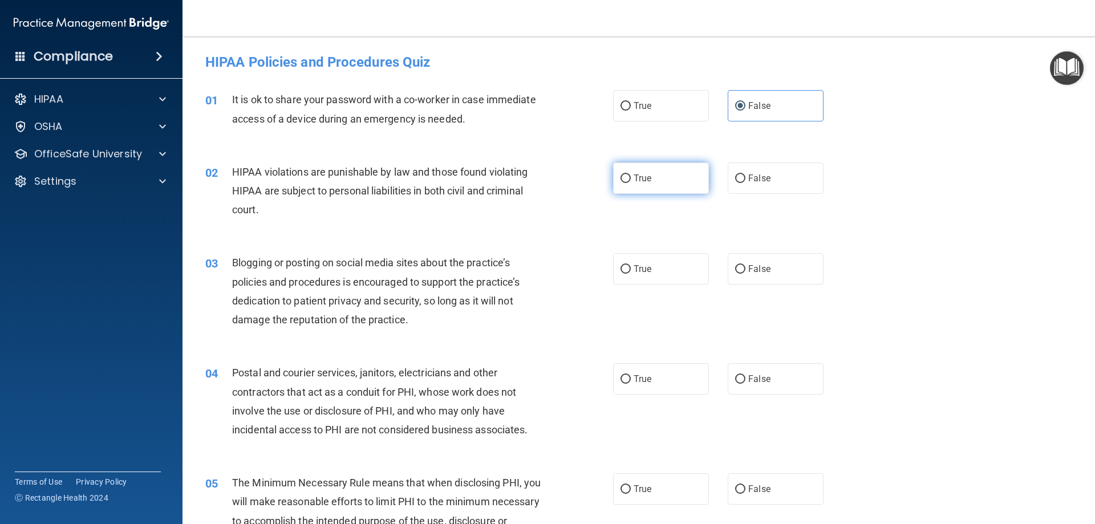
radio input "true"
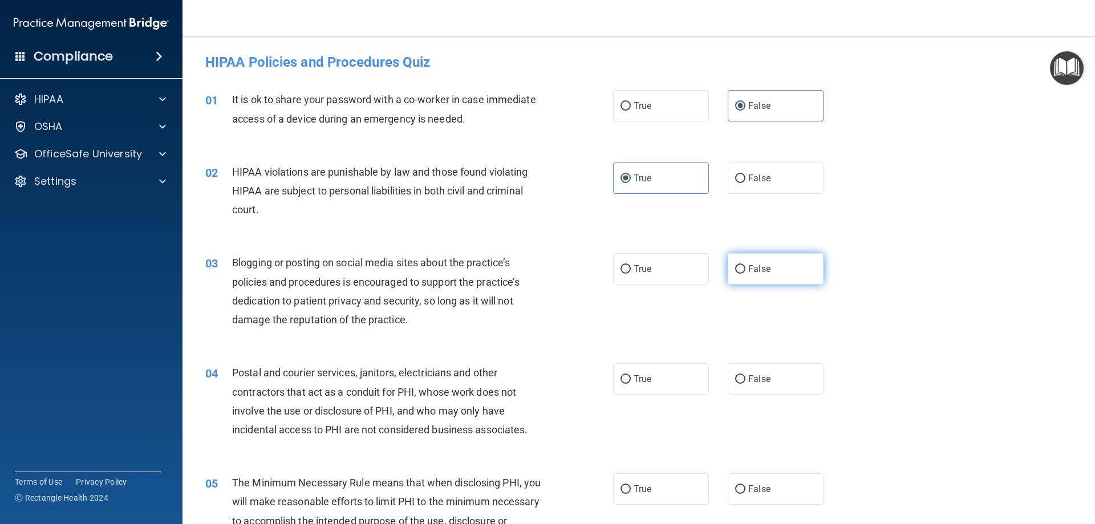
click at [748, 269] on span "False" at bounding box center [759, 269] width 22 height 11
click at [746, 269] on input "False" at bounding box center [740, 269] width 10 height 9
radio input "true"
drag, startPoint x: 658, startPoint y: 362, endPoint x: 659, endPoint y: 375, distance: 13.2
click at [658, 362] on div "04 Postal and courier services, janitors, electricians and other contractors th…" at bounding box center [639, 404] width 884 height 110
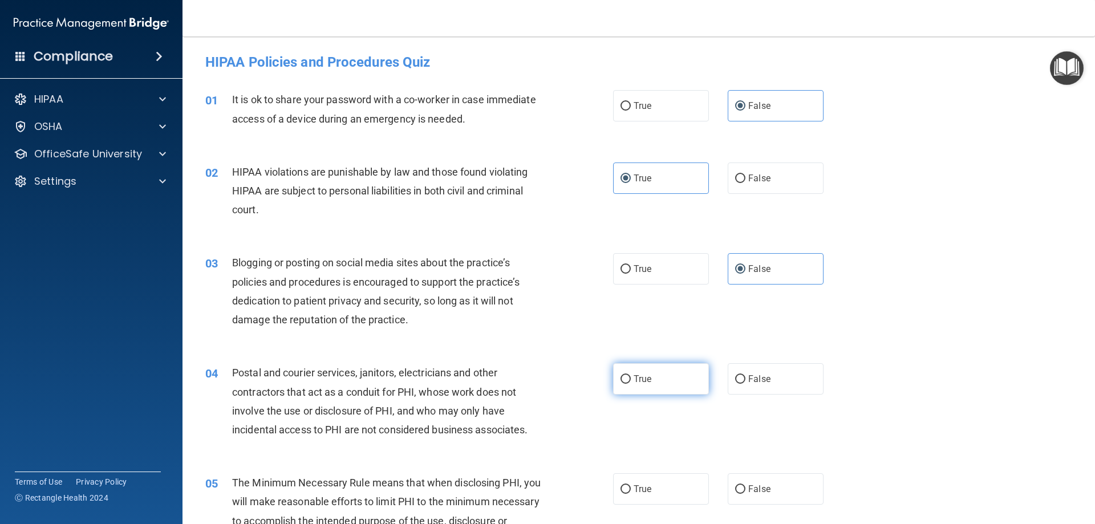
click at [659, 375] on label "True" at bounding box center [661, 378] width 96 height 31
click at [631, 375] on input "True" at bounding box center [626, 379] width 10 height 9
radio input "true"
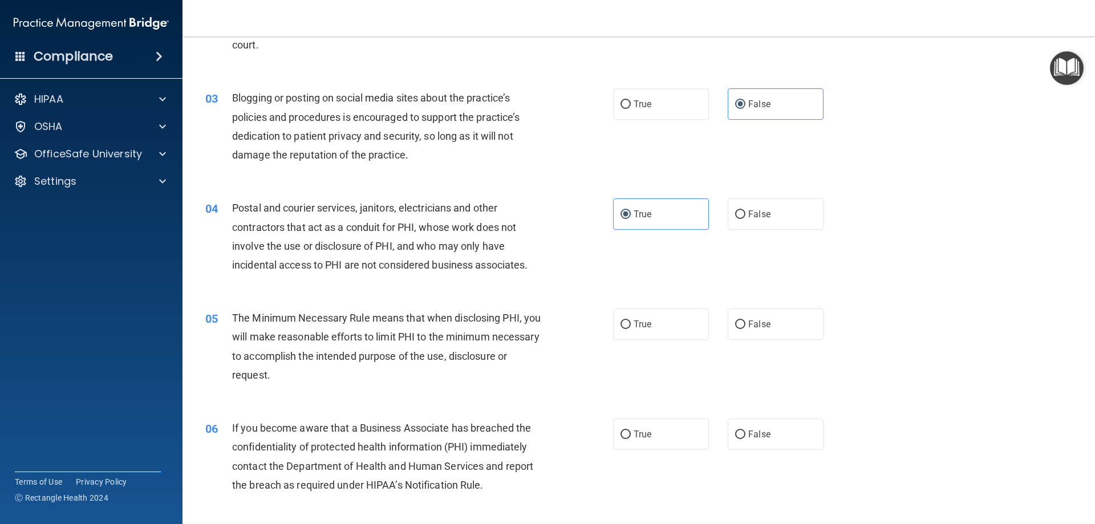
scroll to position [171, 0]
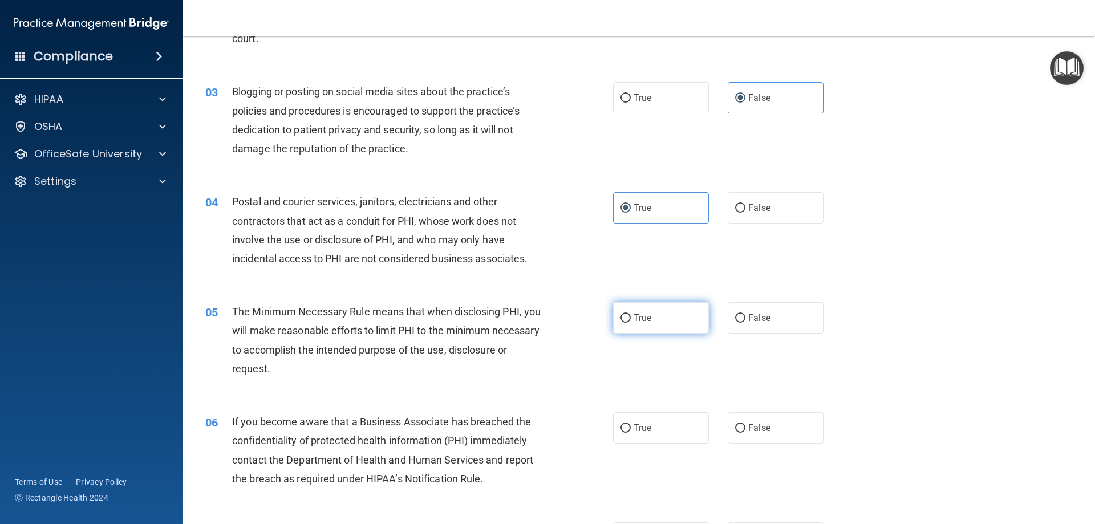
click at [661, 327] on label "True" at bounding box center [661, 317] width 96 height 31
click at [631, 323] on input "True" at bounding box center [626, 318] width 10 height 9
radio input "true"
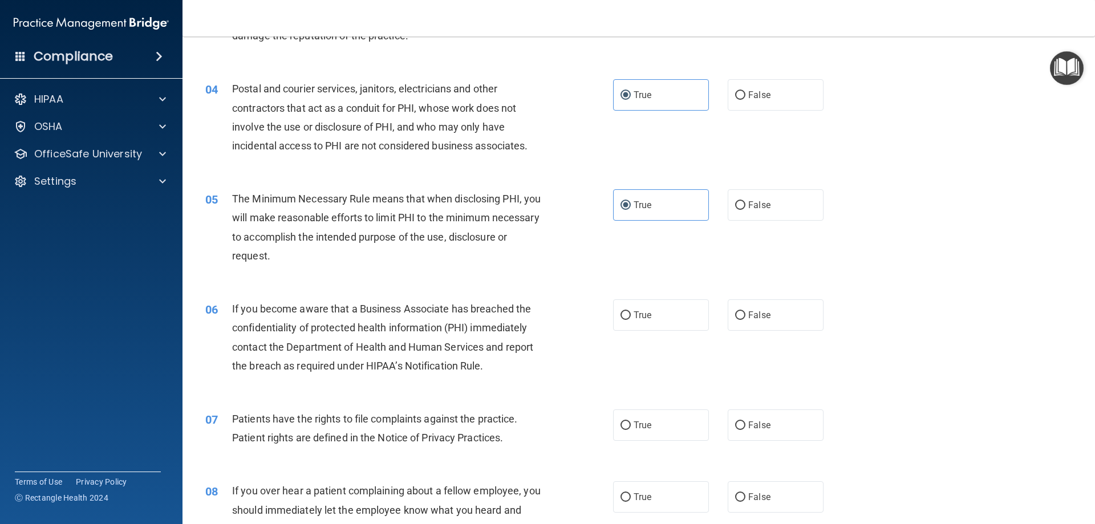
scroll to position [285, 0]
click at [743, 323] on label "False" at bounding box center [776, 313] width 96 height 31
click at [743, 319] on input "False" at bounding box center [740, 314] width 10 height 9
radio input "true"
click at [657, 423] on label "True" at bounding box center [661, 423] width 96 height 31
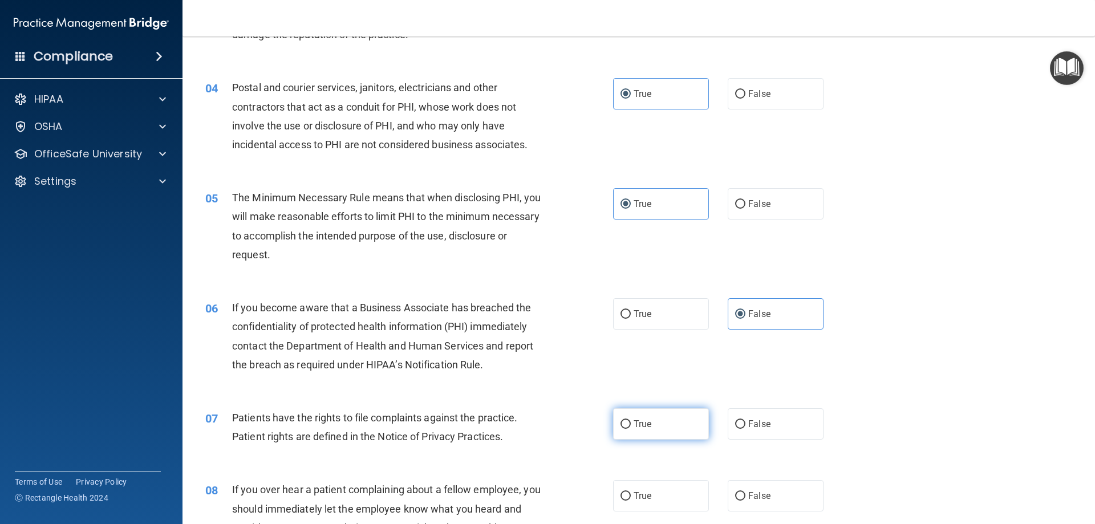
click at [631, 423] on input "True" at bounding box center [626, 424] width 10 height 9
radio input "true"
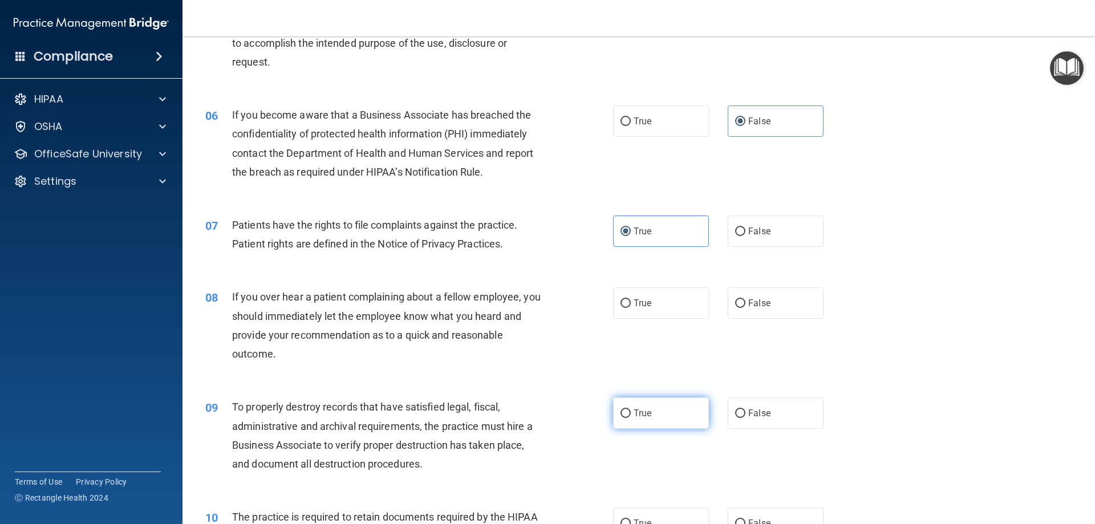
scroll to position [513, 0]
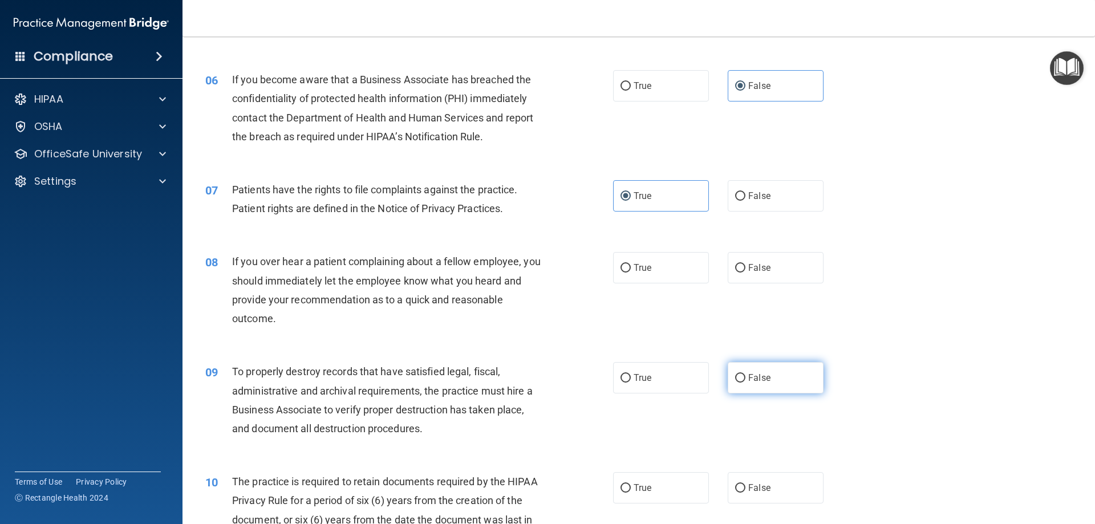
click at [759, 371] on label "False" at bounding box center [776, 377] width 96 height 31
click at [746, 374] on input "False" at bounding box center [740, 378] width 10 height 9
radio input "true"
click at [755, 272] on span "False" at bounding box center [759, 267] width 22 height 11
click at [746, 272] on input "False" at bounding box center [740, 268] width 10 height 9
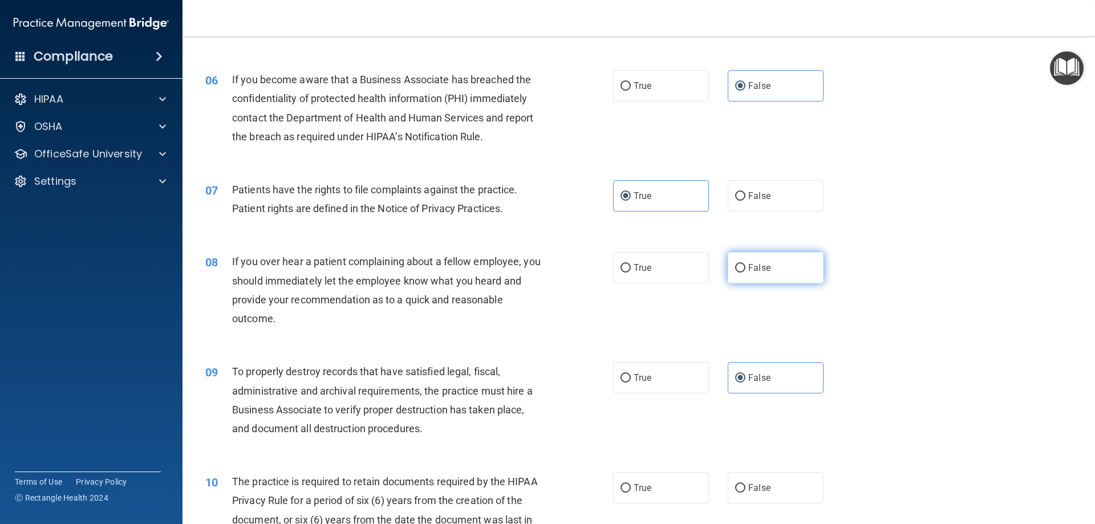
radio input "true"
click at [669, 379] on label "True" at bounding box center [661, 377] width 96 height 31
click at [631, 379] on input "True" at bounding box center [626, 378] width 10 height 9
radio input "true"
radio input "false"
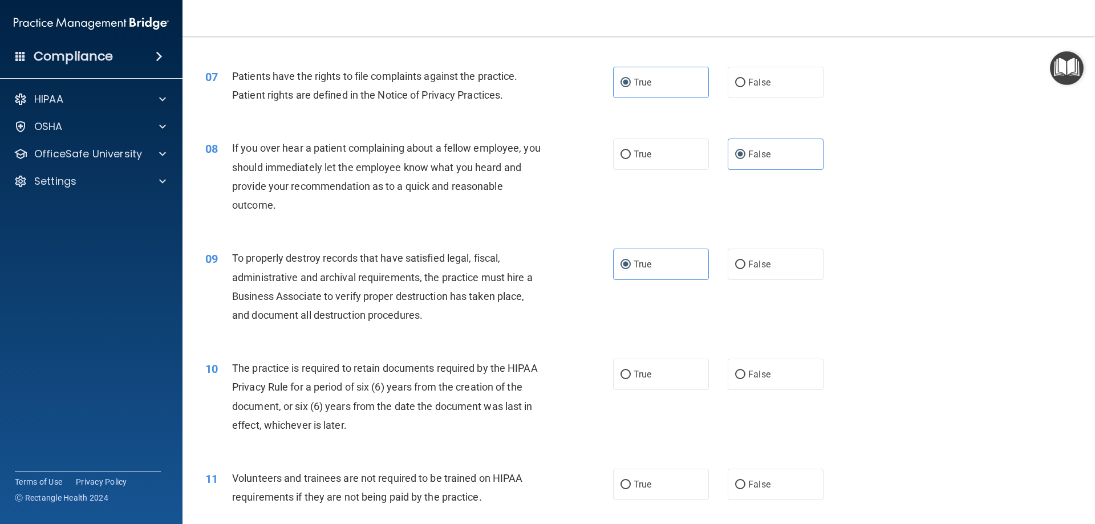
scroll to position [628, 0]
click at [662, 378] on label "True" at bounding box center [661, 373] width 96 height 31
click at [631, 378] on input "True" at bounding box center [626, 374] width 10 height 9
radio input "true"
click at [741, 273] on label "False" at bounding box center [776, 263] width 96 height 31
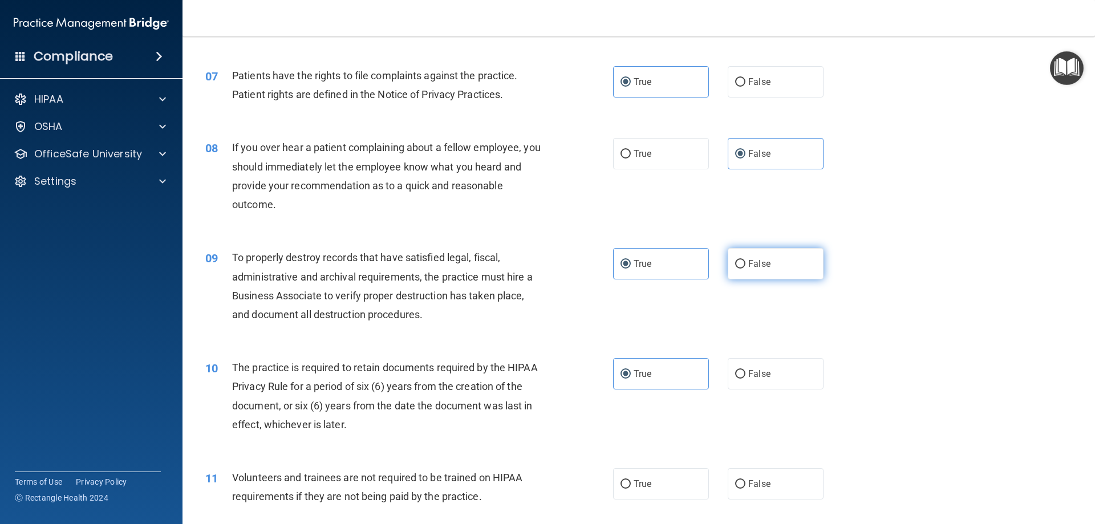
click at [741, 269] on input "False" at bounding box center [740, 264] width 10 height 9
radio input "true"
radio input "false"
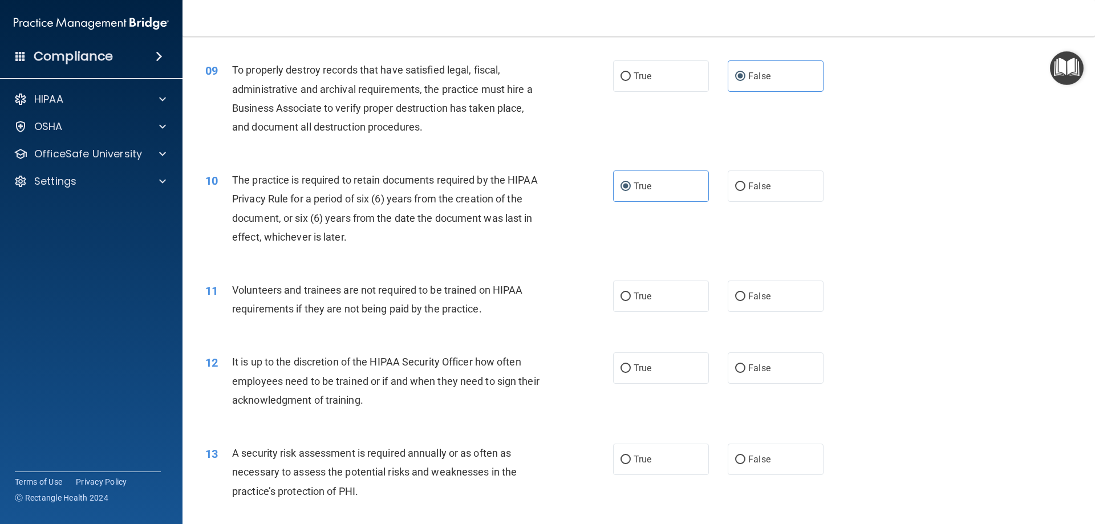
scroll to position [856, 0]
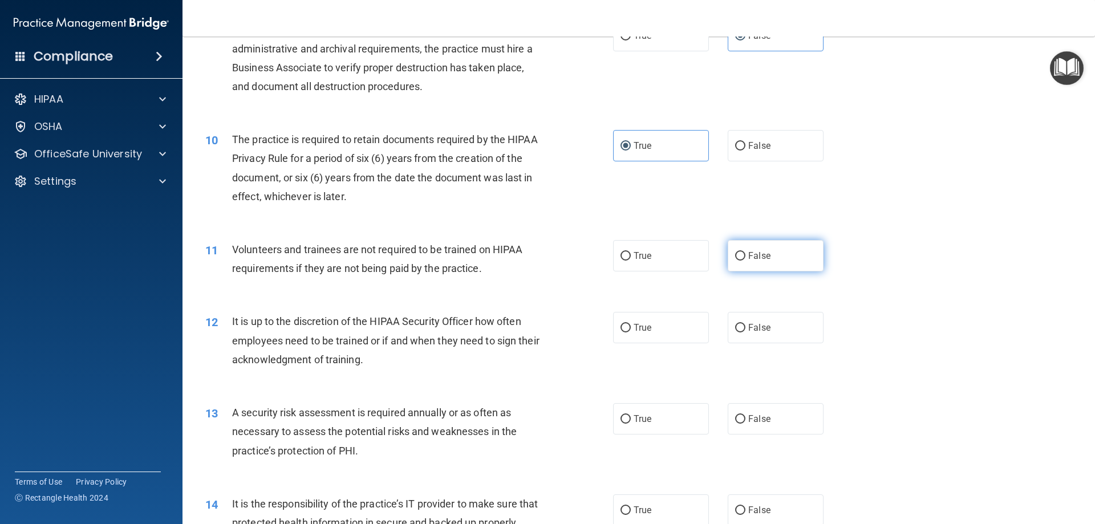
click at [748, 261] on label "False" at bounding box center [776, 255] width 96 height 31
click at [746, 261] on input "False" at bounding box center [740, 256] width 10 height 9
radio input "true"
click at [755, 322] on label "False" at bounding box center [776, 327] width 96 height 31
click at [746, 324] on input "False" at bounding box center [740, 328] width 10 height 9
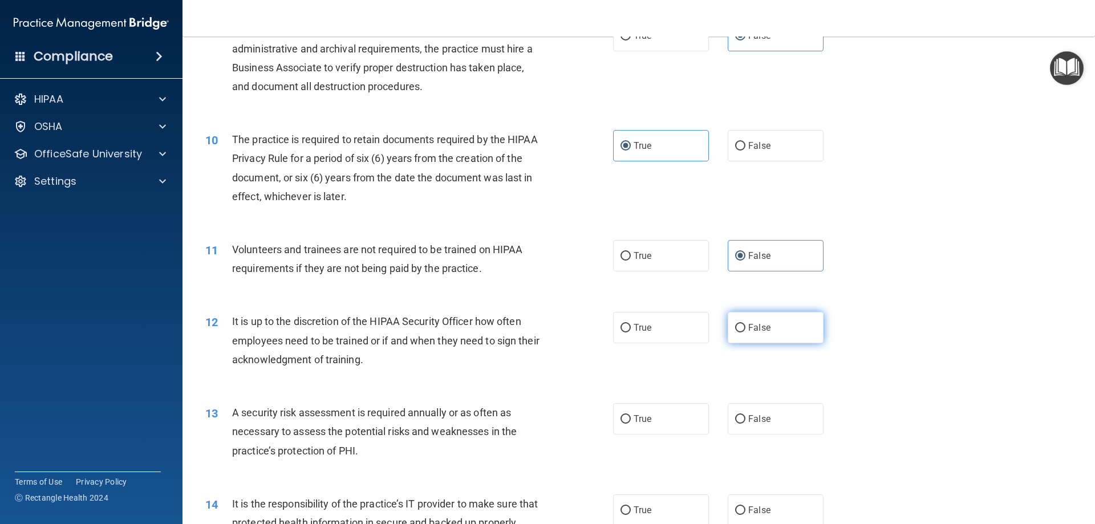
radio input "true"
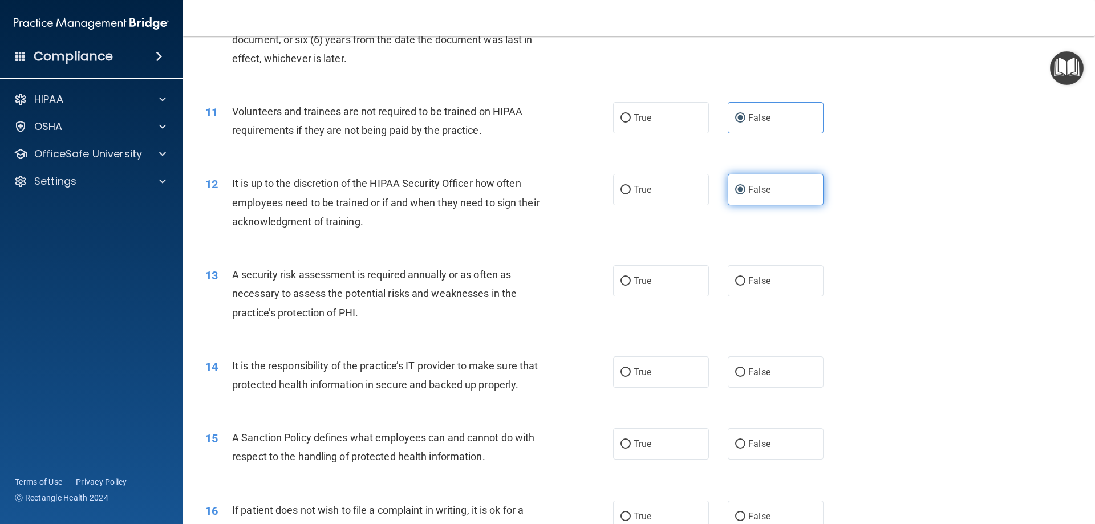
scroll to position [1027, 0]
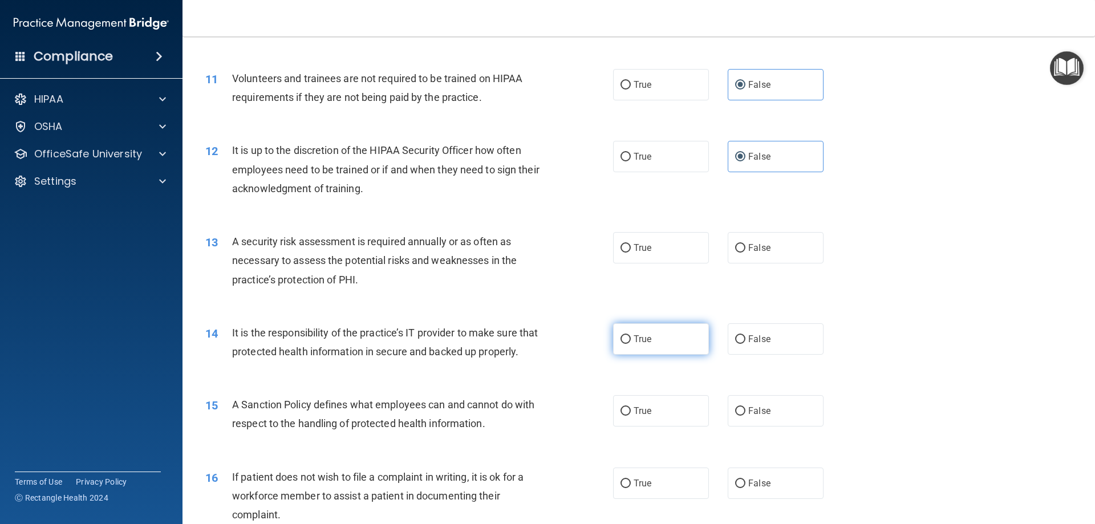
click at [654, 341] on label "True" at bounding box center [661, 338] width 96 height 31
click at [631, 341] on input "True" at bounding box center [626, 339] width 10 height 9
radio input "true"
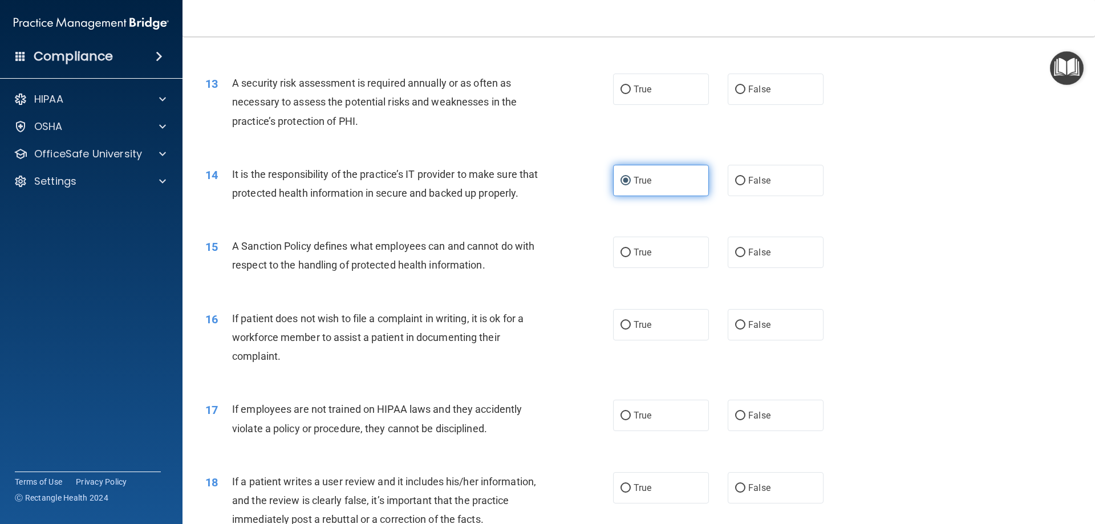
scroll to position [1198, 0]
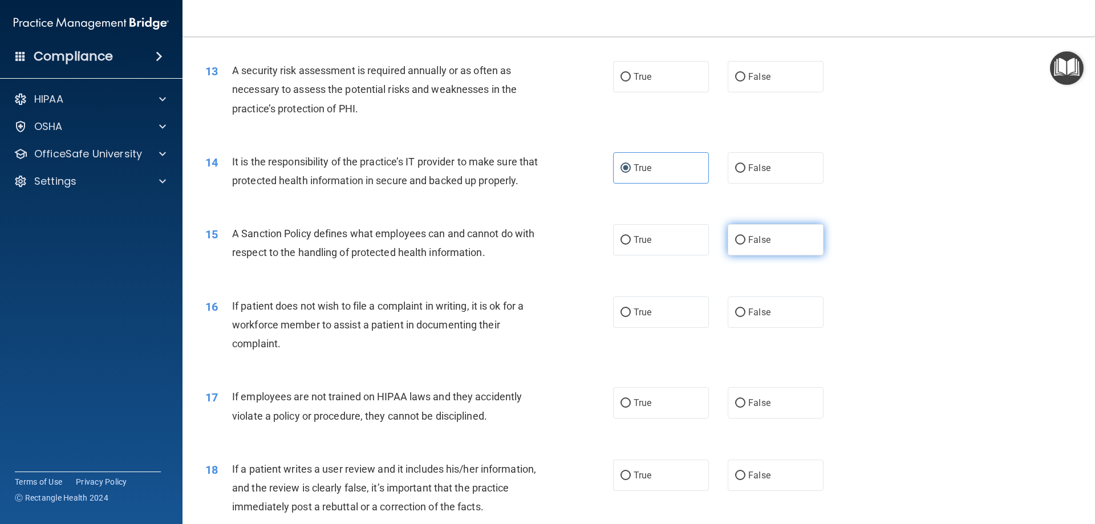
click at [766, 256] on label "False" at bounding box center [776, 239] width 96 height 31
click at [746, 245] on input "False" at bounding box center [740, 240] width 10 height 9
radio input "true"
click at [757, 318] on span "False" at bounding box center [759, 312] width 22 height 11
click at [746, 317] on input "False" at bounding box center [740, 313] width 10 height 9
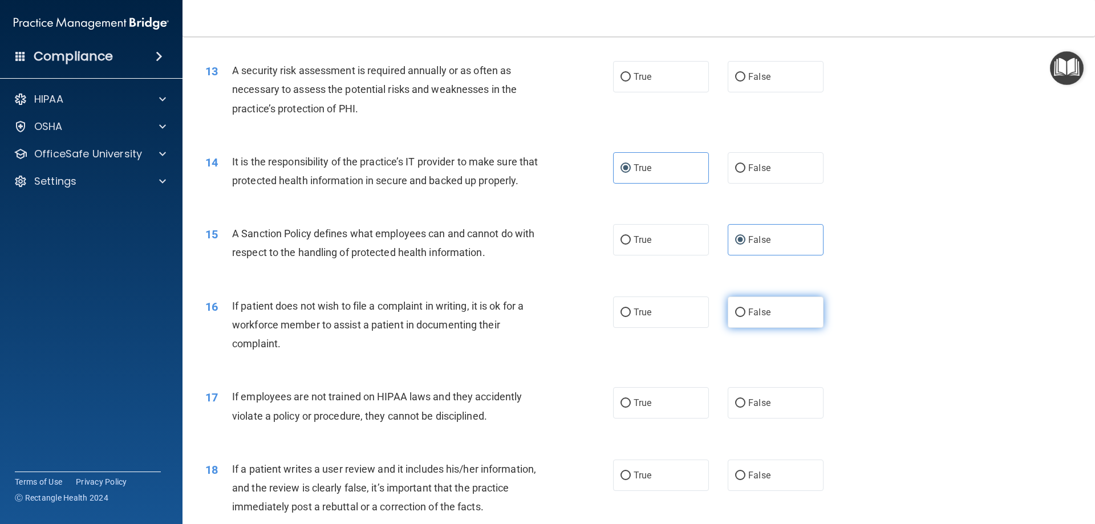
radio input "true"
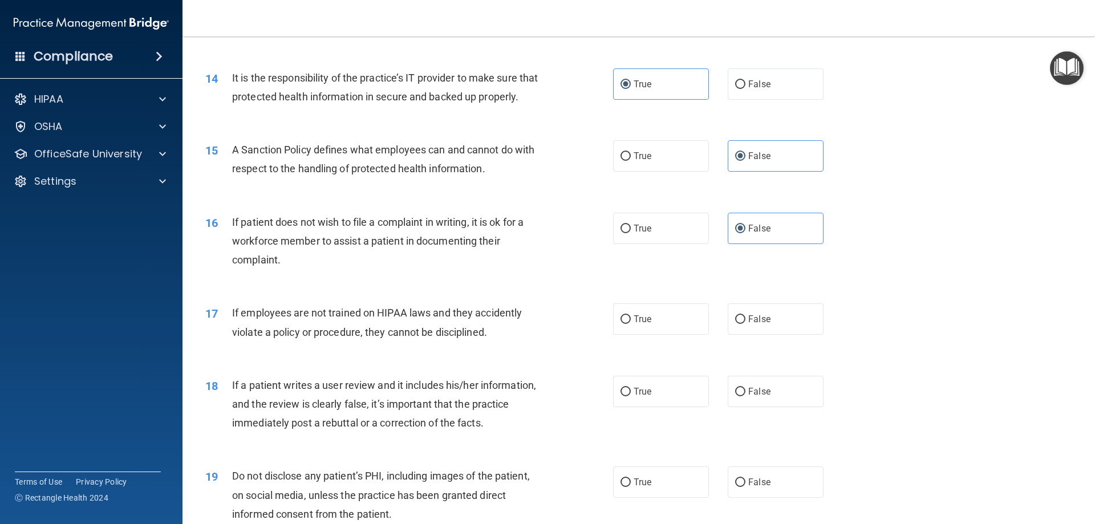
scroll to position [1312, 0]
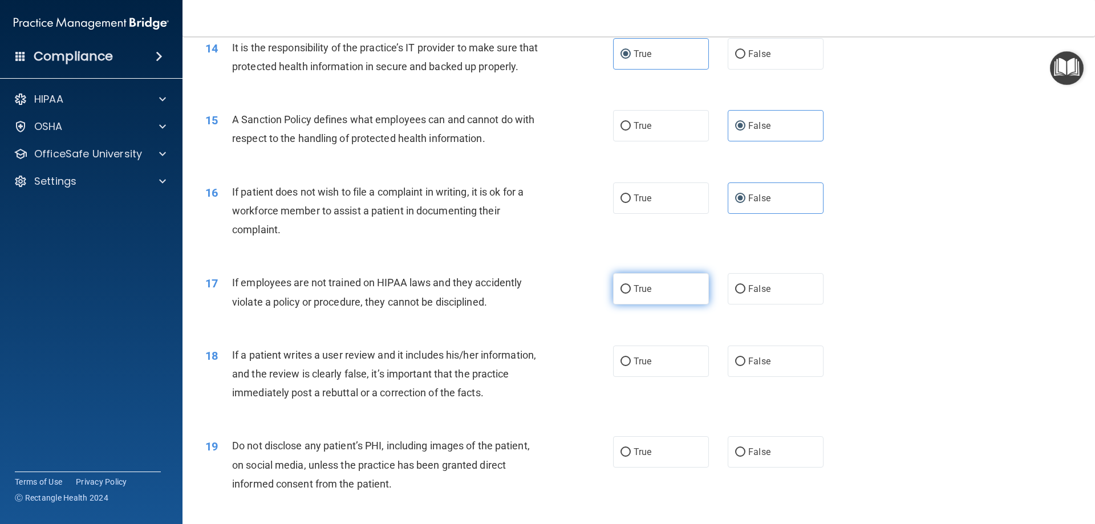
click at [659, 305] on label "True" at bounding box center [661, 288] width 96 height 31
click at [631, 294] on input "True" at bounding box center [626, 289] width 10 height 9
radio input "true"
click at [754, 377] on label "False" at bounding box center [776, 361] width 96 height 31
click at [746, 366] on input "False" at bounding box center [740, 362] width 10 height 9
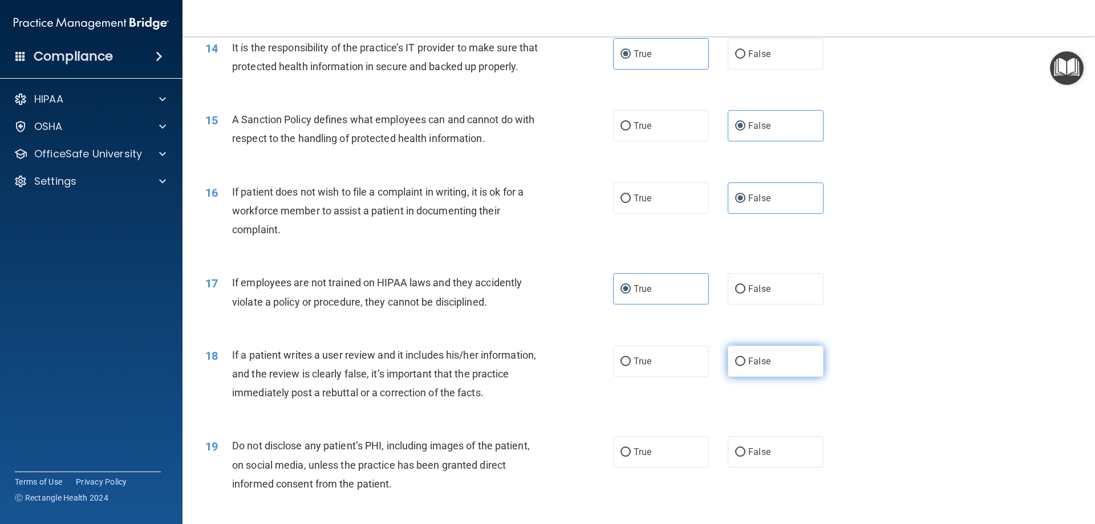
radio input "true"
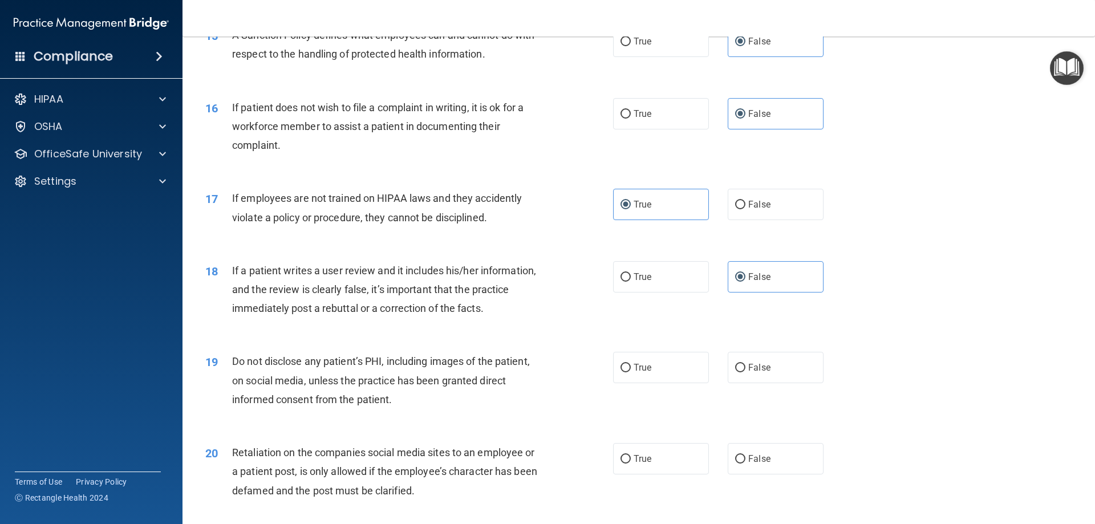
scroll to position [1426, 0]
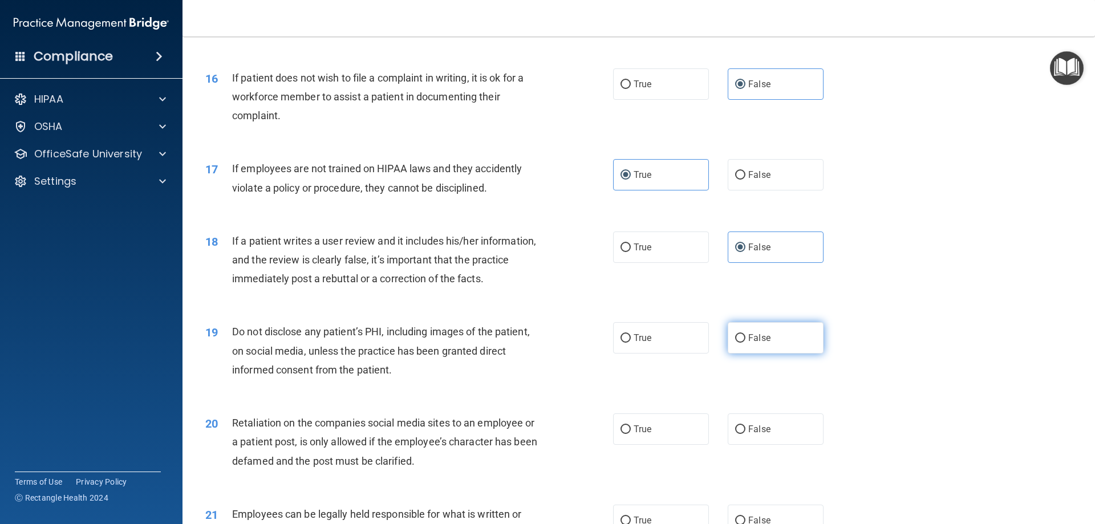
click at [748, 343] on span "False" at bounding box center [759, 338] width 22 height 11
click at [746, 343] on input "False" at bounding box center [740, 338] width 10 height 9
radio input "true"
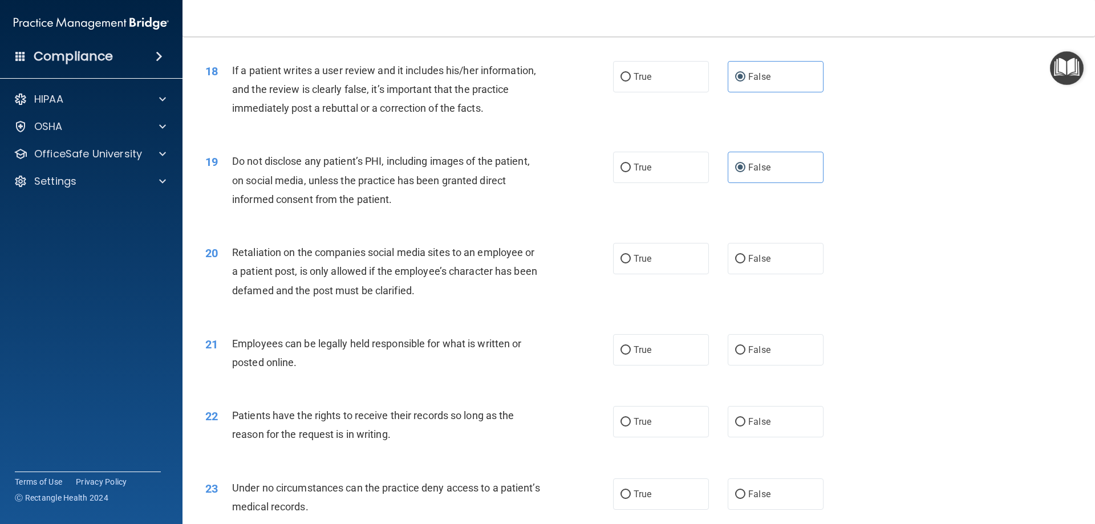
scroll to position [1597, 0]
drag, startPoint x: 675, startPoint y: 298, endPoint x: 667, endPoint y: 281, distance: 18.9
click at [673, 293] on div "20 Retaliation on the companies social media sites to an employee or a patient …" at bounding box center [639, 273] width 884 height 91
click at [667, 274] on label "True" at bounding box center [661, 257] width 96 height 31
click at [631, 263] on input "True" at bounding box center [626, 258] width 10 height 9
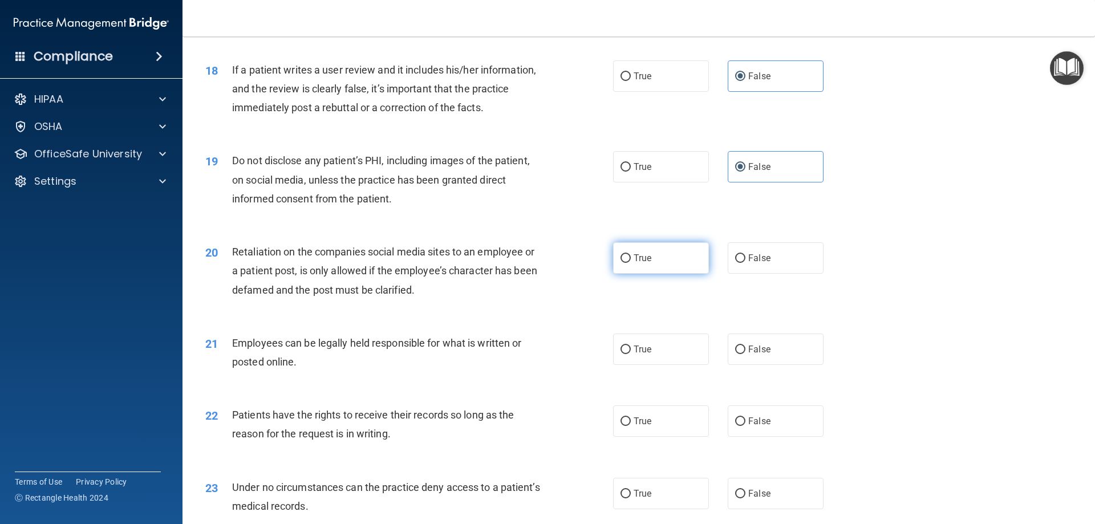
radio input "true"
click at [764, 355] on span "False" at bounding box center [759, 349] width 22 height 11
click at [746, 354] on input "False" at bounding box center [740, 350] width 10 height 9
radio input "true"
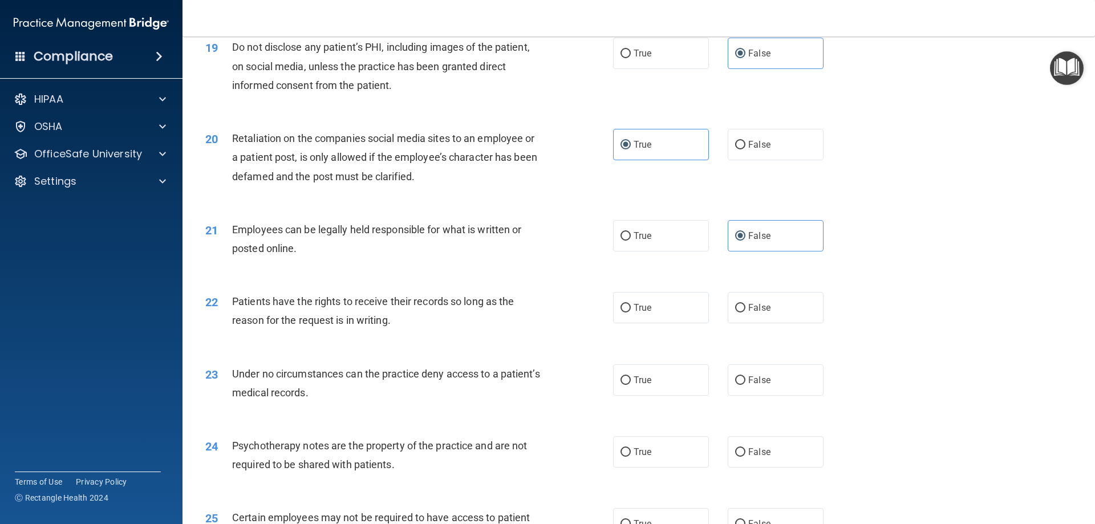
scroll to position [1712, 0]
click at [637, 241] on span "True" at bounding box center [643, 235] width 18 height 11
click at [631, 240] on input "True" at bounding box center [626, 236] width 10 height 9
radio input "true"
radio input "false"
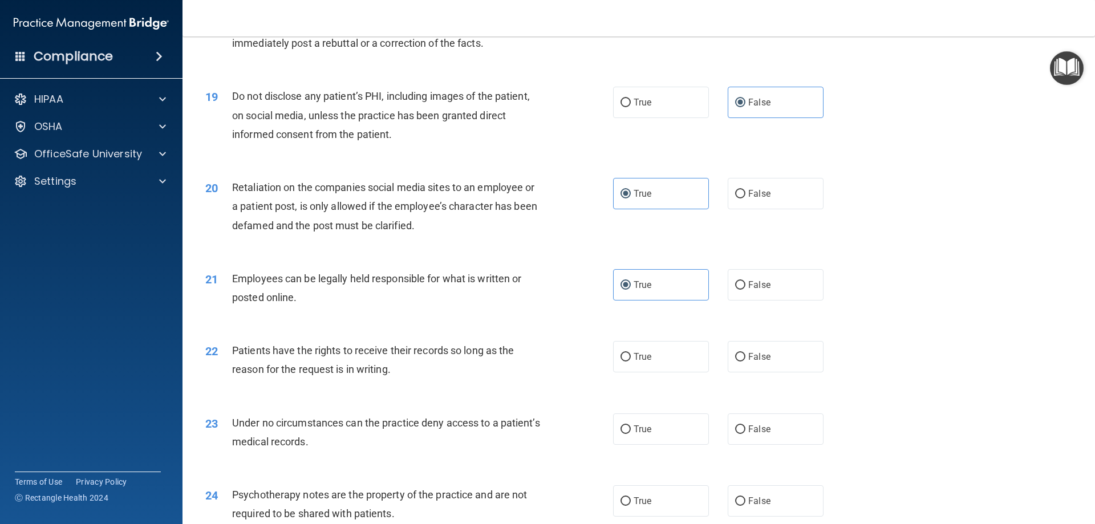
scroll to position [1597, 0]
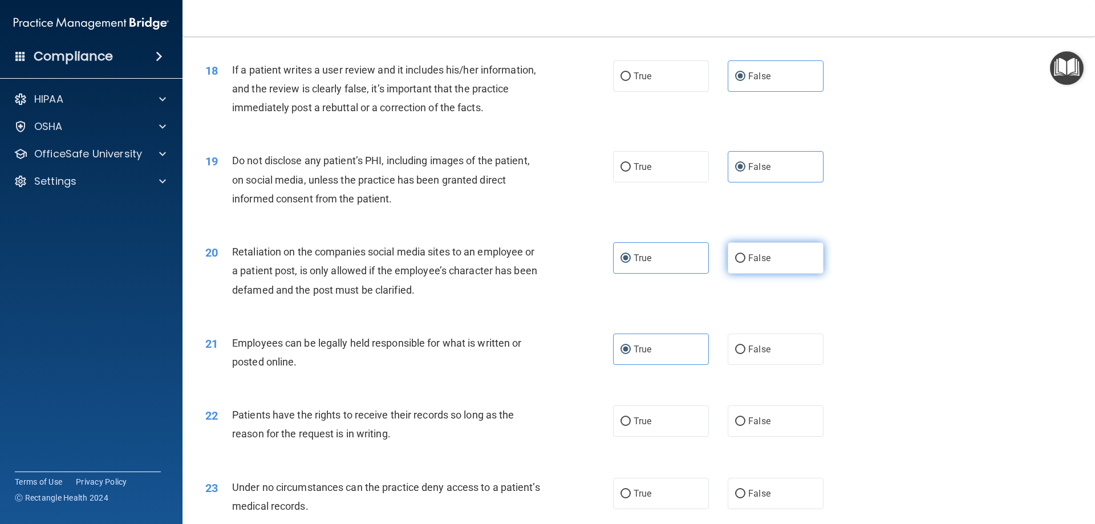
click at [748, 264] on span "False" at bounding box center [759, 258] width 22 height 11
click at [746, 263] on input "False" at bounding box center [740, 258] width 10 height 9
radio input "true"
radio input "false"
click at [675, 183] on label "True" at bounding box center [661, 166] width 96 height 31
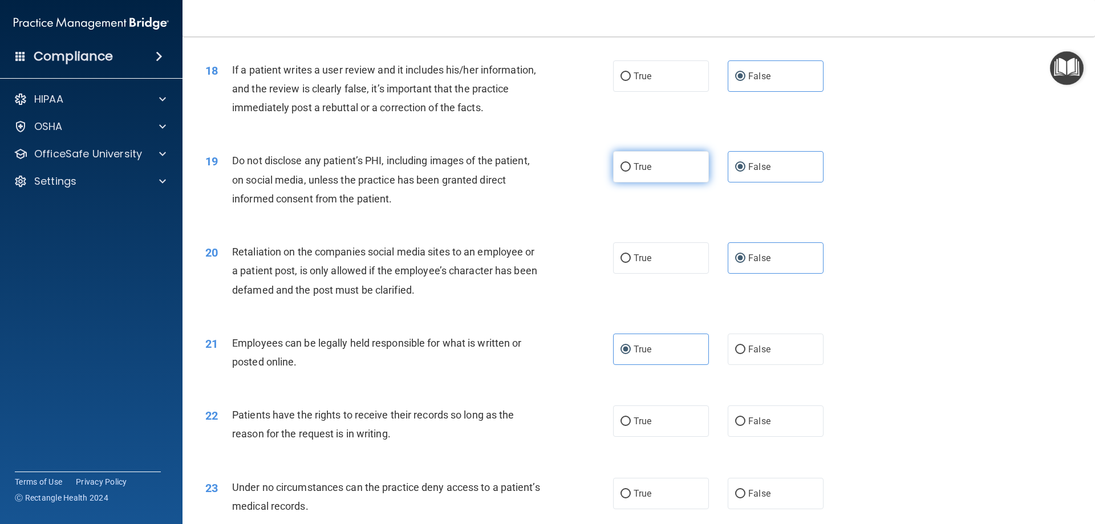
click at [631, 172] on input "True" at bounding box center [626, 167] width 10 height 9
radio input "true"
radio input "false"
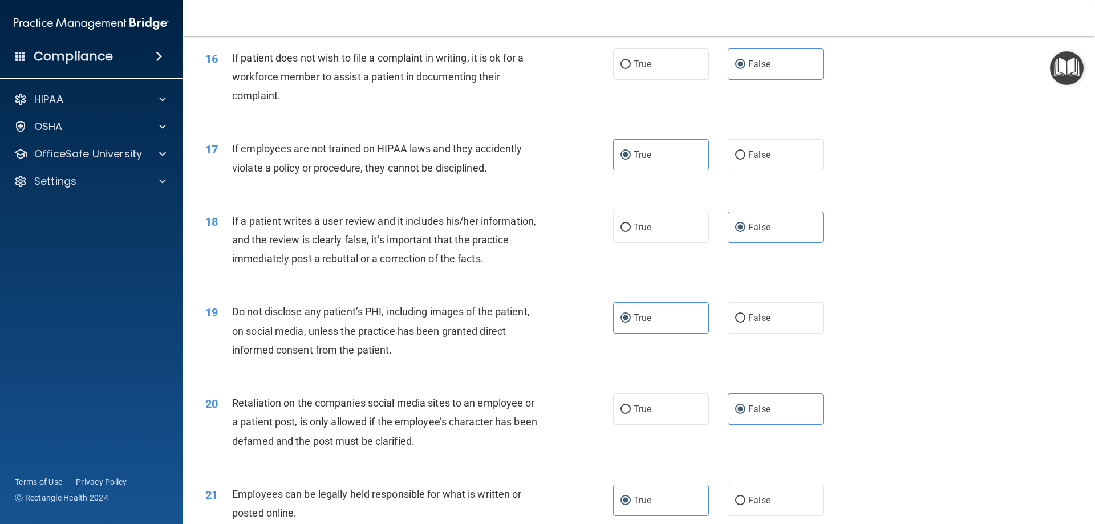
scroll to position [1426, 0]
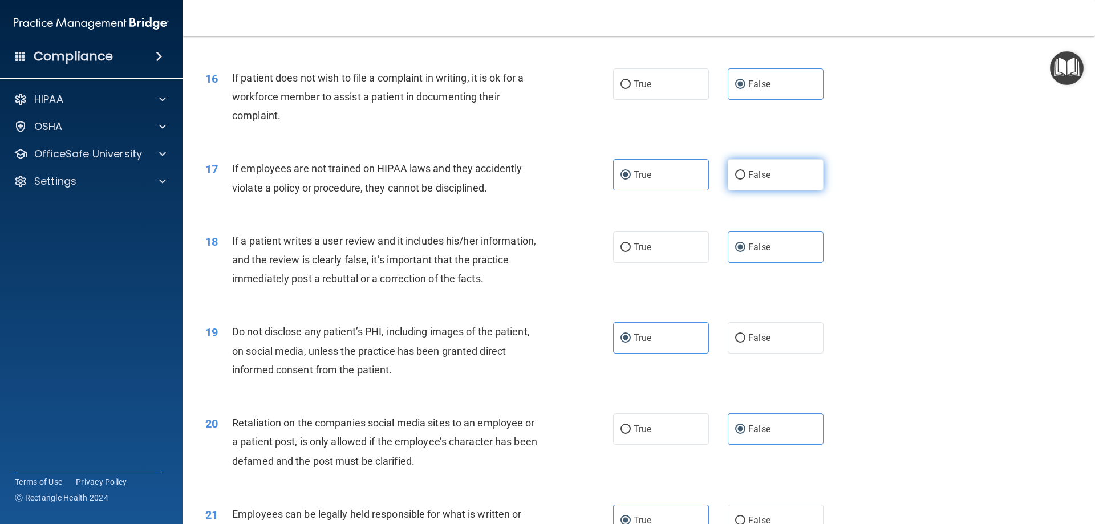
click at [743, 191] on label "False" at bounding box center [776, 174] width 96 height 31
click at [743, 180] on input "False" at bounding box center [740, 175] width 10 height 9
radio input "true"
radio input "false"
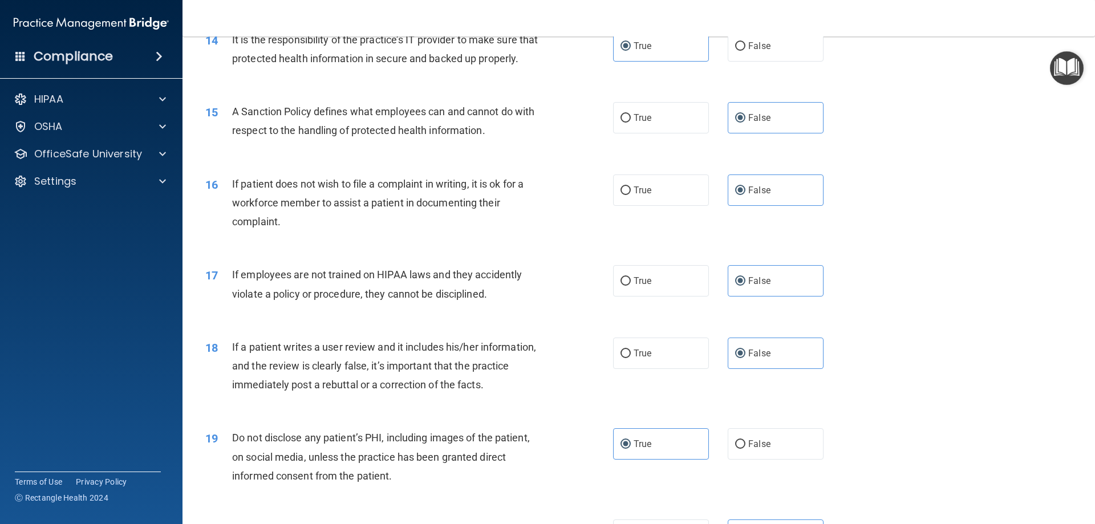
scroll to position [1312, 0]
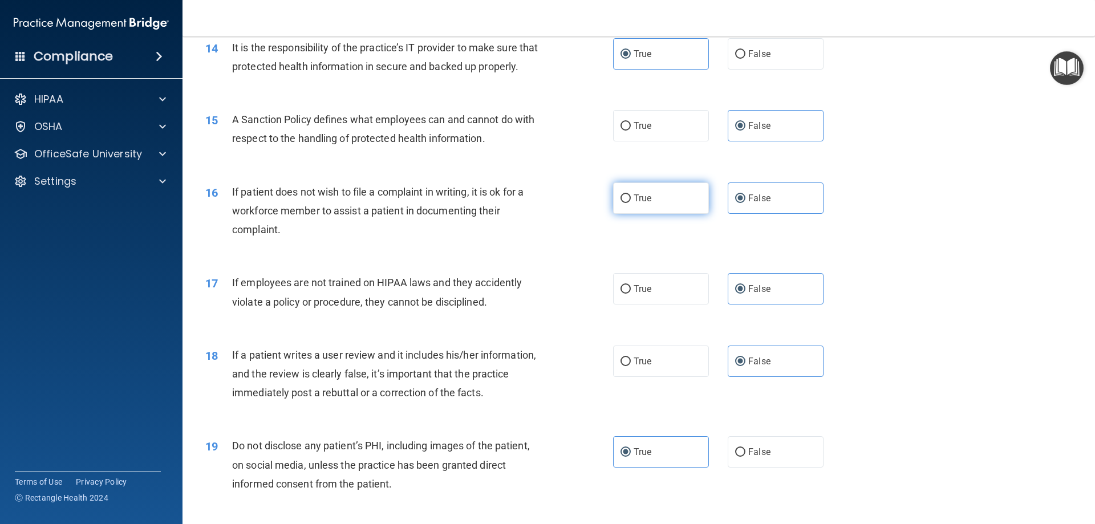
click at [663, 207] on label "True" at bounding box center [661, 198] width 96 height 31
click at [631, 203] on input "True" at bounding box center [626, 199] width 10 height 9
radio input "true"
radio input "false"
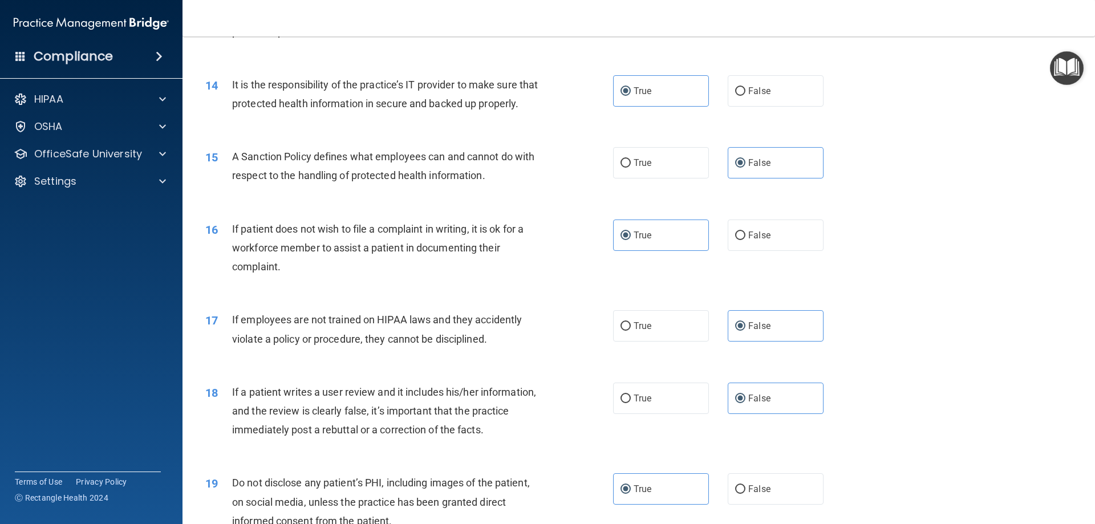
scroll to position [1255, 0]
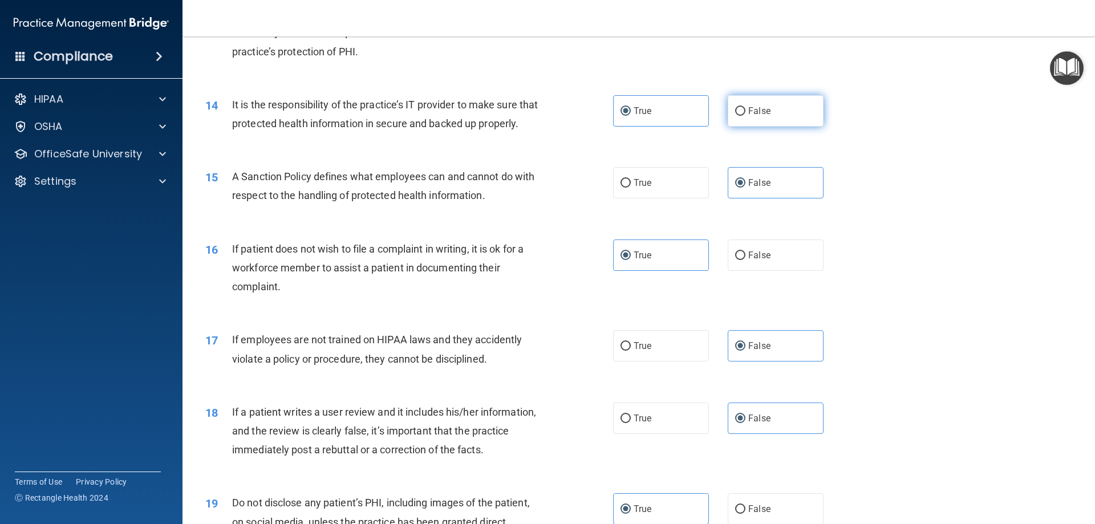
click at [746, 119] on label "False" at bounding box center [776, 110] width 96 height 31
click at [746, 116] on input "False" at bounding box center [740, 111] width 10 height 9
radio input "true"
radio input "false"
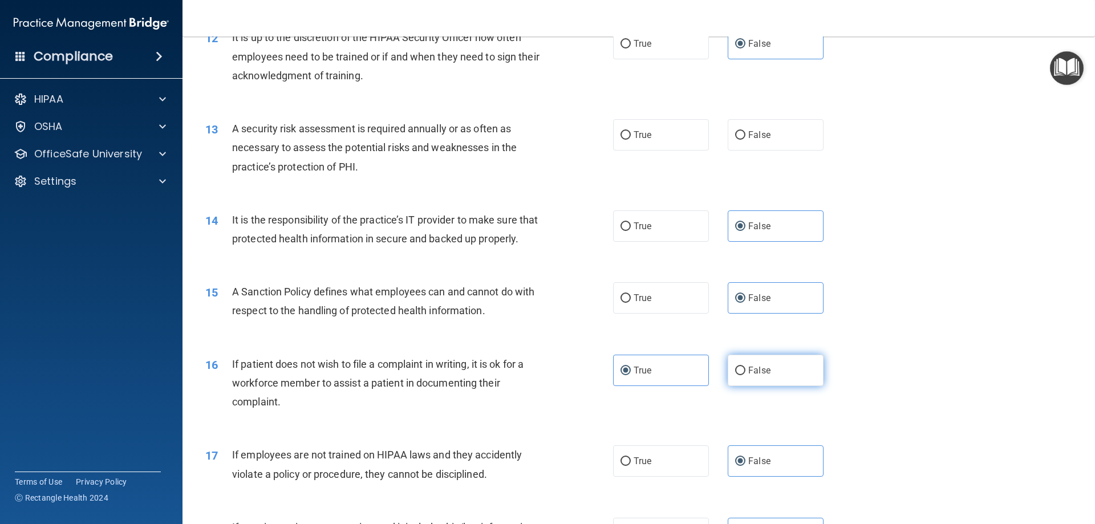
scroll to position [1084, 0]
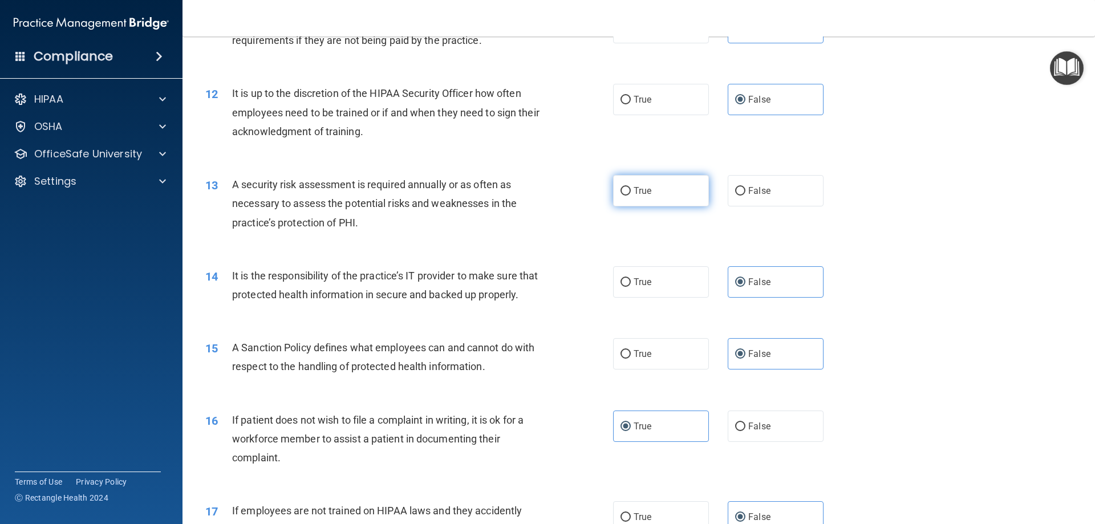
click at [649, 190] on label "True" at bounding box center [661, 190] width 96 height 31
click at [631, 190] on input "True" at bounding box center [626, 191] width 10 height 9
radio input "true"
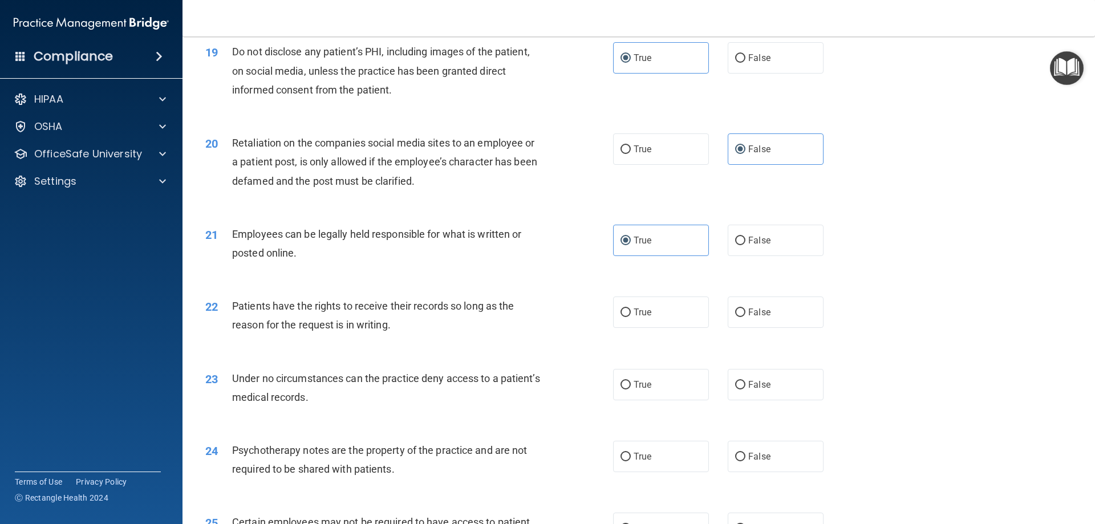
scroll to position [1712, 0]
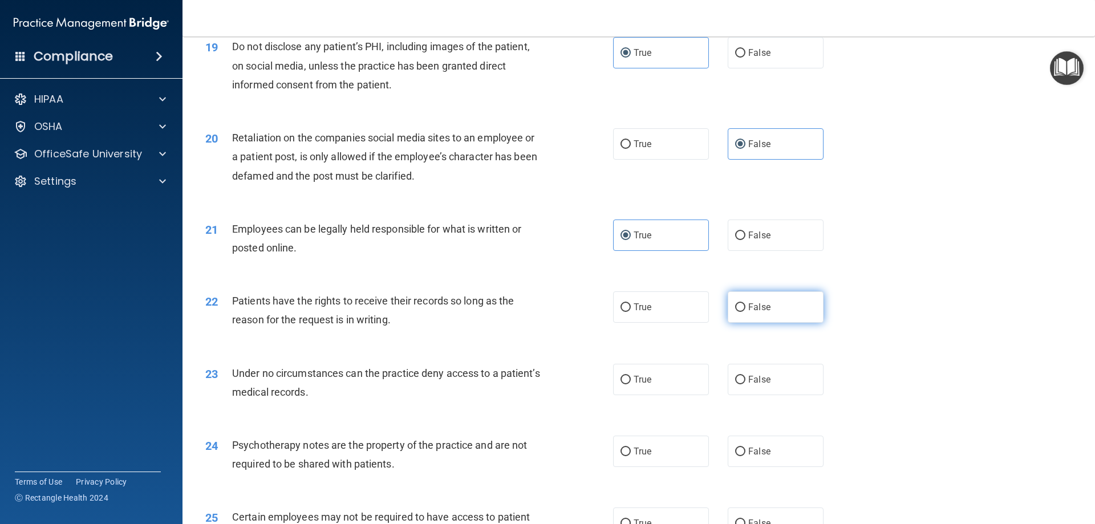
click at [761, 313] on span "False" at bounding box center [759, 307] width 22 height 11
click at [746, 312] on input "False" at bounding box center [740, 308] width 10 height 9
radio input "true"
click at [765, 390] on label "False" at bounding box center [776, 379] width 96 height 31
click at [746, 385] on input "False" at bounding box center [740, 380] width 10 height 9
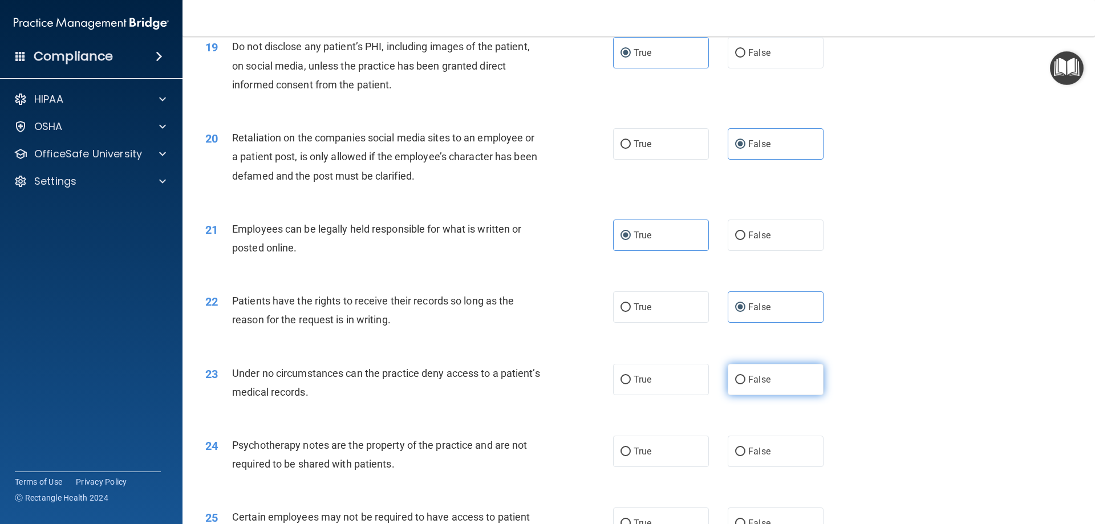
radio input "true"
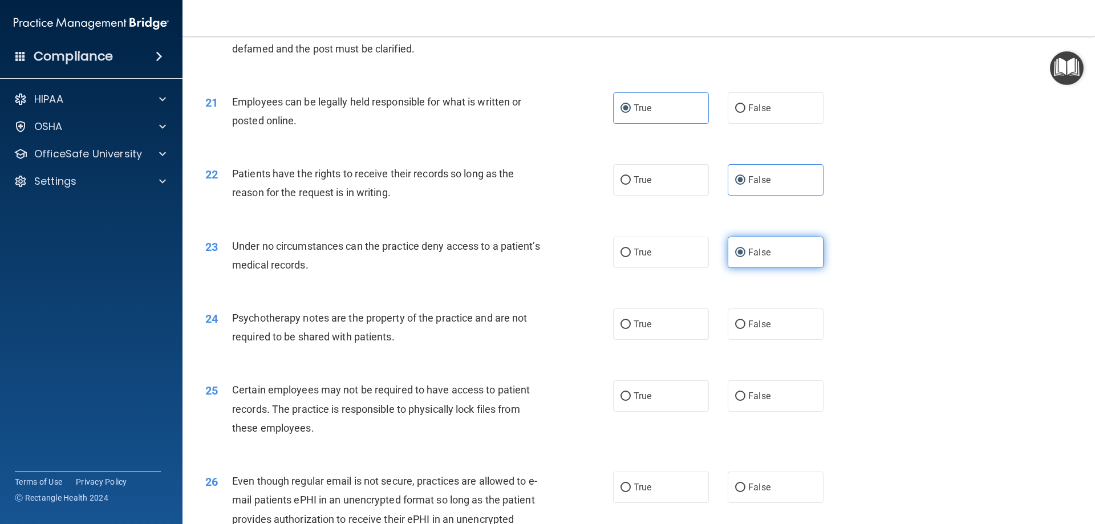
scroll to position [1883, 0]
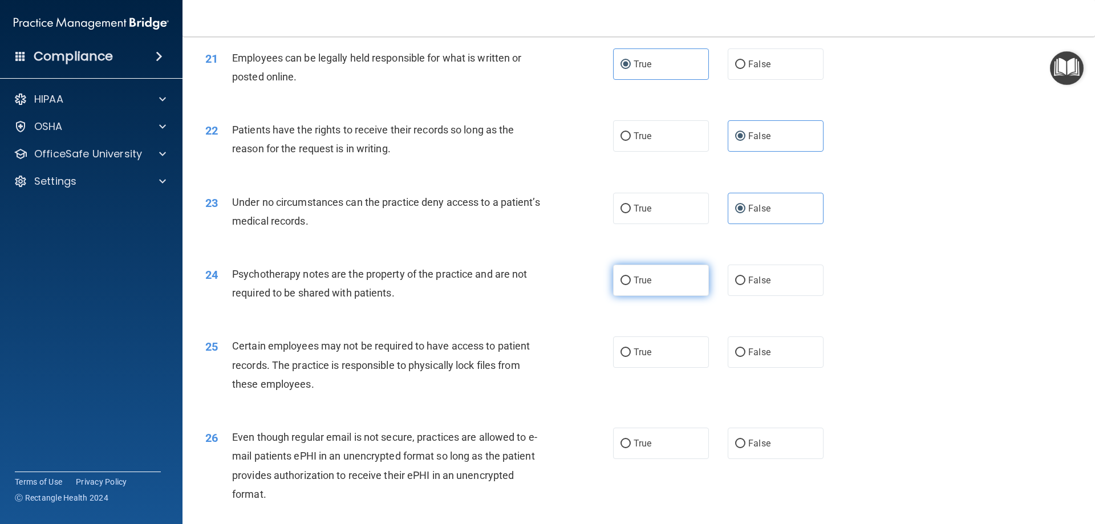
click at [678, 296] on label "True" at bounding box center [661, 280] width 96 height 31
click at [631, 285] on input "True" at bounding box center [626, 281] width 10 height 9
radio input "true"
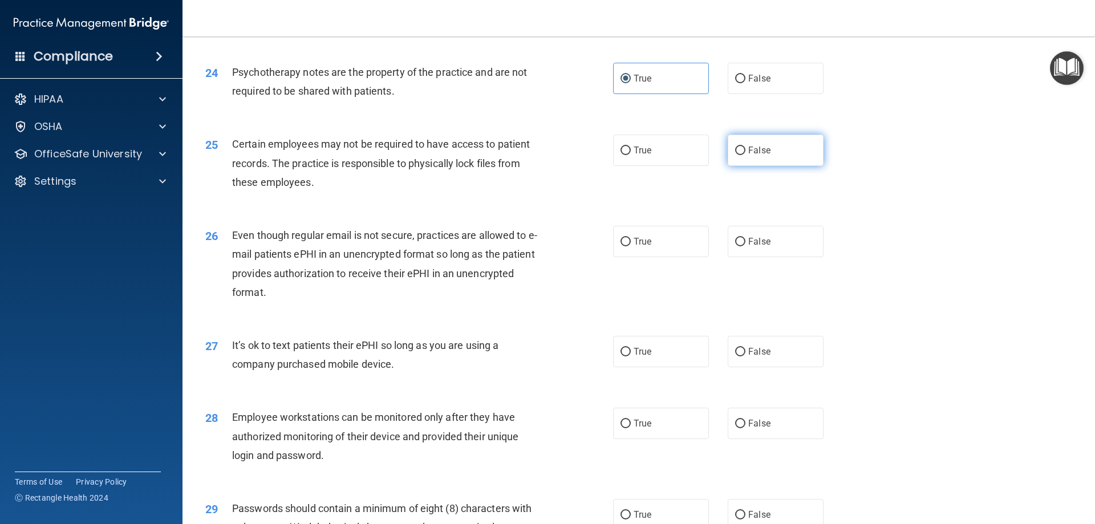
scroll to position [2111, 0]
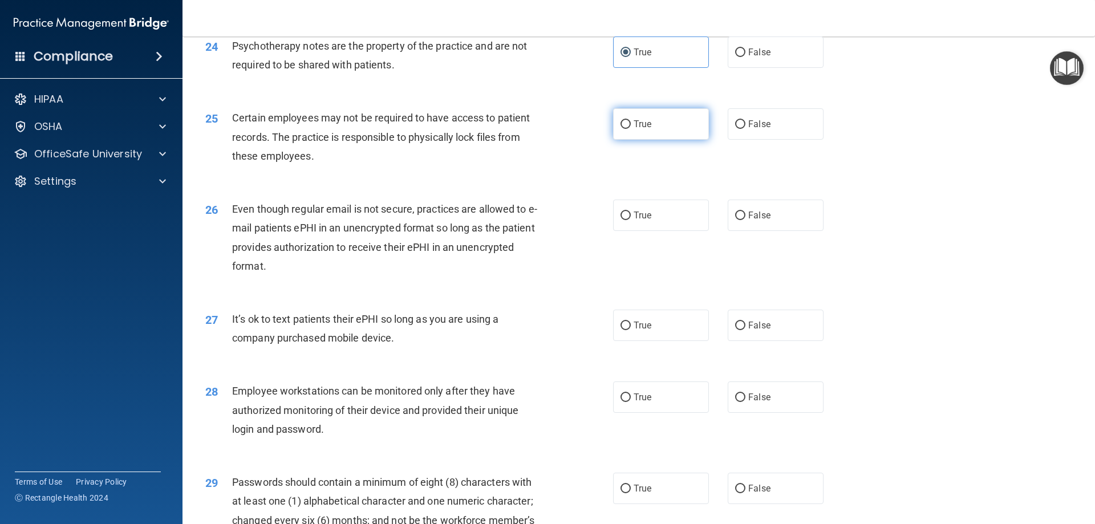
click at [638, 130] on span "True" at bounding box center [643, 124] width 18 height 11
click at [631, 129] on input "True" at bounding box center [626, 124] width 10 height 9
radio input "true"
click at [646, 231] on label "True" at bounding box center [661, 215] width 96 height 31
click at [631, 220] on input "True" at bounding box center [626, 216] width 10 height 9
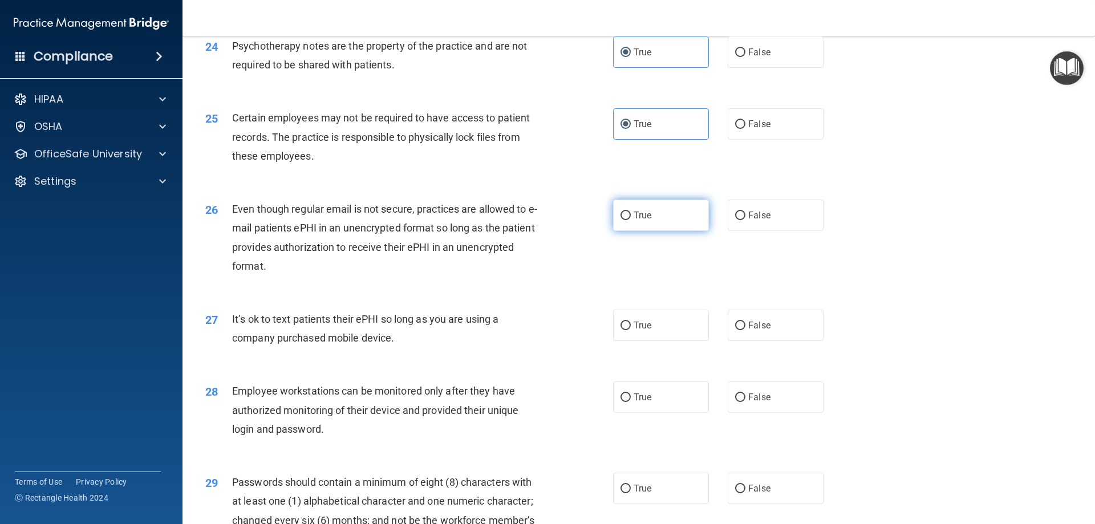
radio input "true"
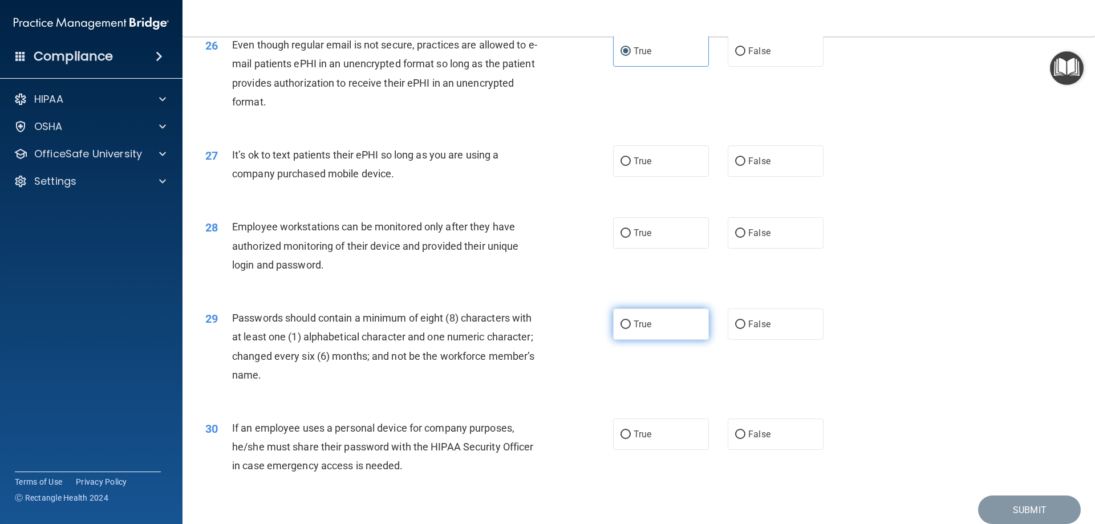
scroll to position [2282, 0]
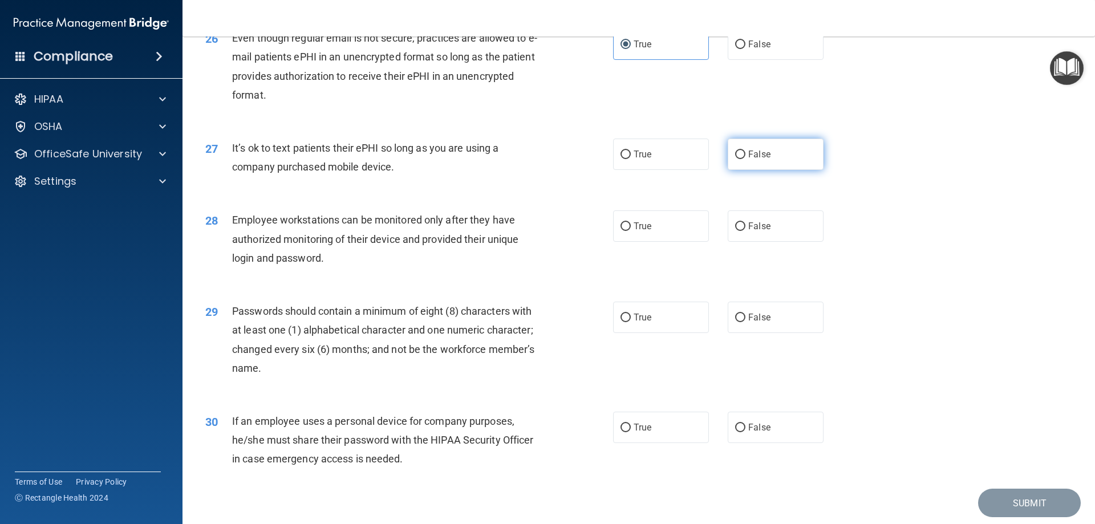
click at [763, 160] on span "False" at bounding box center [759, 154] width 22 height 11
click at [746, 159] on input "False" at bounding box center [740, 155] width 10 height 9
radio input "true"
click at [759, 232] on span "False" at bounding box center [759, 226] width 22 height 11
click at [746, 231] on input "False" at bounding box center [740, 226] width 10 height 9
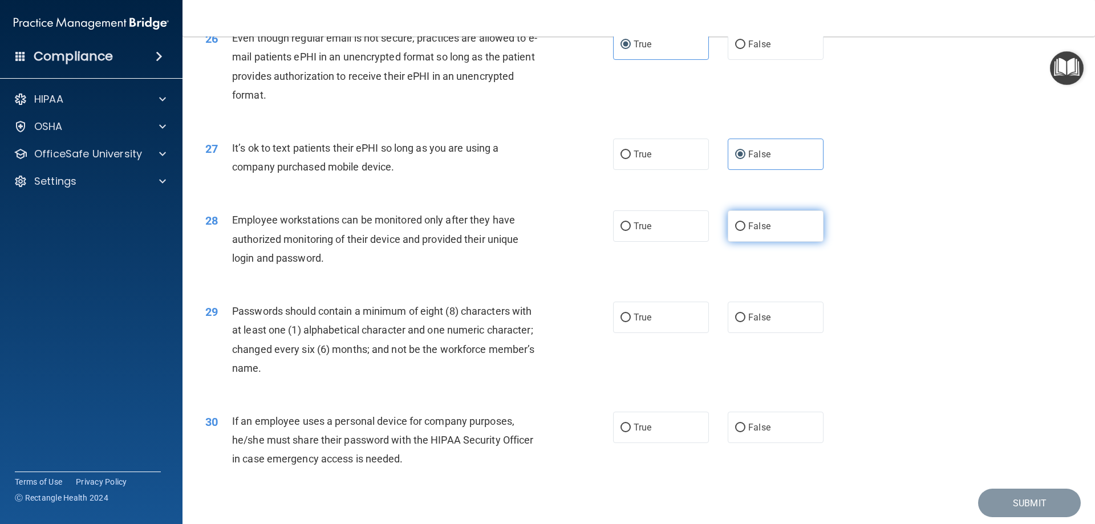
radio input "true"
click at [648, 333] on label "True" at bounding box center [661, 317] width 96 height 31
click at [631, 322] on input "True" at bounding box center [626, 318] width 10 height 9
radio input "true"
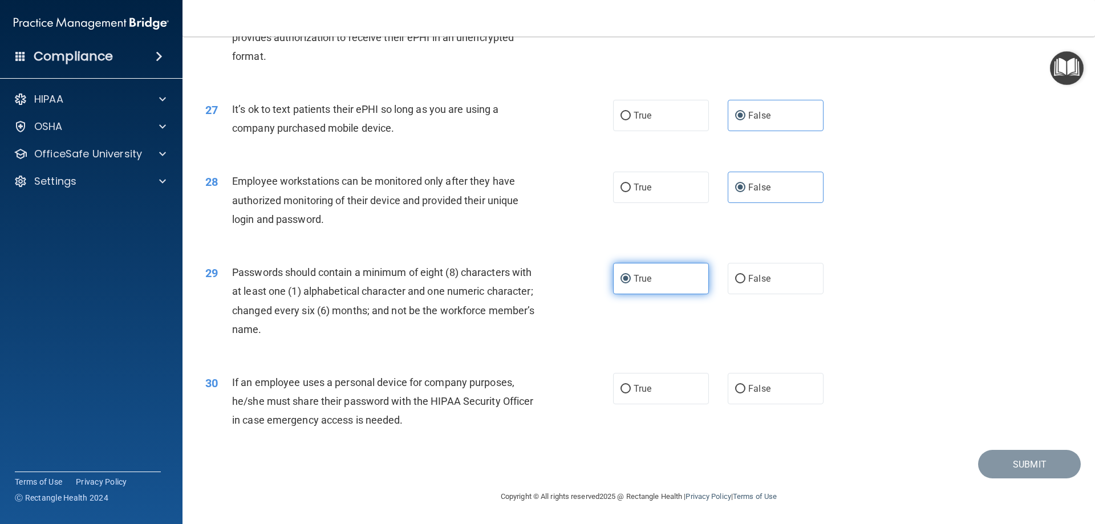
scroll to position [2340, 0]
click at [740, 387] on input "False" at bounding box center [740, 389] width 10 height 9
radio input "true"
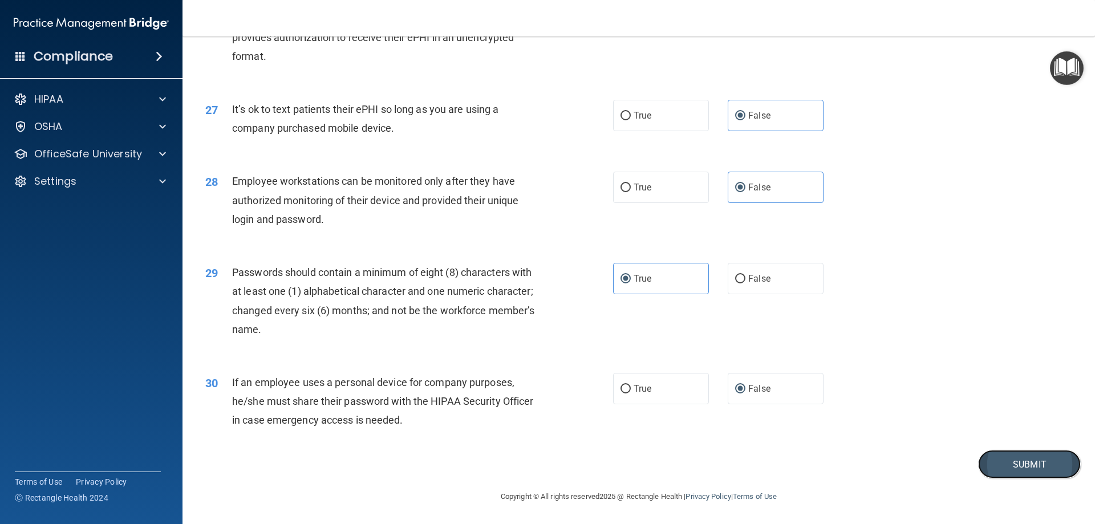
click at [997, 460] on button "Submit" at bounding box center [1029, 464] width 103 height 29
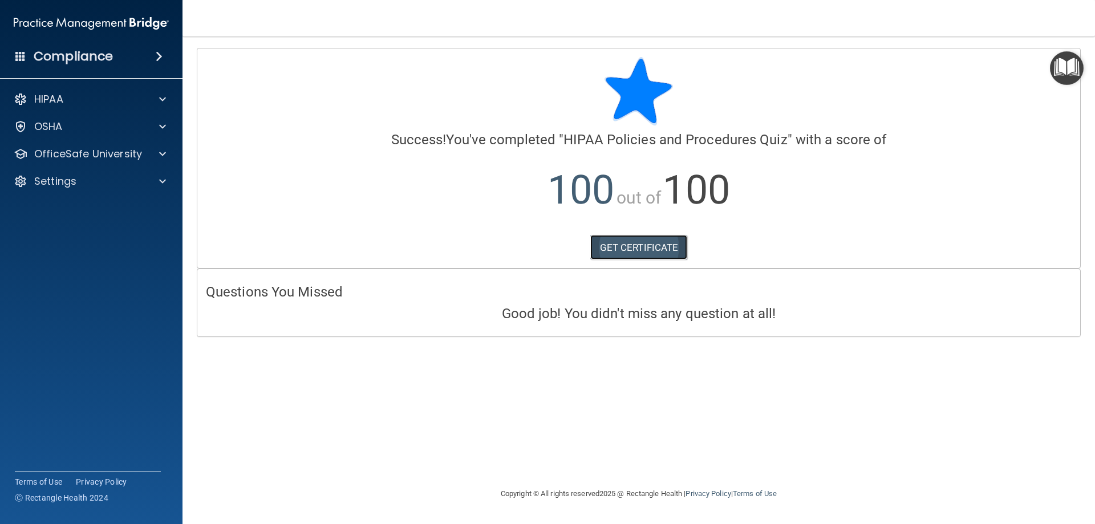
click at [665, 242] on link "GET CERTIFICATE" at bounding box center [639, 247] width 98 height 25
click at [119, 155] on p "OfficeSafe University" at bounding box center [88, 154] width 108 height 14
click at [102, 183] on p "HIPAA Training" at bounding box center [54, 181] width 94 height 11
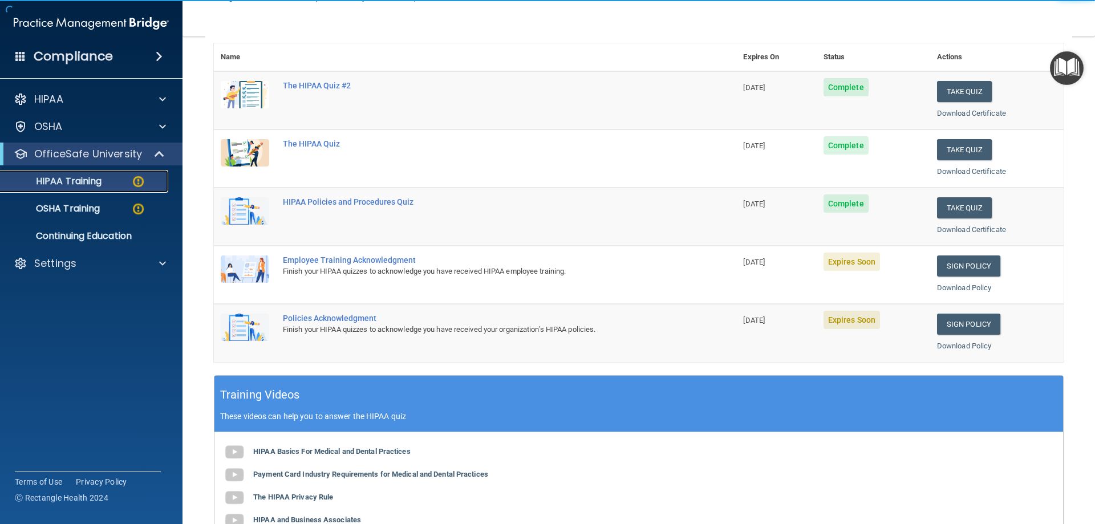
scroll to position [171, 0]
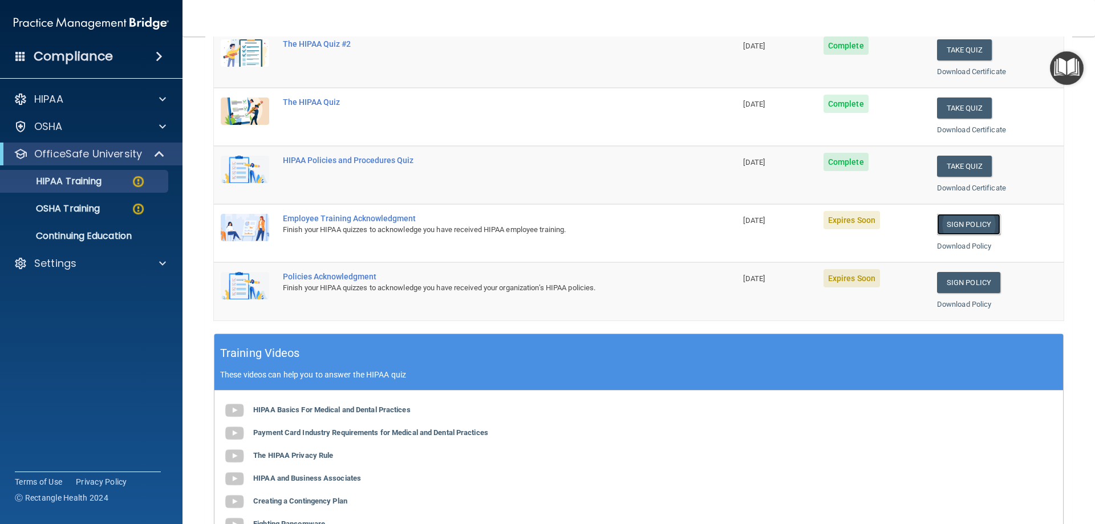
click at [942, 228] on link "Sign Policy" at bounding box center [968, 224] width 63 height 21
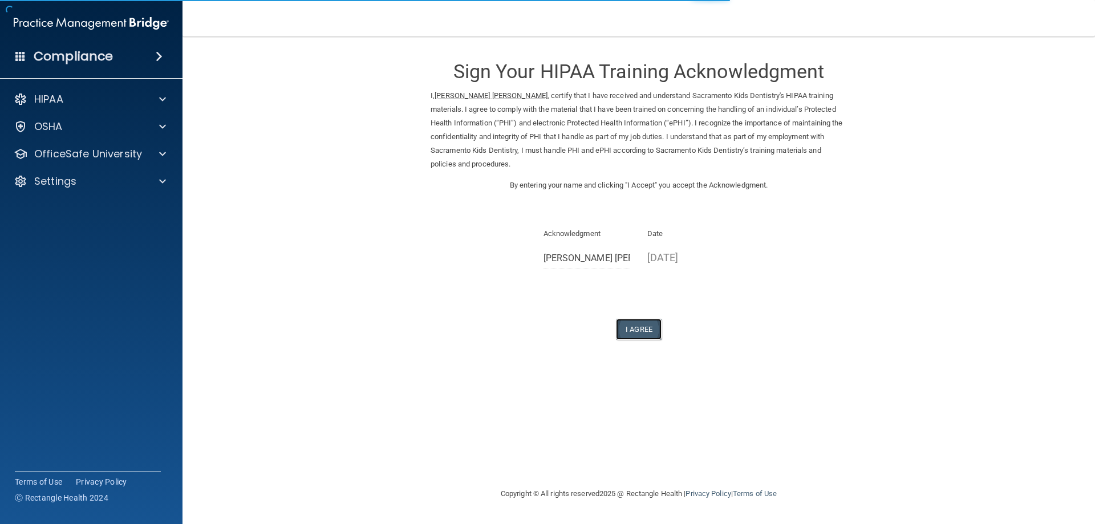
click at [655, 330] on button "I Agree" at bounding box center [639, 329] width 46 height 21
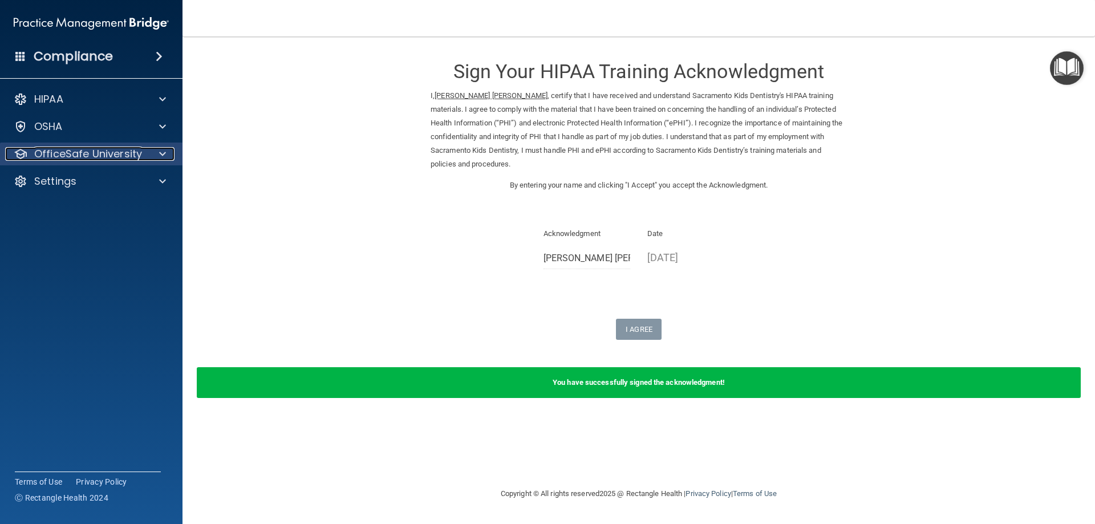
click at [151, 149] on div at bounding box center [161, 154] width 29 height 14
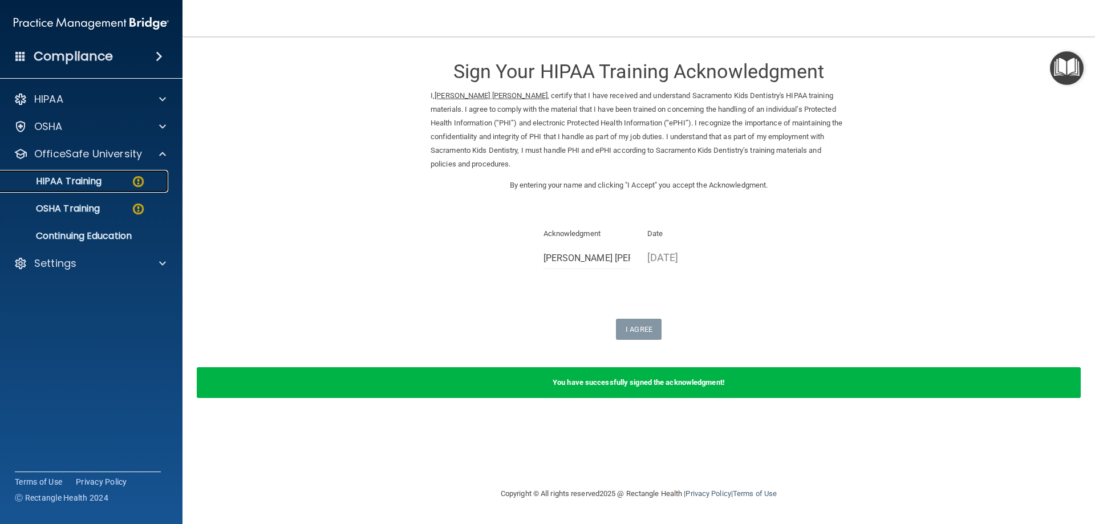
click at [148, 176] on div "HIPAA Training" at bounding box center [85, 181] width 156 height 11
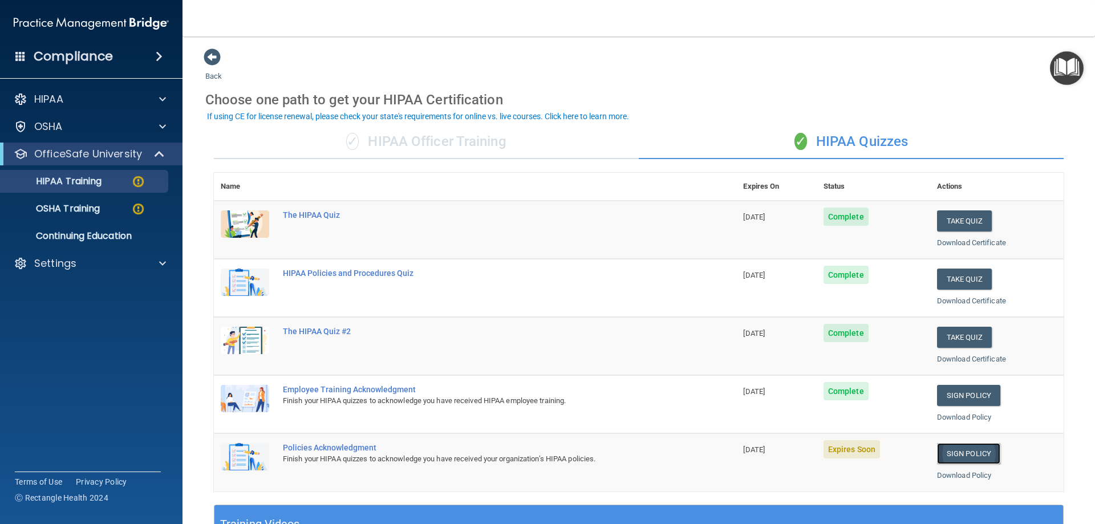
click at [949, 462] on link "Sign Policy" at bounding box center [968, 453] width 63 height 21
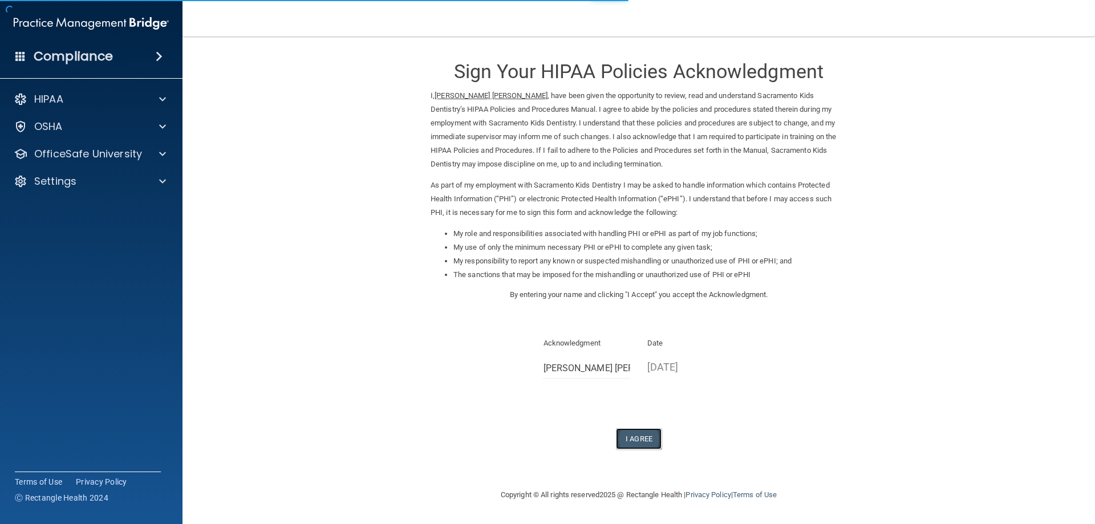
click at [655, 432] on button "I Agree" at bounding box center [639, 438] width 46 height 21
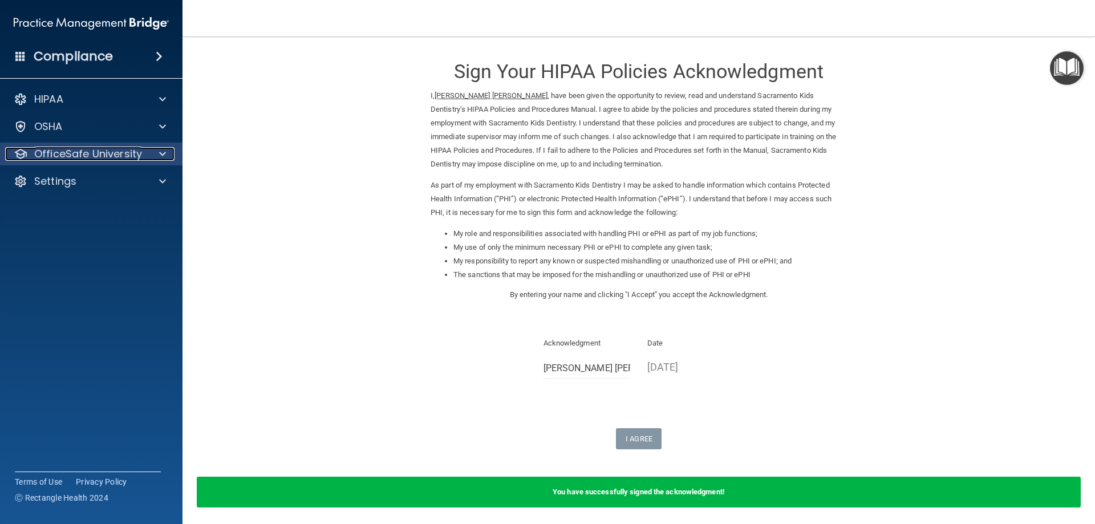
click at [107, 155] on p "OfficeSafe University" at bounding box center [88, 154] width 108 height 14
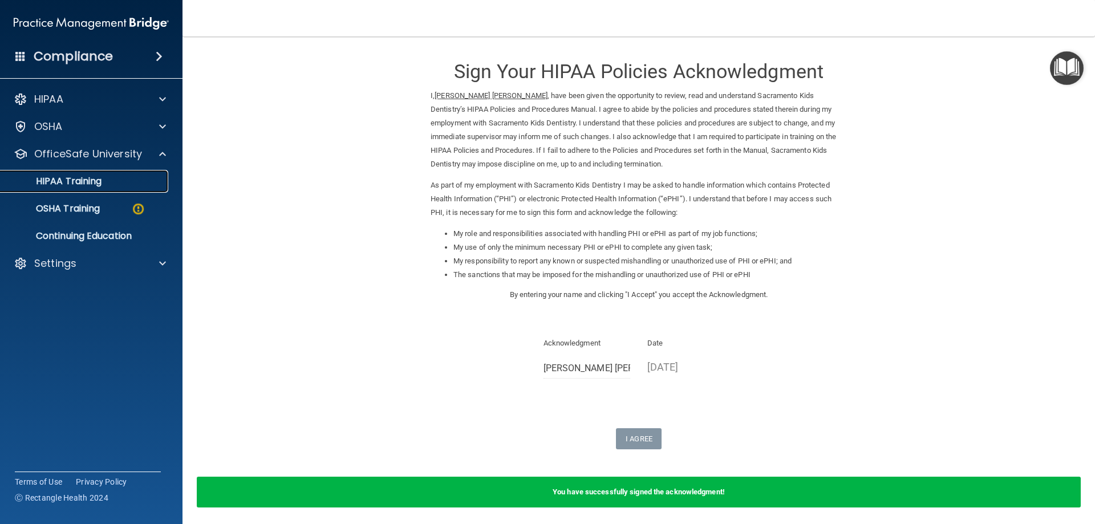
click at [88, 181] on p "HIPAA Training" at bounding box center [54, 181] width 94 height 11
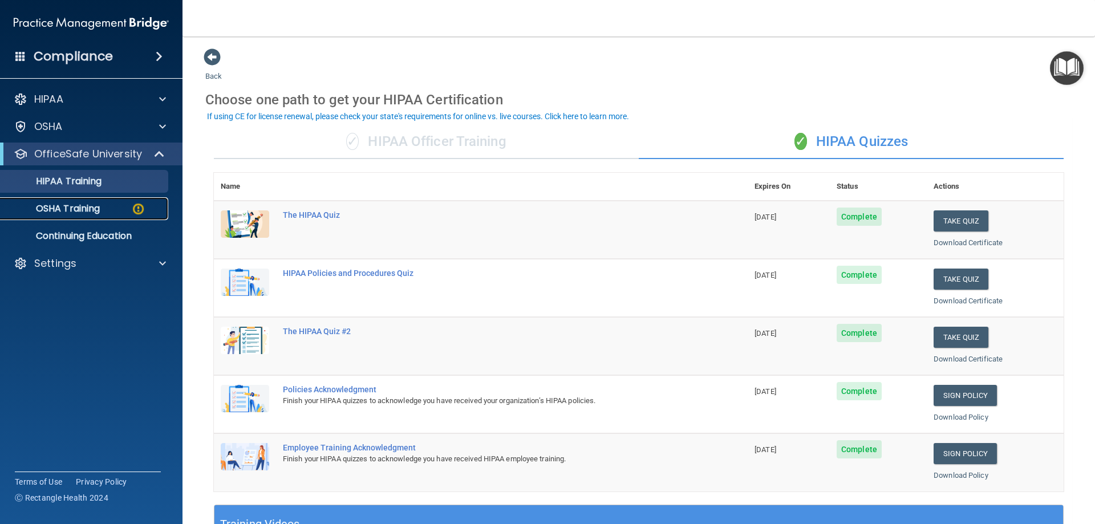
click at [107, 213] on div "OSHA Training" at bounding box center [85, 208] width 156 height 11
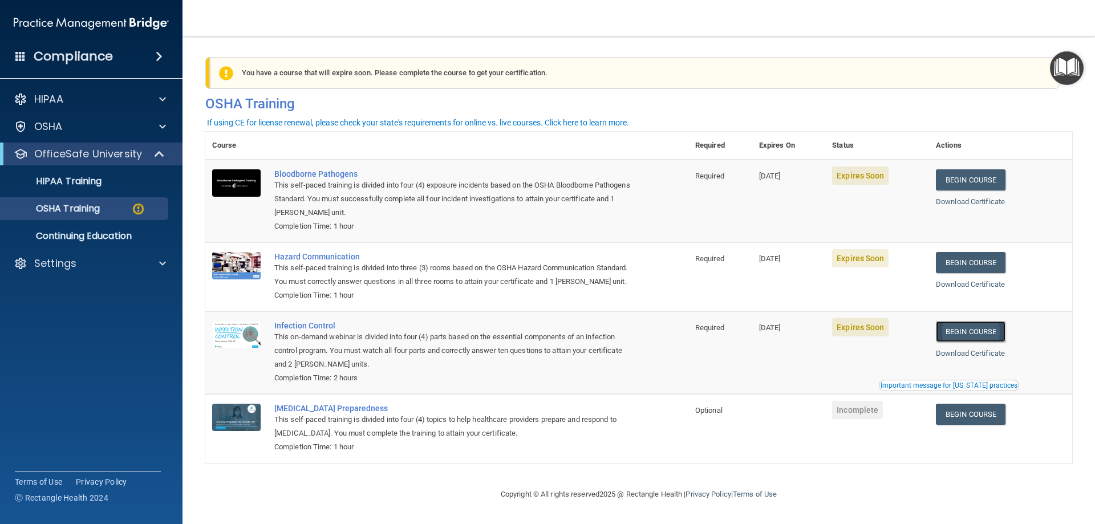
click at [954, 342] on link "Begin Course" at bounding box center [971, 331] width 70 height 21
click at [971, 182] on link "Begin Course" at bounding box center [971, 179] width 70 height 21
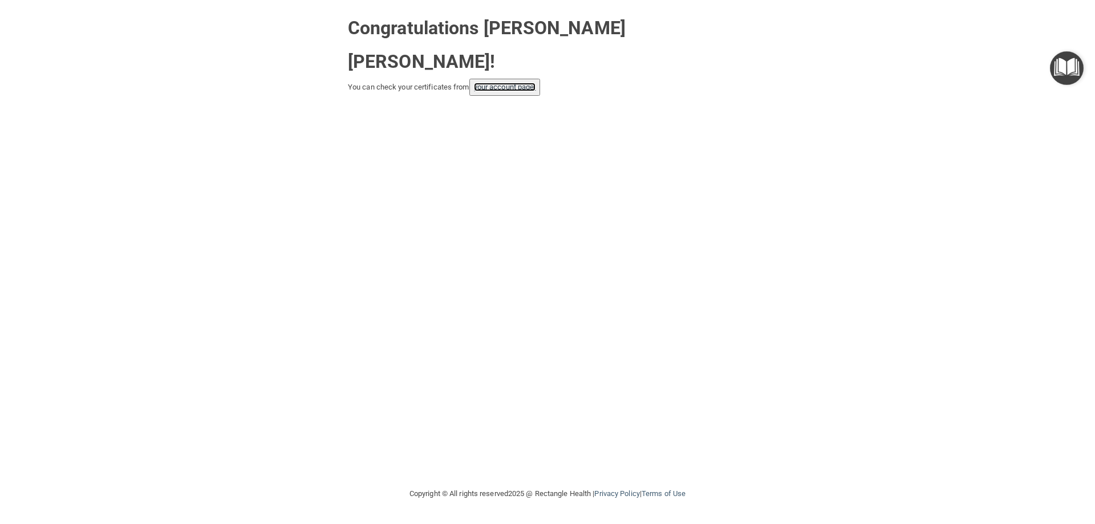
click at [524, 83] on link "your account page!" at bounding box center [505, 87] width 62 height 9
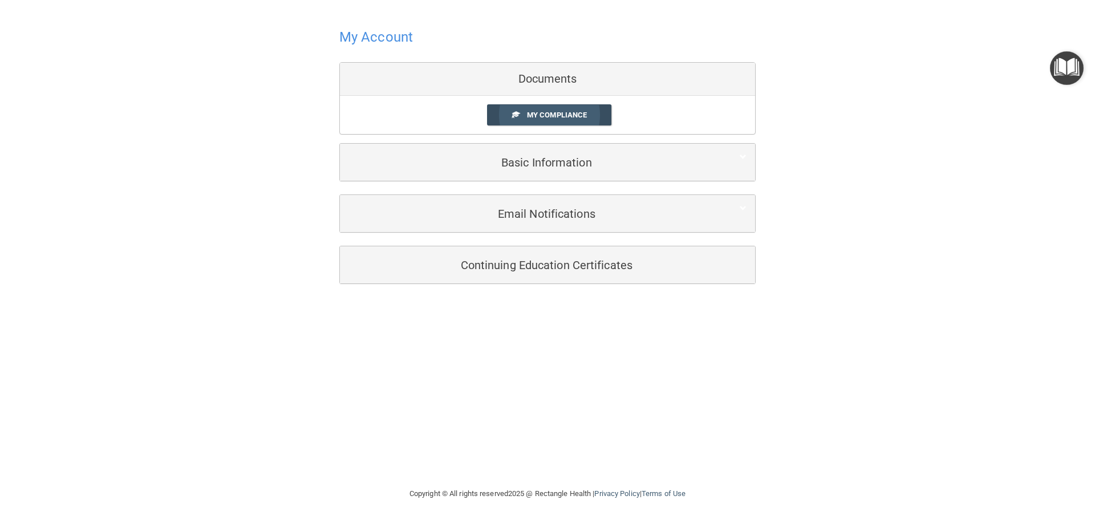
click at [531, 113] on span "My Compliance" at bounding box center [557, 115] width 60 height 9
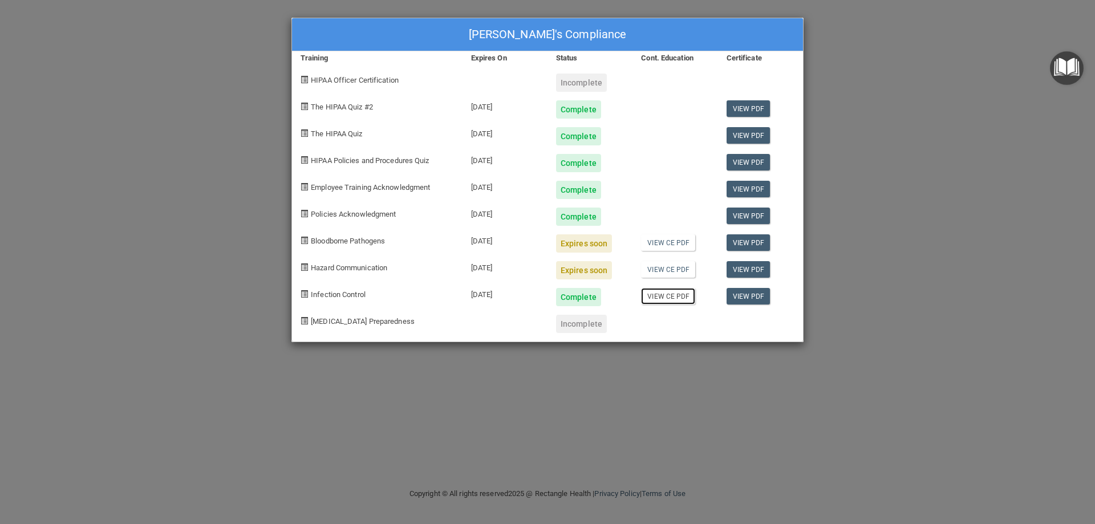
click at [674, 297] on link "View CE PDF" at bounding box center [668, 296] width 54 height 17
click at [738, 188] on link "View PDF" at bounding box center [749, 189] width 44 height 17
click at [742, 132] on link "View PDF" at bounding box center [749, 135] width 44 height 17
click at [746, 189] on link "View PDF" at bounding box center [749, 189] width 44 height 17
click at [758, 213] on link "View PDF" at bounding box center [749, 216] width 44 height 17
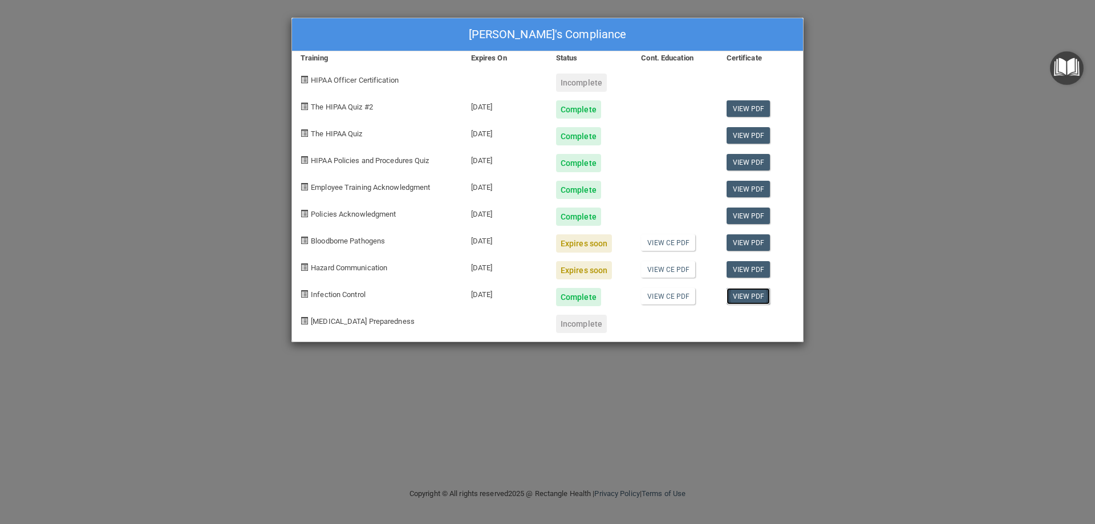
click at [749, 297] on link "View PDF" at bounding box center [749, 296] width 44 height 17
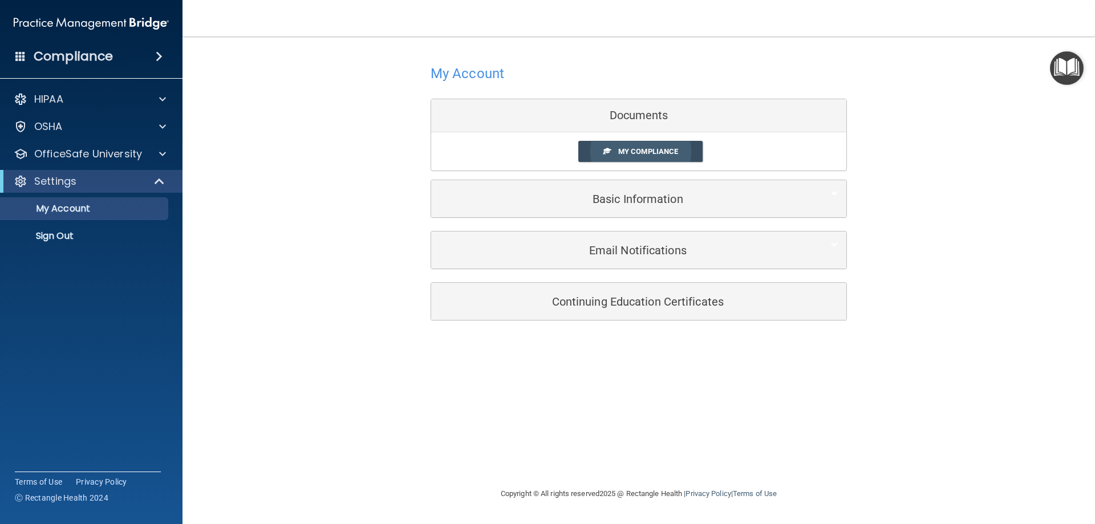
click at [667, 153] on span "My Compliance" at bounding box center [648, 151] width 60 height 9
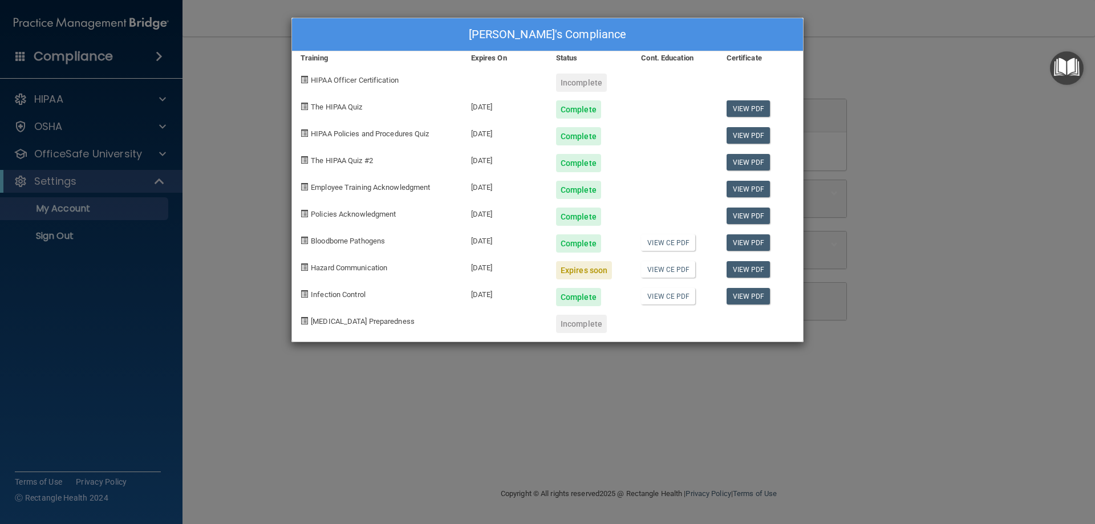
click at [588, 83] on div "Incomplete" at bounding box center [581, 83] width 51 height 18
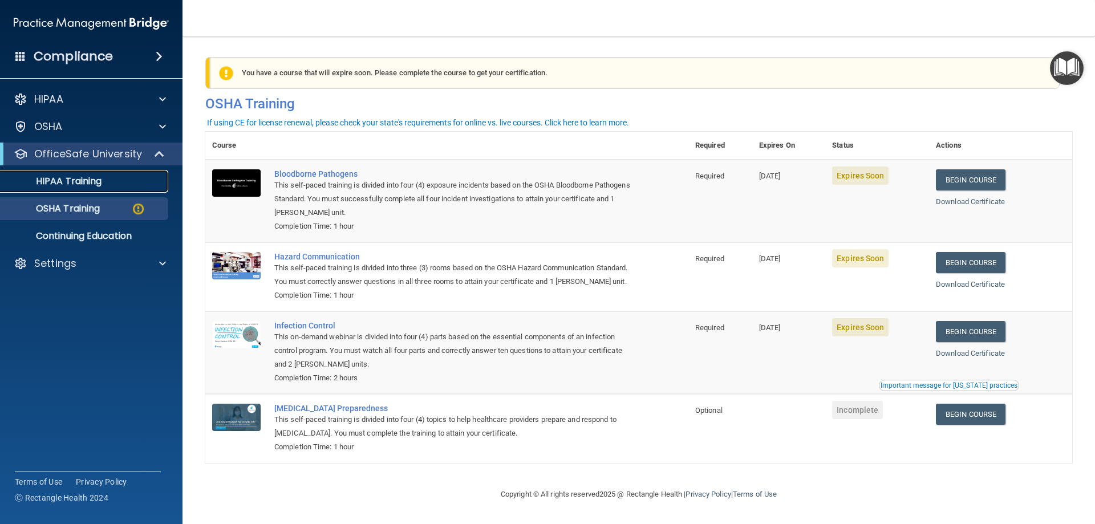
click at [74, 183] on p "HIPAA Training" at bounding box center [54, 181] width 94 height 11
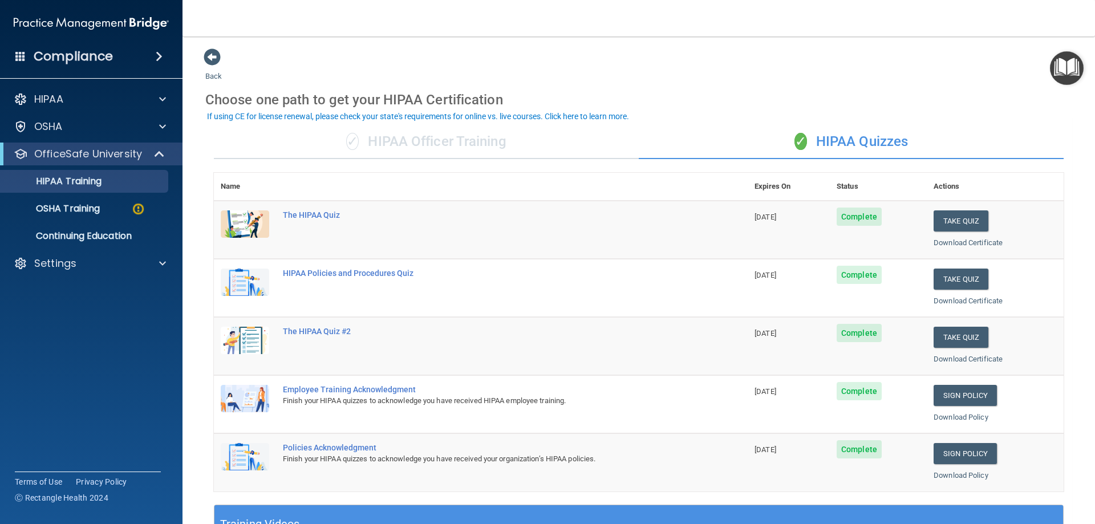
click at [439, 139] on div "✓ HIPAA Officer Training" at bounding box center [426, 142] width 425 height 34
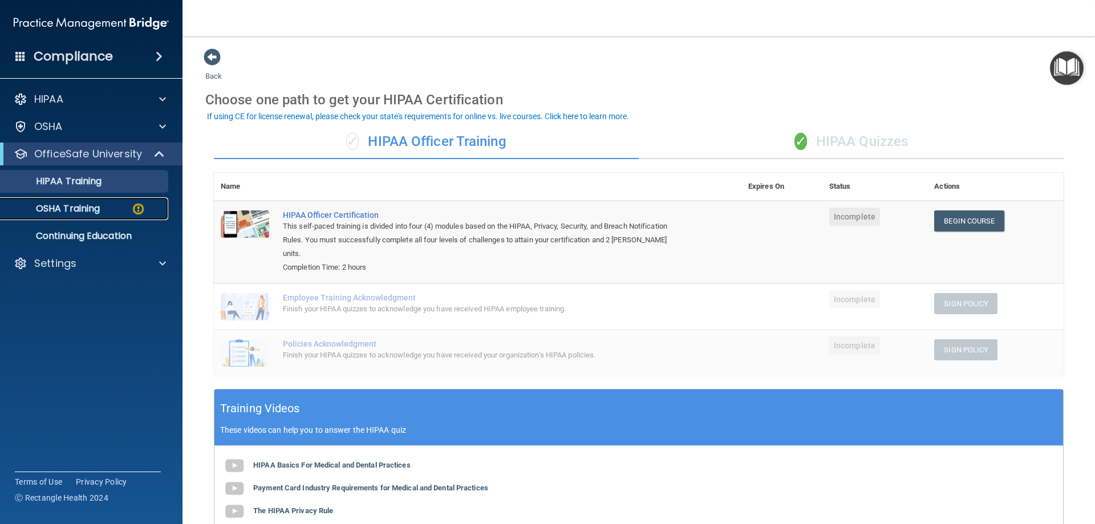
click at [83, 207] on p "OSHA Training" at bounding box center [53, 208] width 92 height 11
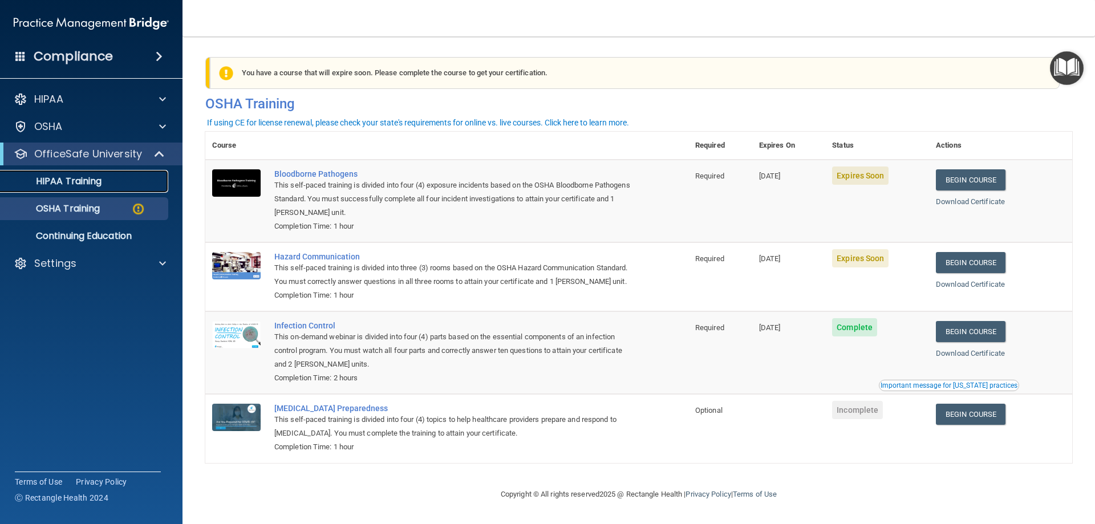
click at [73, 177] on p "HIPAA Training" at bounding box center [54, 181] width 94 height 11
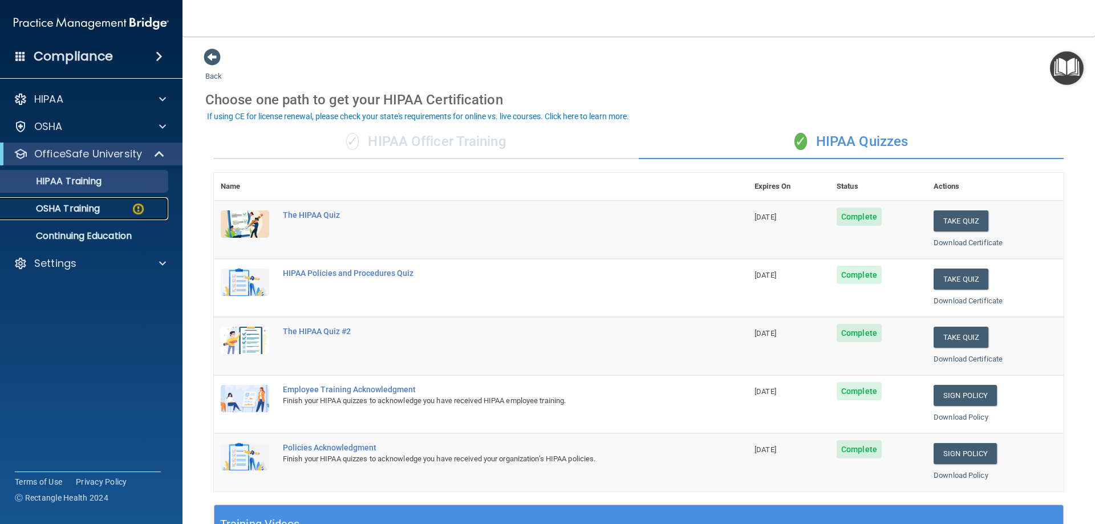
click at [84, 204] on p "OSHA Training" at bounding box center [53, 208] width 92 height 11
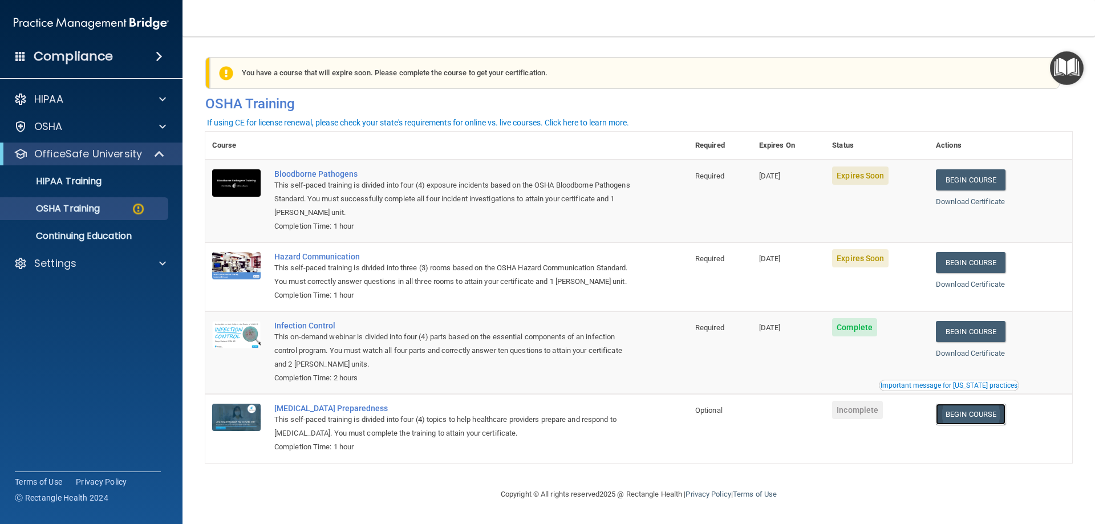
click at [960, 425] on link "Begin Course" at bounding box center [971, 414] width 70 height 21
